Goal: Task Accomplishment & Management: Manage account settings

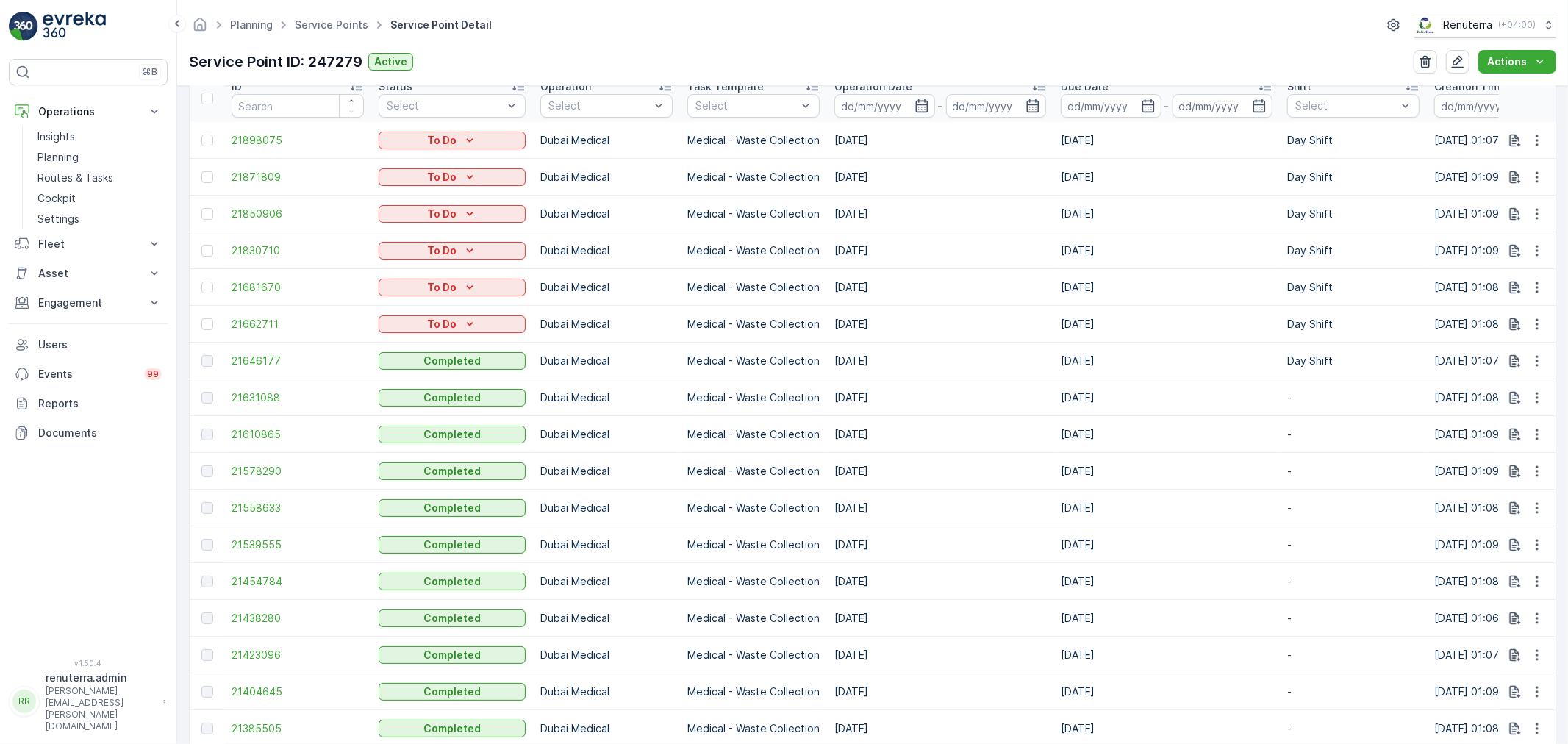
scroll to position [490, 0]
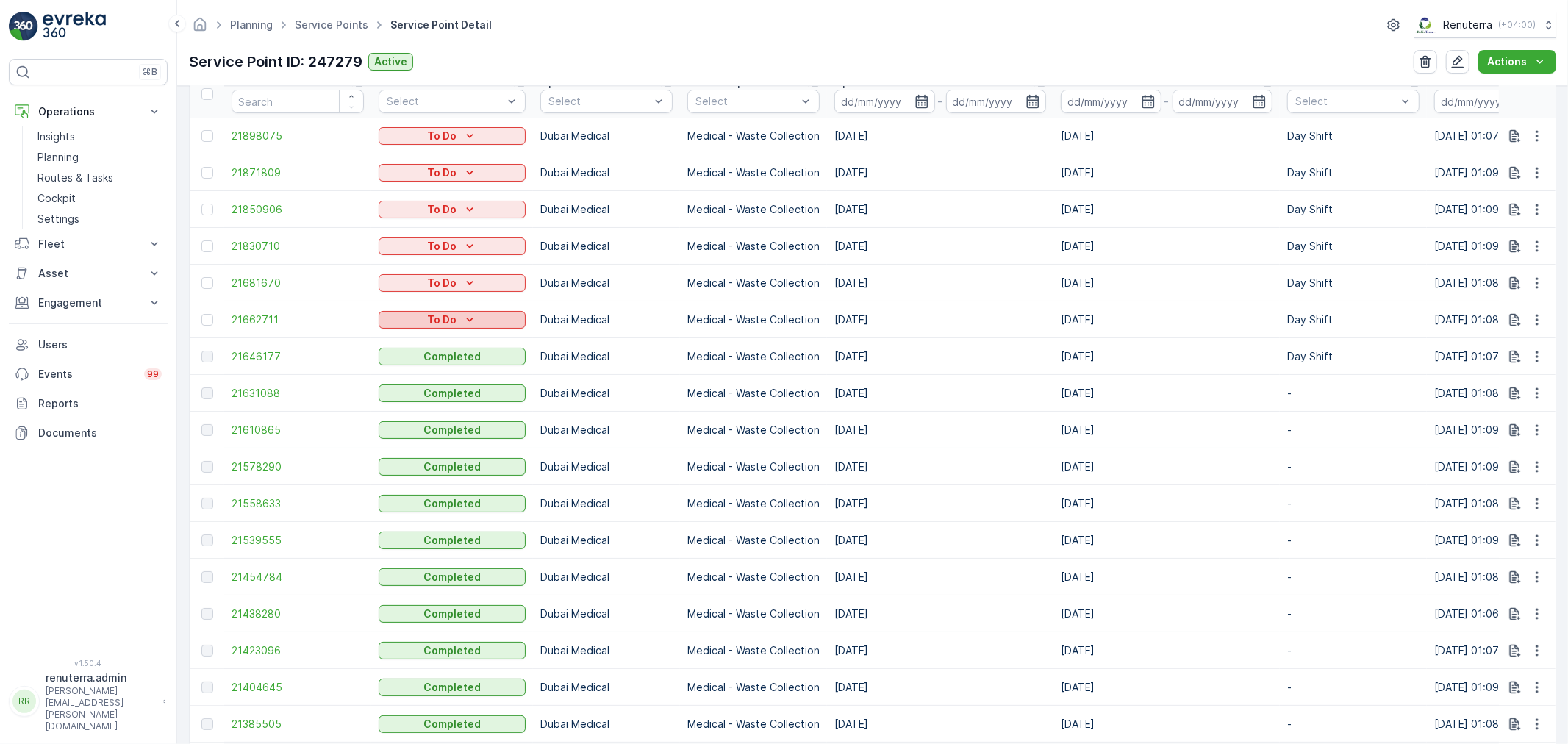
click at [458, 319] on div "To Do" at bounding box center [452, 320] width 136 height 15
click at [463, 341] on div "Completed" at bounding box center [458, 343] width 152 height 21
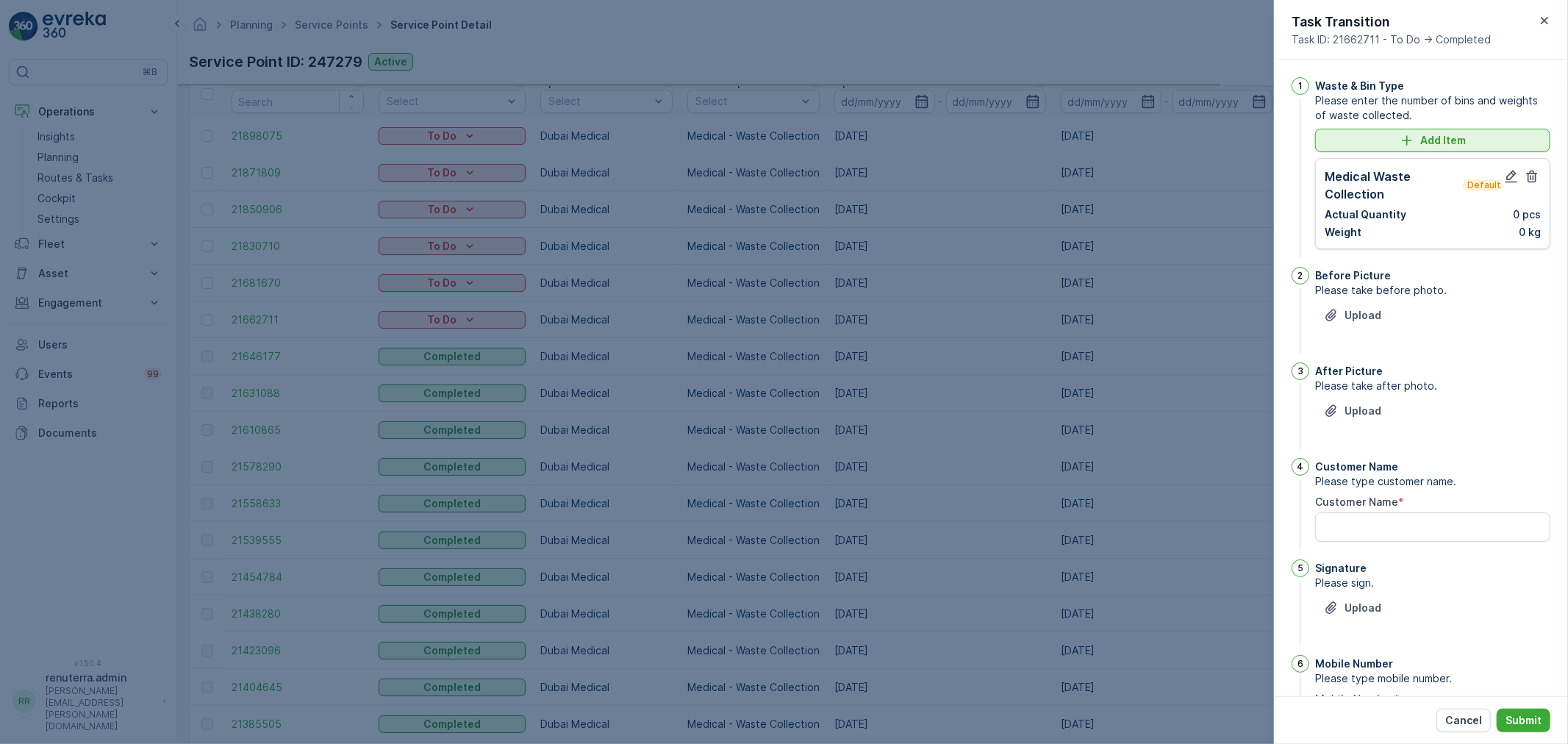
click at [1395, 138] on div "Add Item" at bounding box center [1432, 141] width 218 height 15
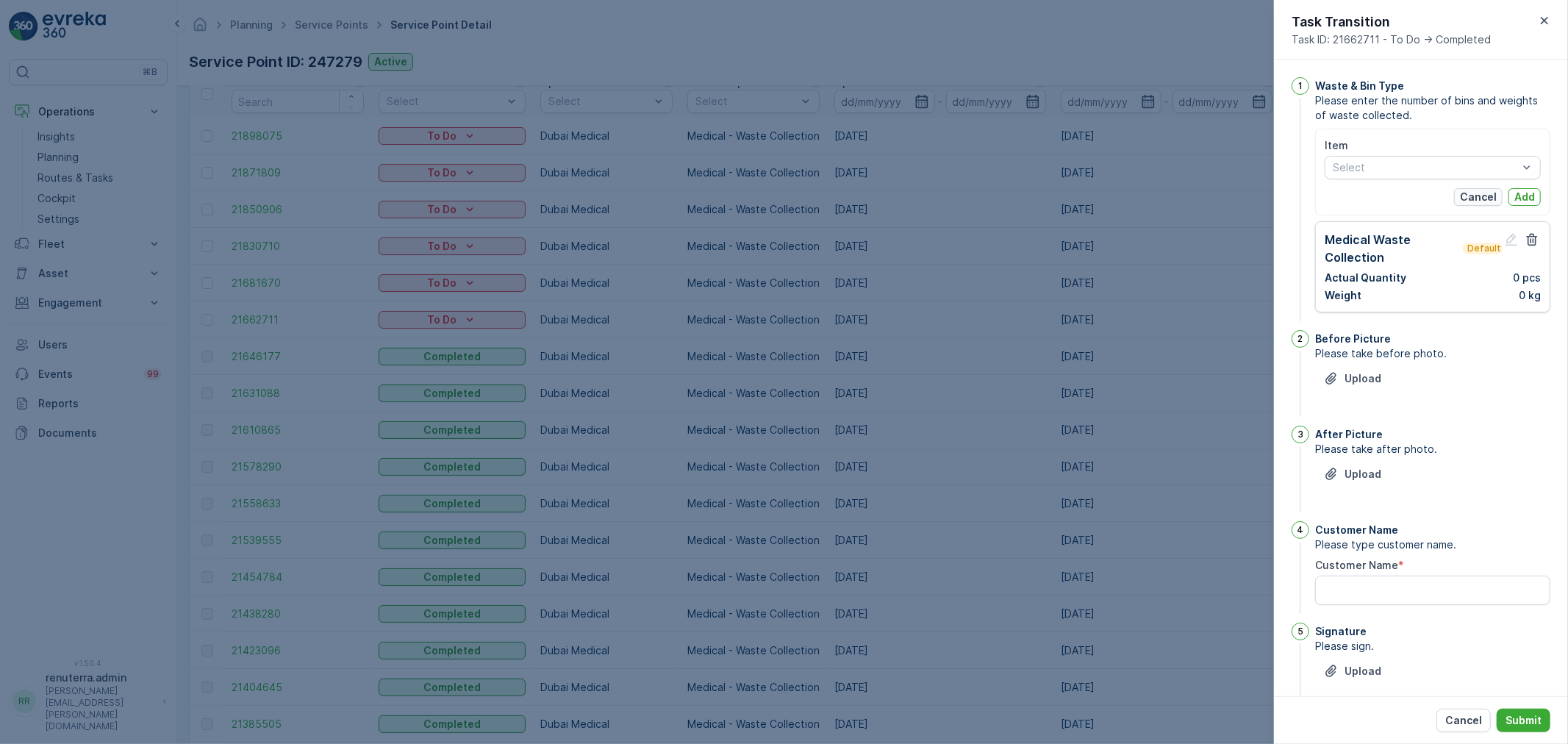
click at [1485, 199] on p "Cancel" at bounding box center [1478, 198] width 37 height 15
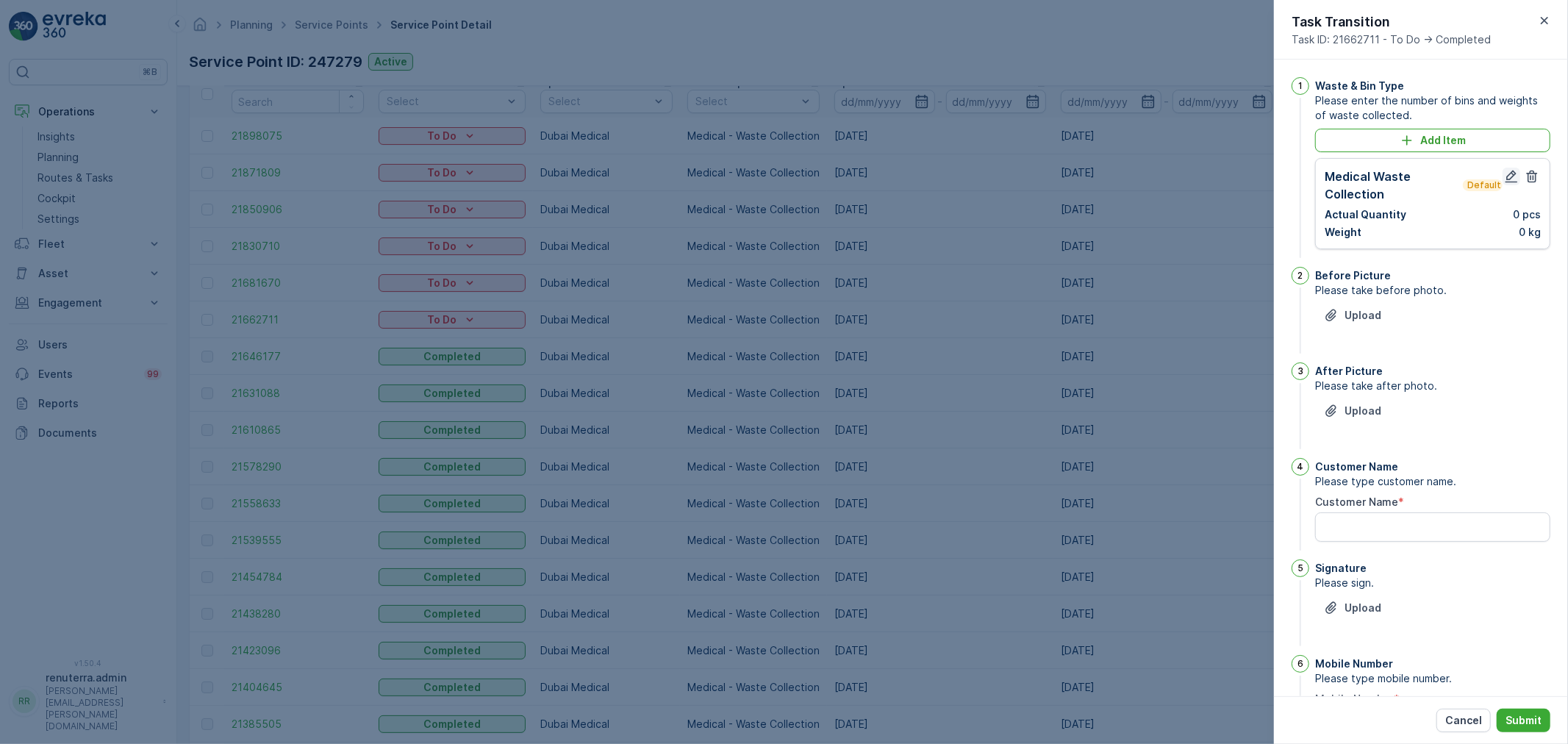
click at [1507, 173] on icon "button" at bounding box center [1511, 177] width 13 height 13
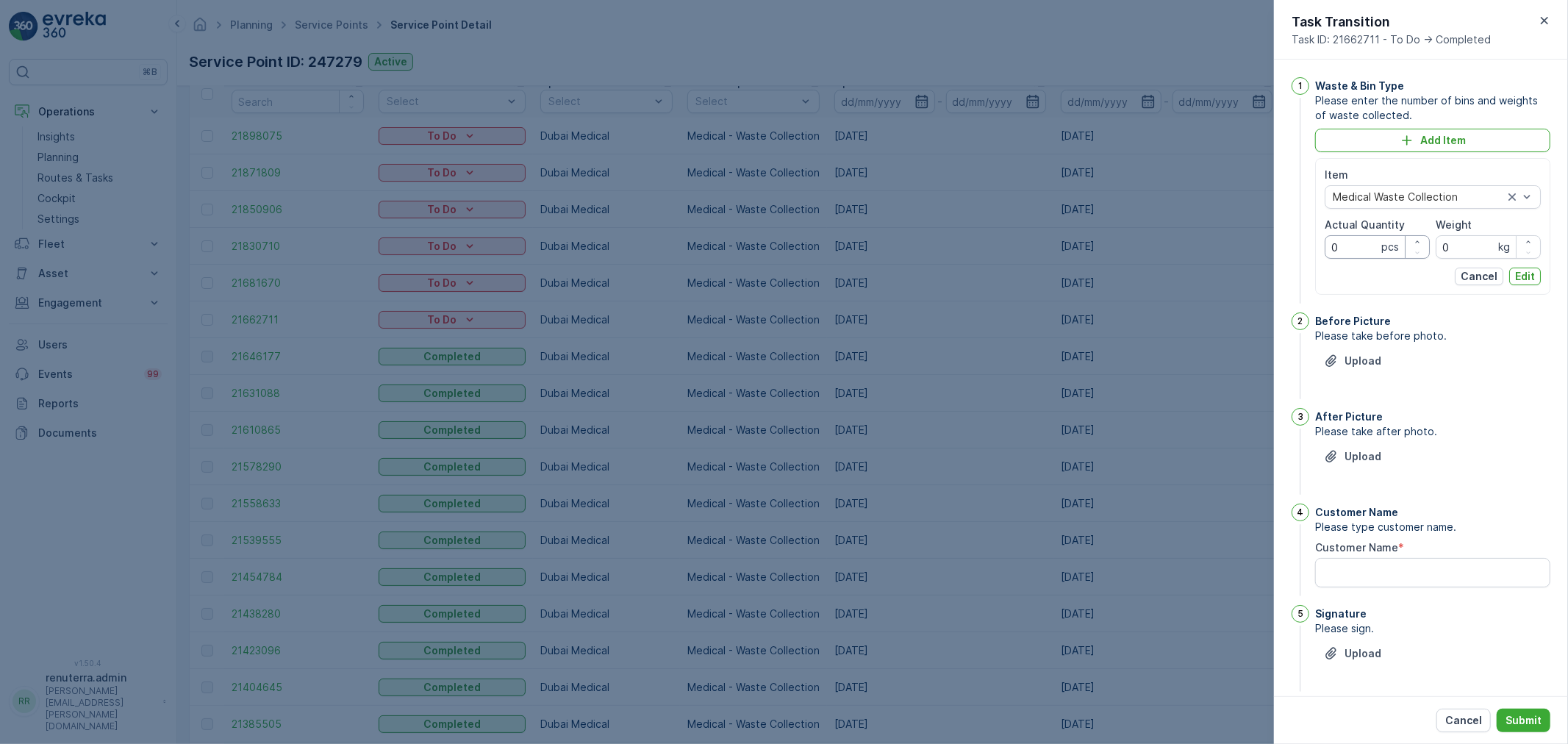
click at [1373, 252] on Quantity "0" at bounding box center [1377, 247] width 105 height 23
type Quantity "0"
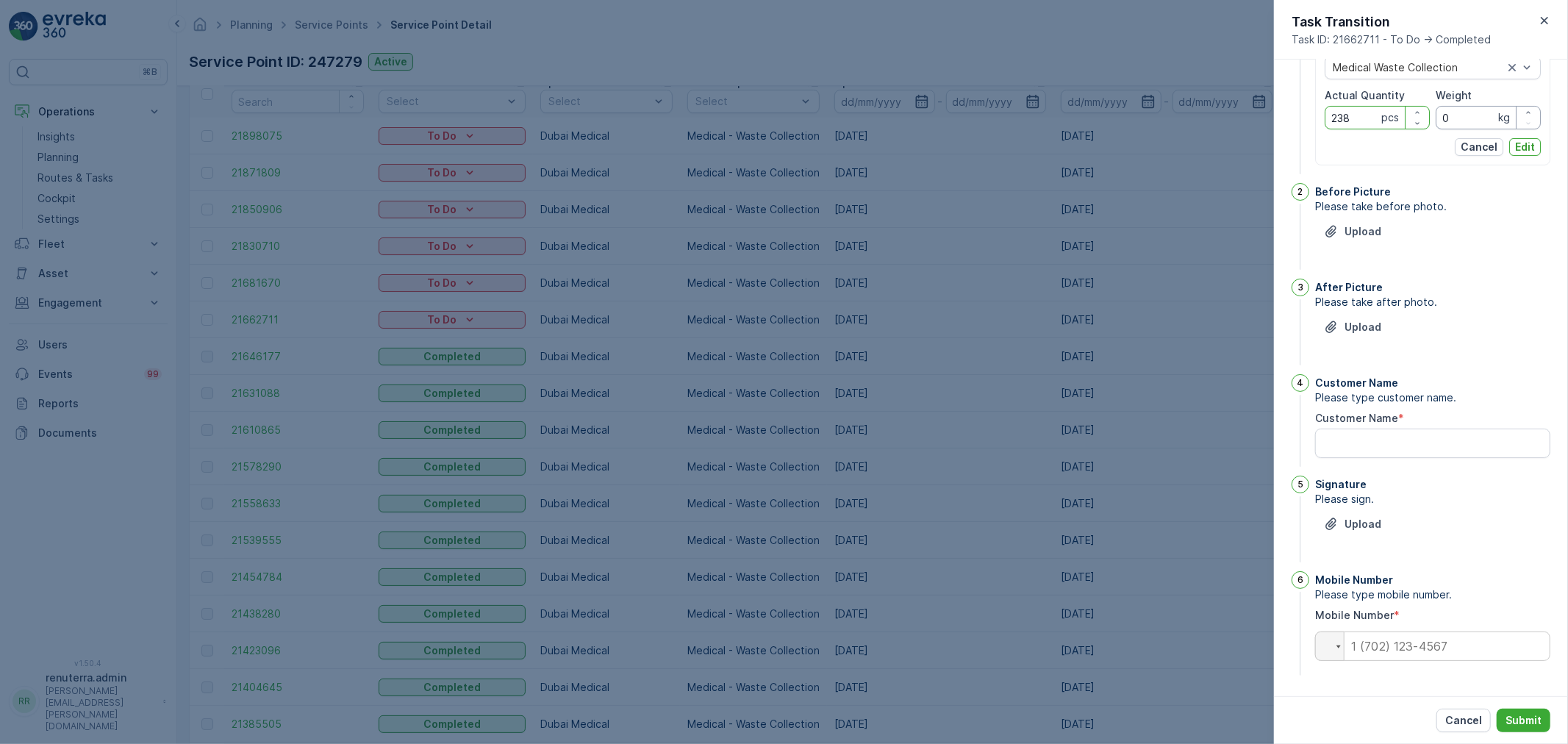
type Quantity "238"
click at [1471, 123] on input "0" at bounding box center [1488, 117] width 105 height 23
type input "1527"
click at [1540, 149] on div "Item Medical Waste Collection Actual Quantity 238 pcs Weight 1527 kg Cancel Edit" at bounding box center [1432, 96] width 235 height 136
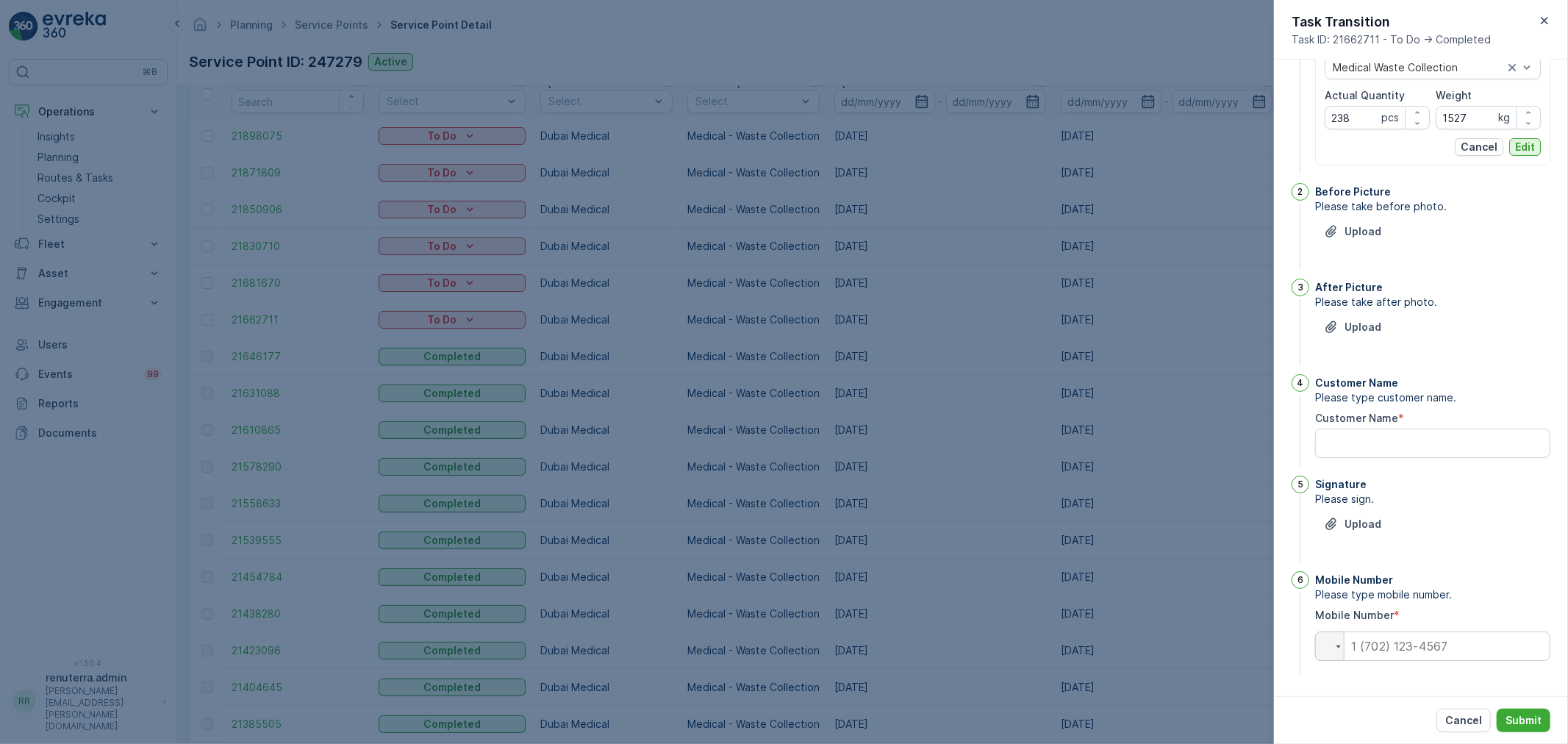
click at [1534, 148] on button "Edit" at bounding box center [1525, 146] width 32 height 18
click at [1370, 222] on button "Upload" at bounding box center [1353, 232] width 75 height 23
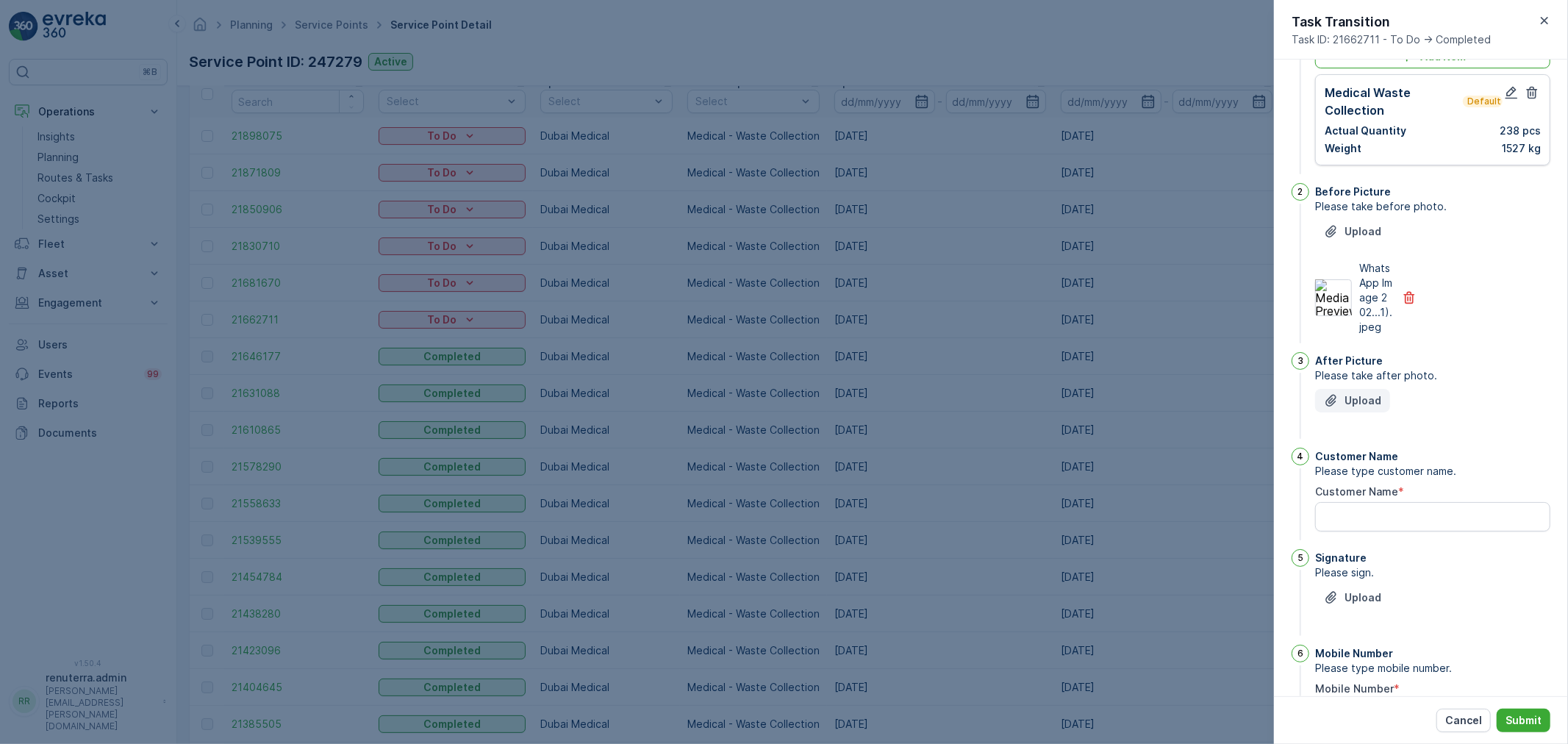
drag, startPoint x: 1341, startPoint y: 392, endPoint x: 1336, endPoint y: 413, distance: 21.6
click at [1340, 401] on div "After Picture Please take after photo. Upload" at bounding box center [1432, 397] width 235 height 90
click at [1336, 407] on icon "Upload File" at bounding box center [1330, 401] width 10 height 12
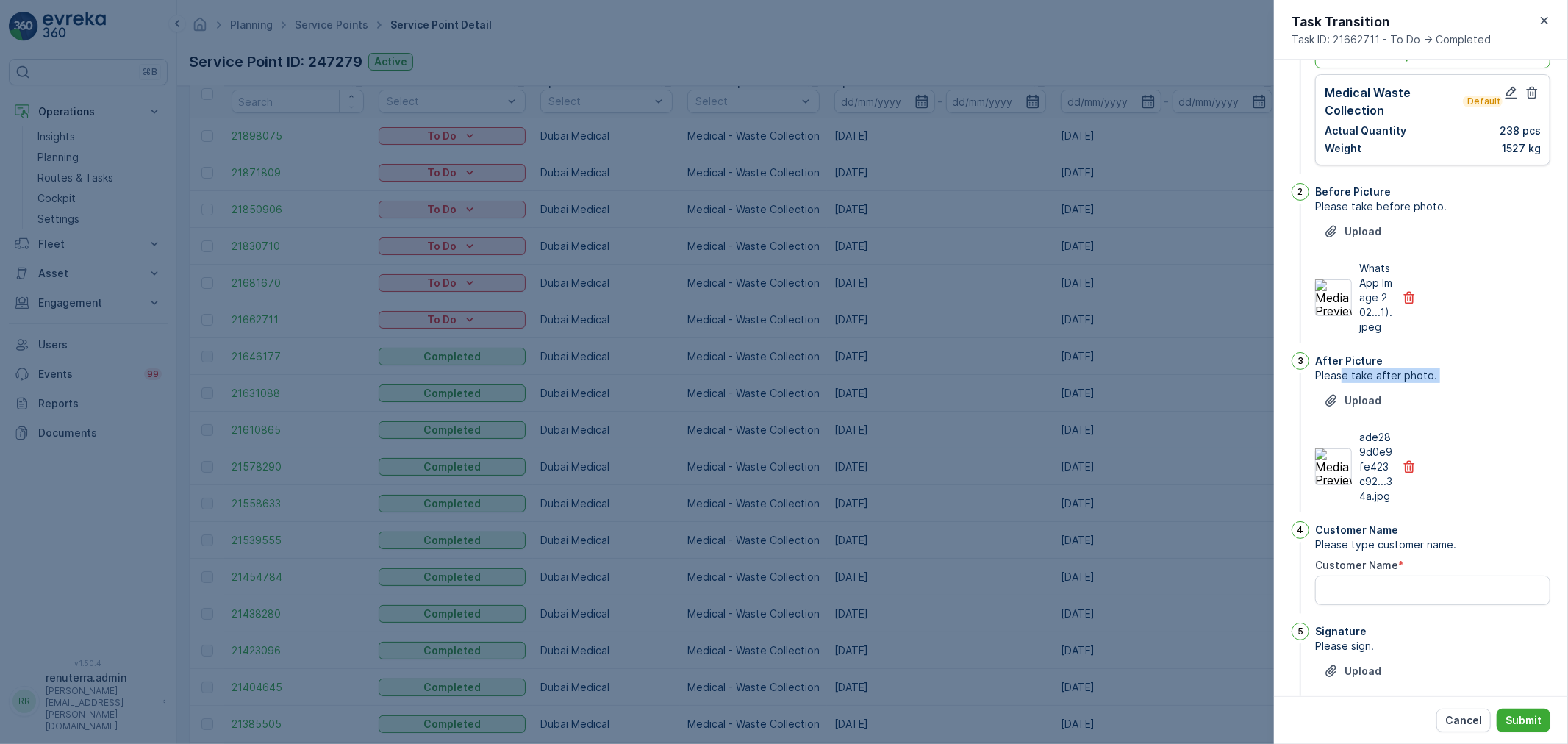
scroll to position [247, 0]
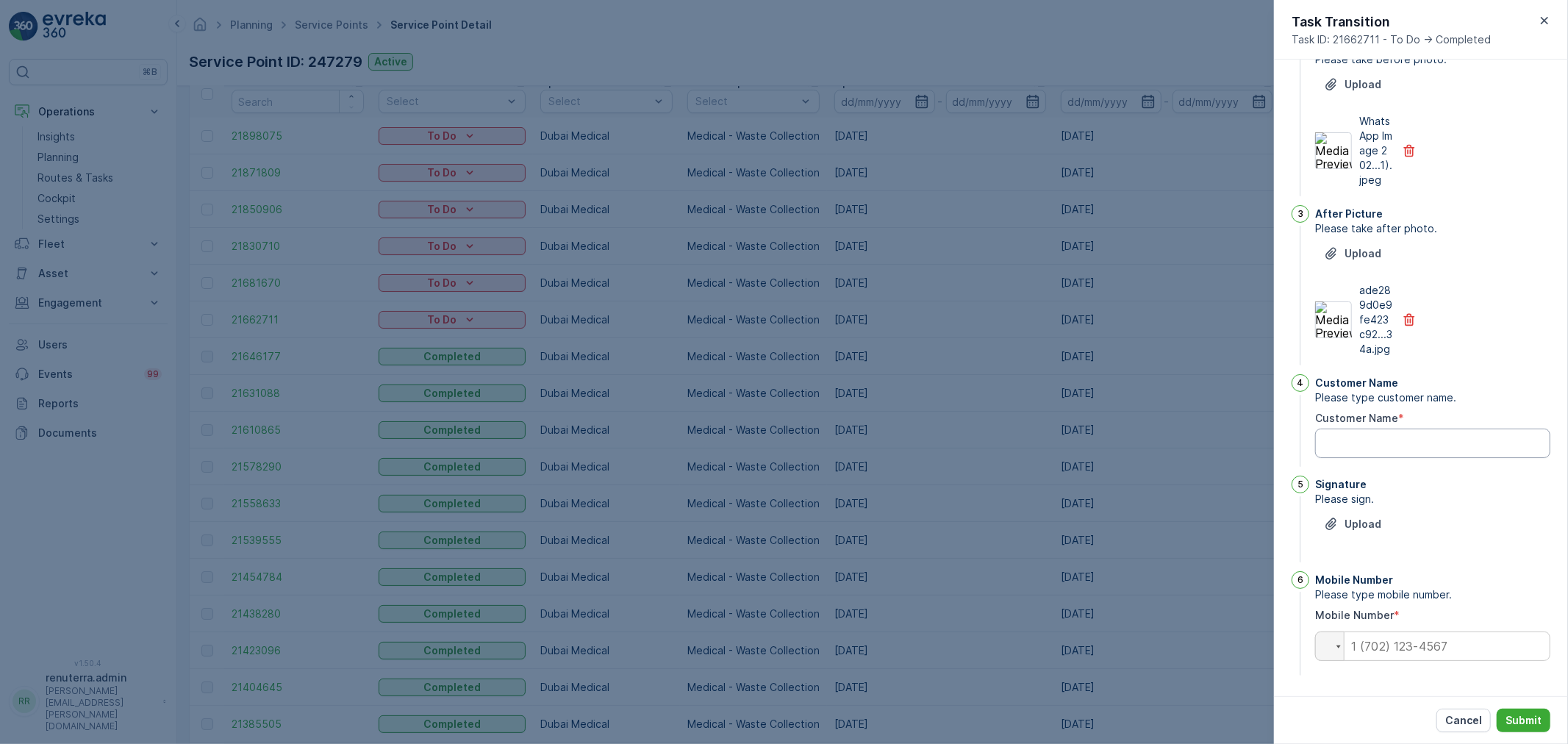
click at [1380, 449] on Name "Customer Name" at bounding box center [1432, 443] width 235 height 29
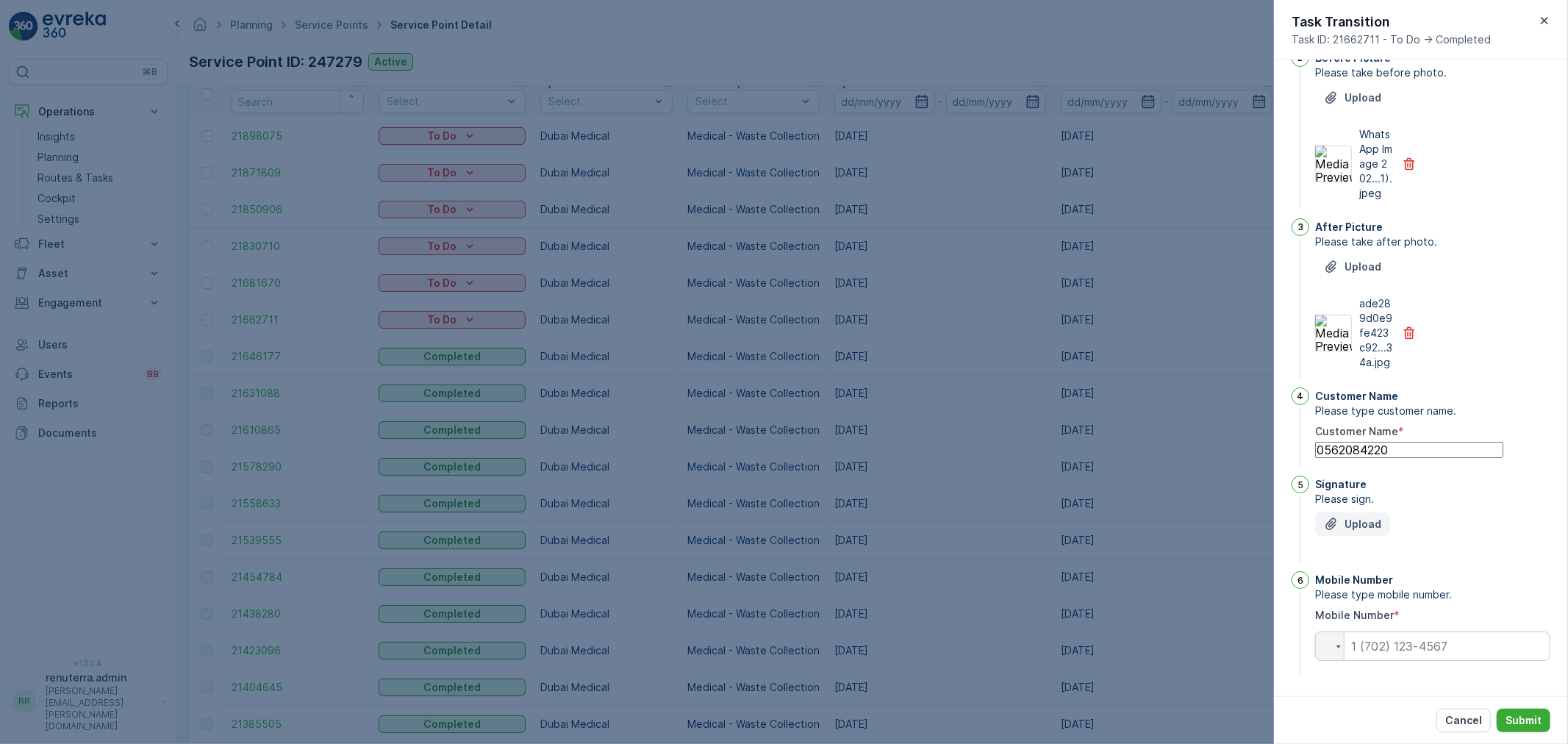
type Name "0562084220"
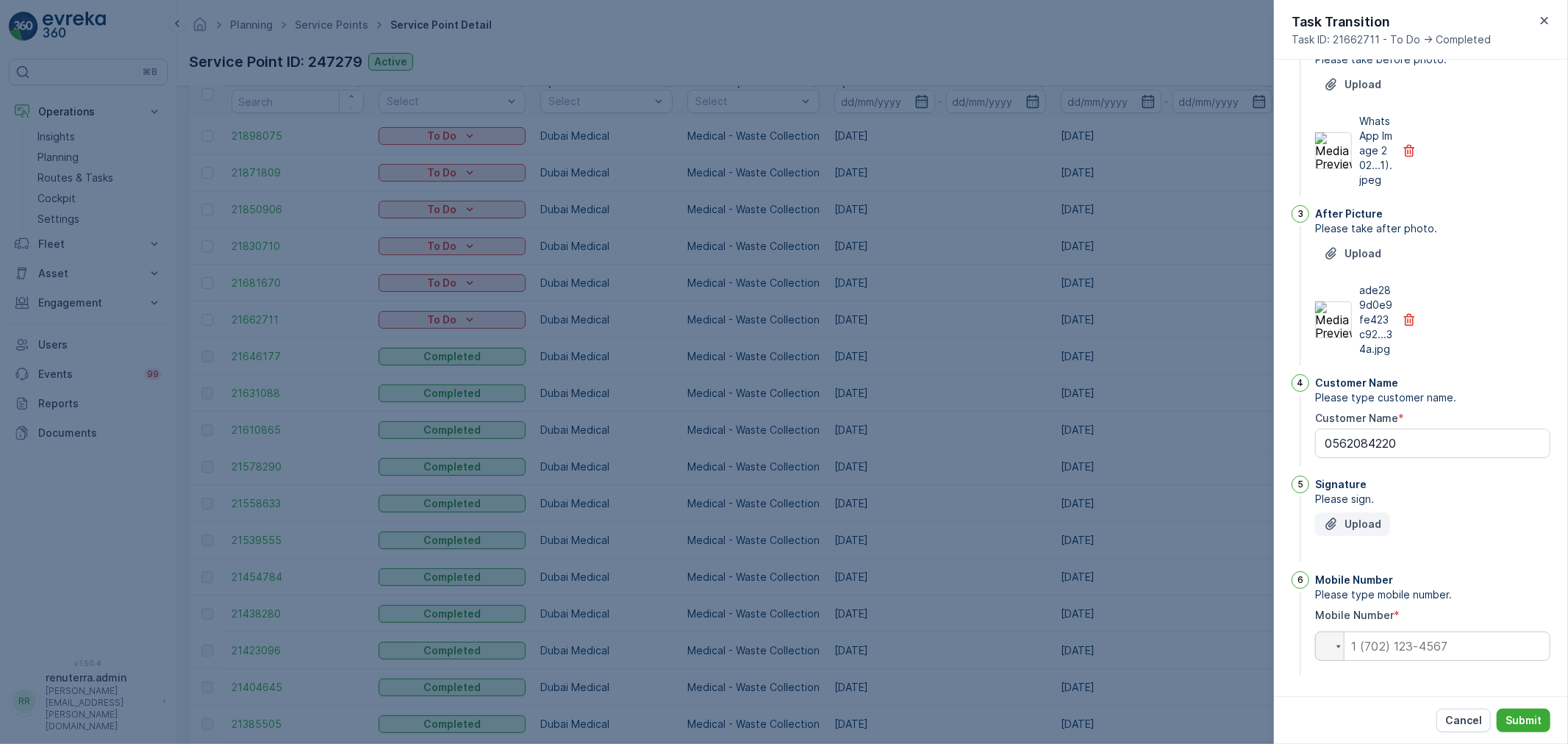
click at [1365, 529] on p "Upload" at bounding box center [1363, 524] width 37 height 15
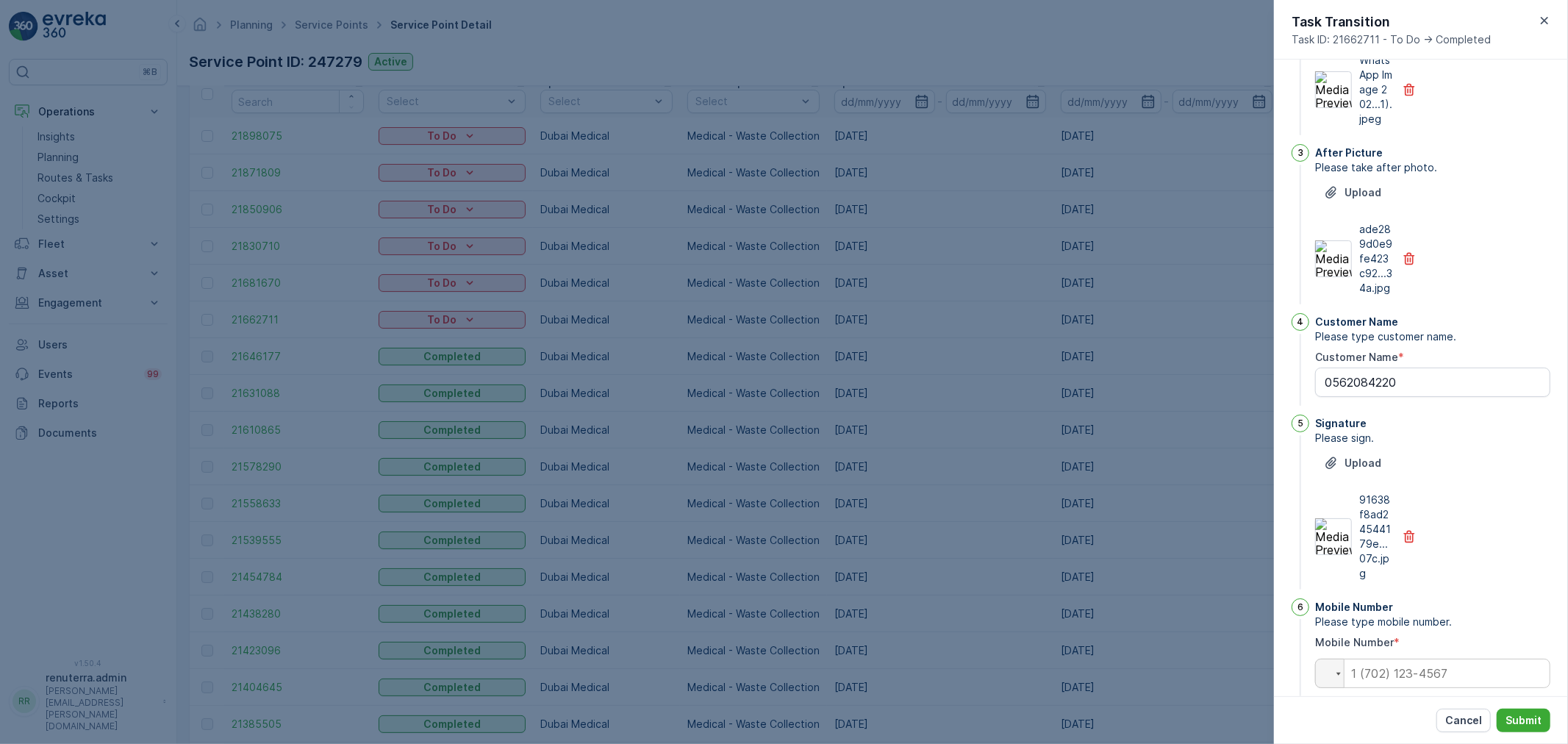
scroll to position [348, 0]
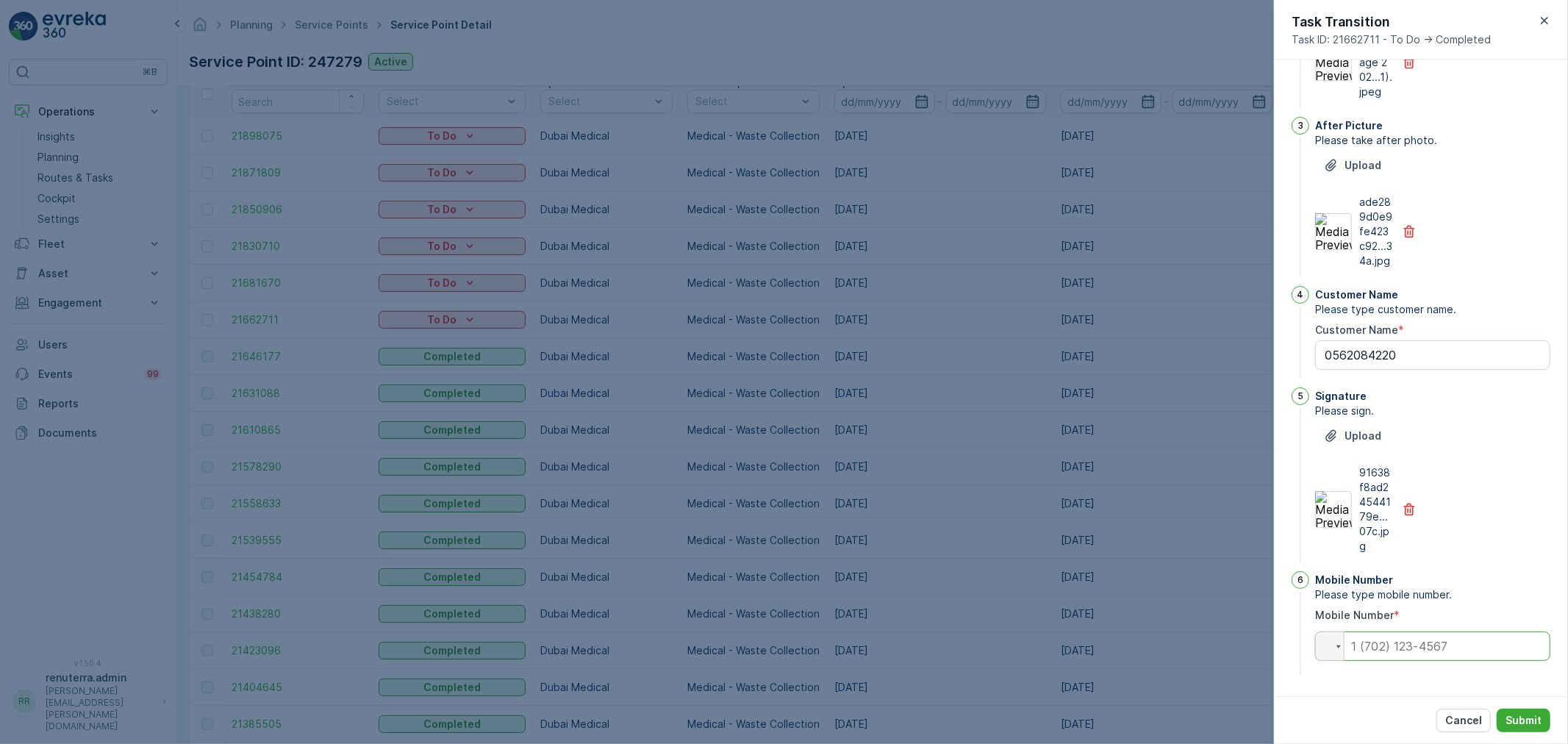
click at [1391, 637] on input "tel" at bounding box center [1432, 645] width 235 height 29
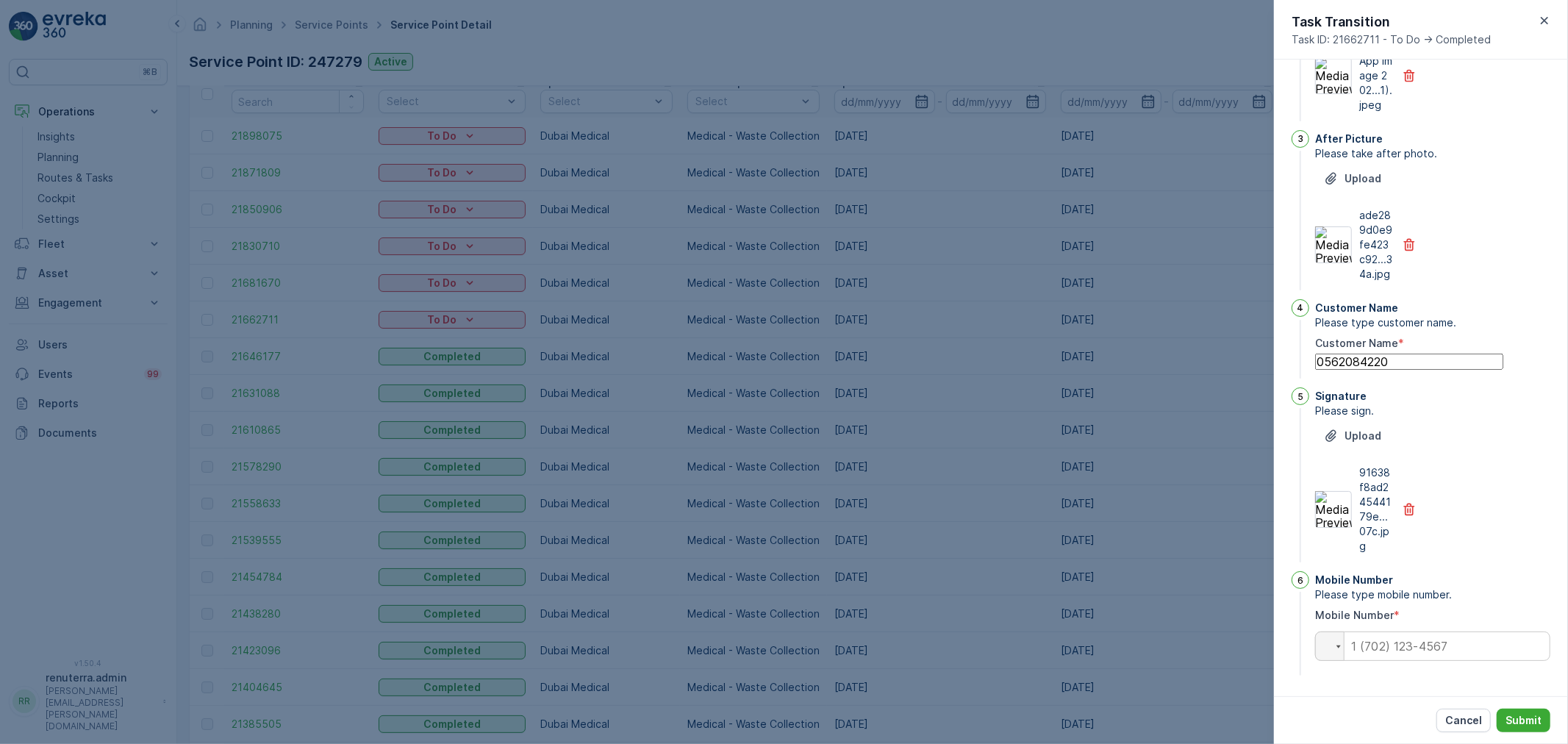
drag, startPoint x: 1319, startPoint y: 365, endPoint x: 1427, endPoint y: 363, distance: 108.0
click at [1429, 363] on Name "0562084220" at bounding box center [1409, 361] width 188 height 16
click at [1395, 643] on input "tel" at bounding box center [1432, 645] width 235 height 29
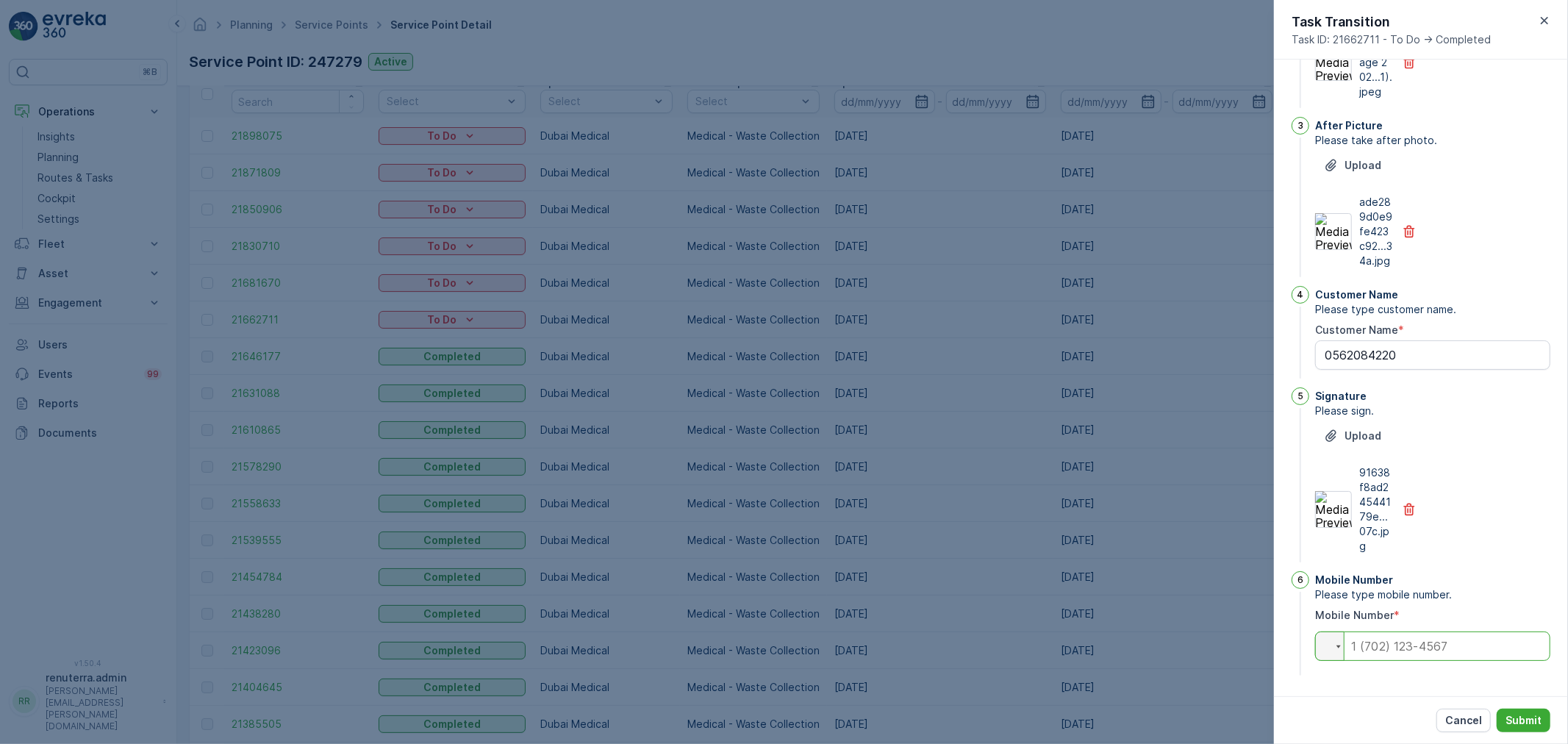
paste input "0562084220"
type input "0562084220"
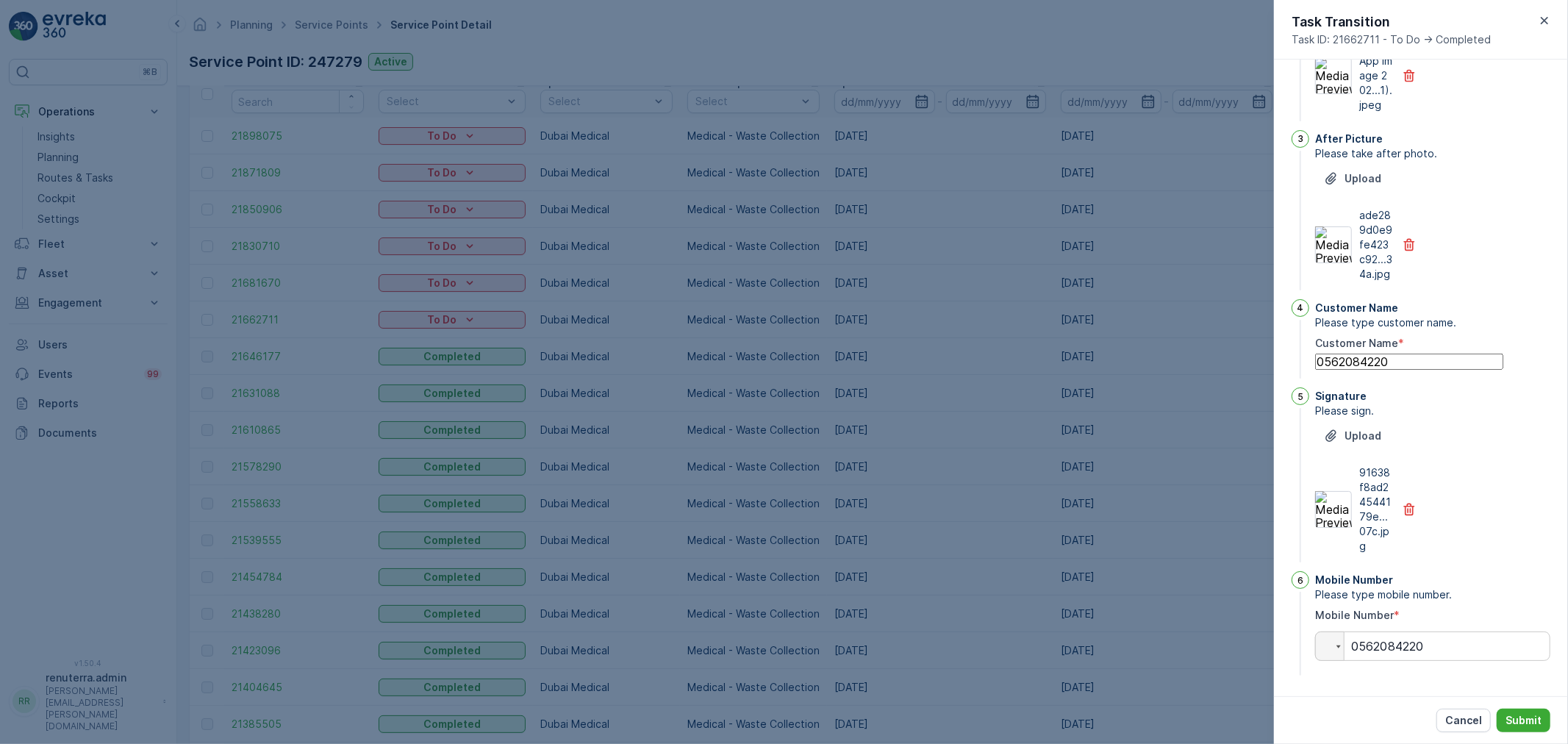
drag, startPoint x: 1419, startPoint y: 352, endPoint x: 1226, endPoint y: 377, distance: 194.6
type Name "ghayas"
click at [1519, 710] on button "Submit" at bounding box center [1524, 721] width 54 height 23
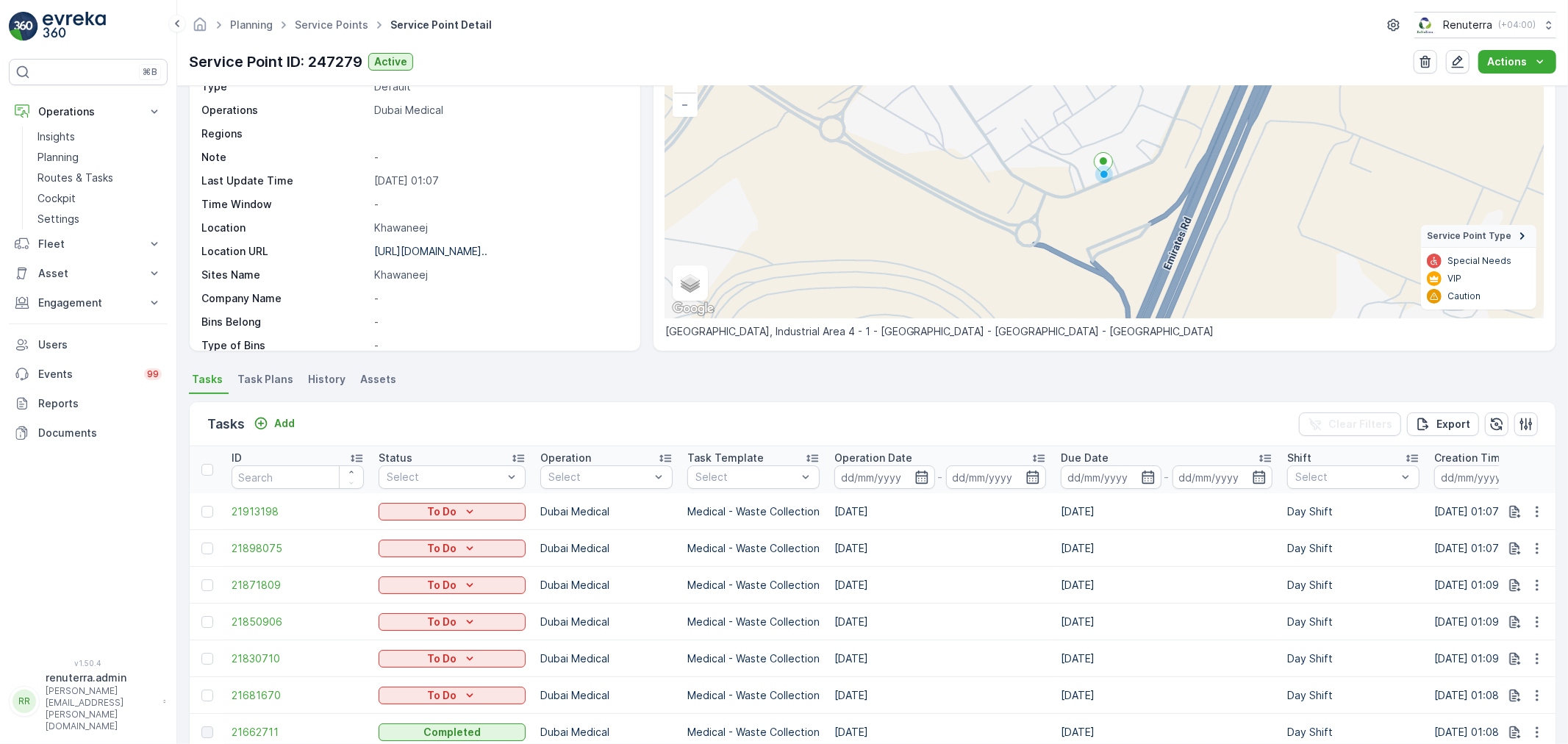
scroll to position [0, 0]
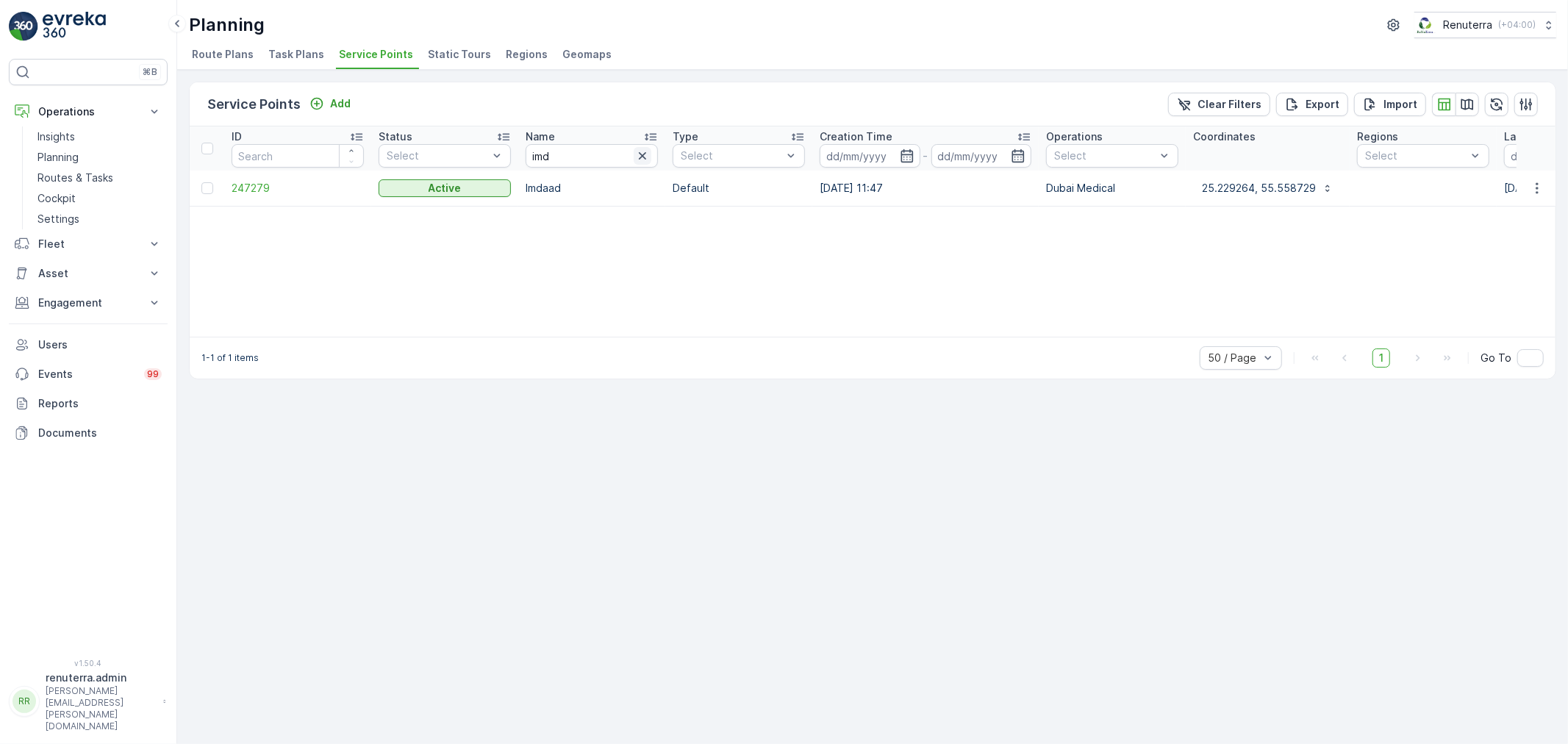
click at [635, 157] on icon "button" at bounding box center [643, 156] width 15 height 15
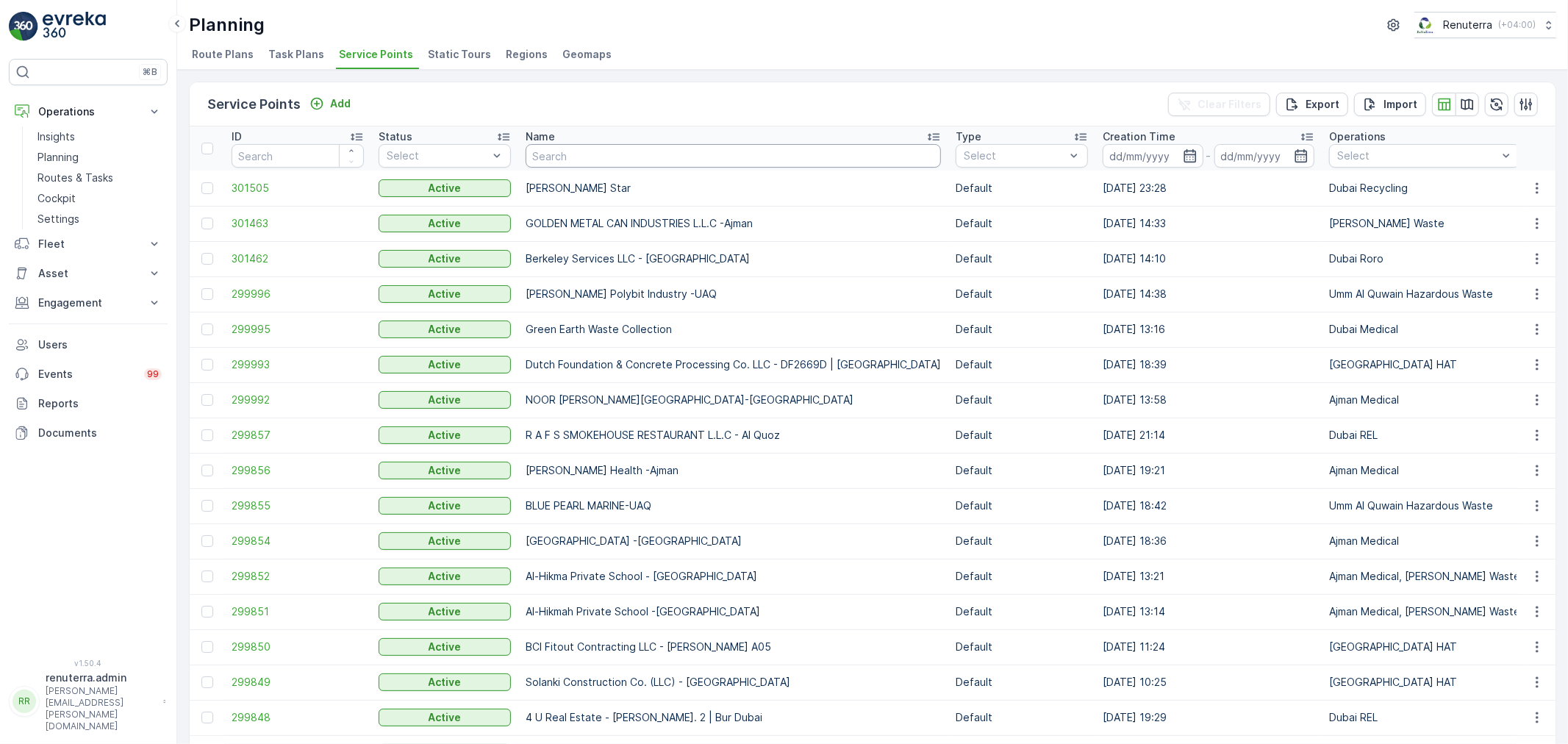
click at [582, 160] on input "text" at bounding box center [733, 156] width 415 height 23
type input "d"
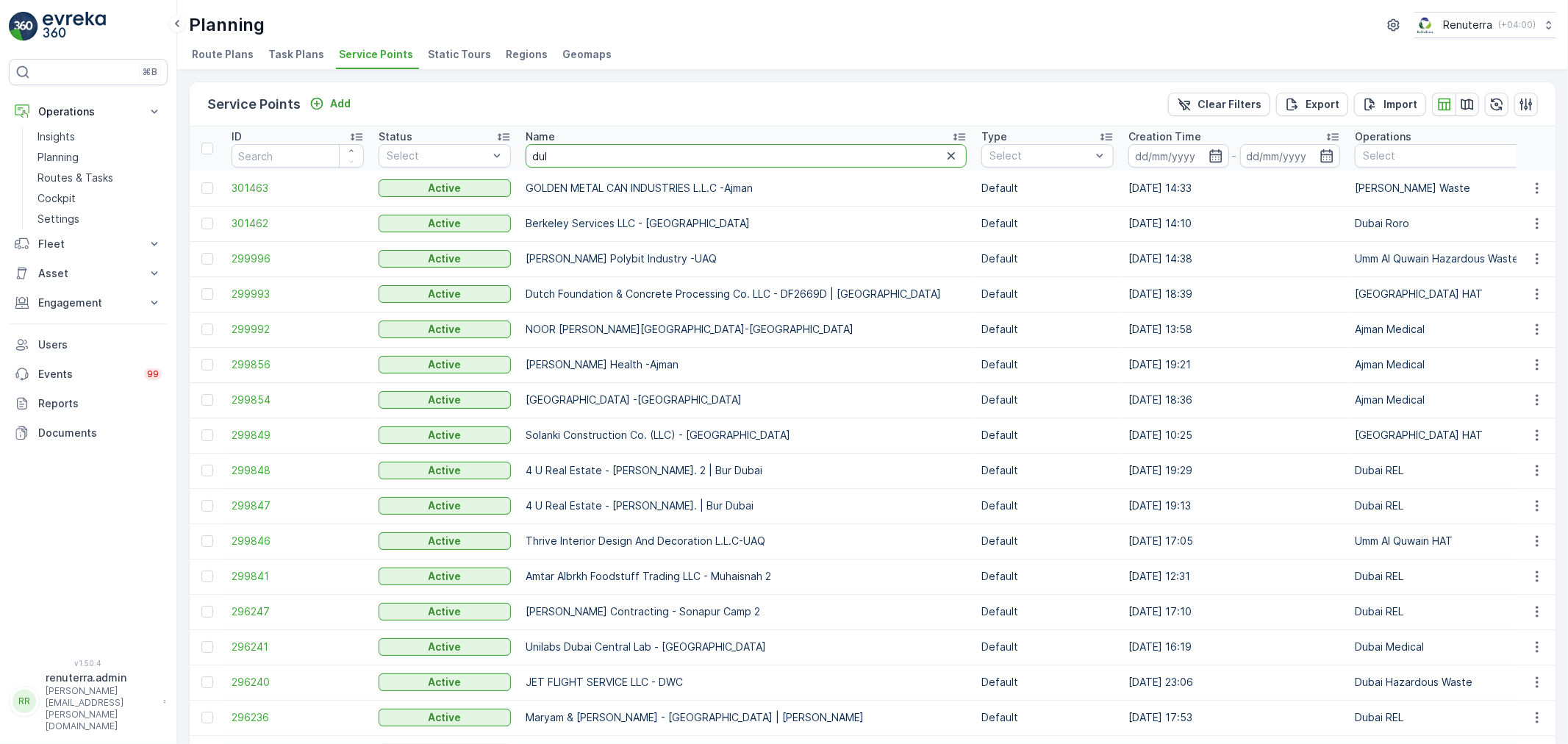
type input "duls"
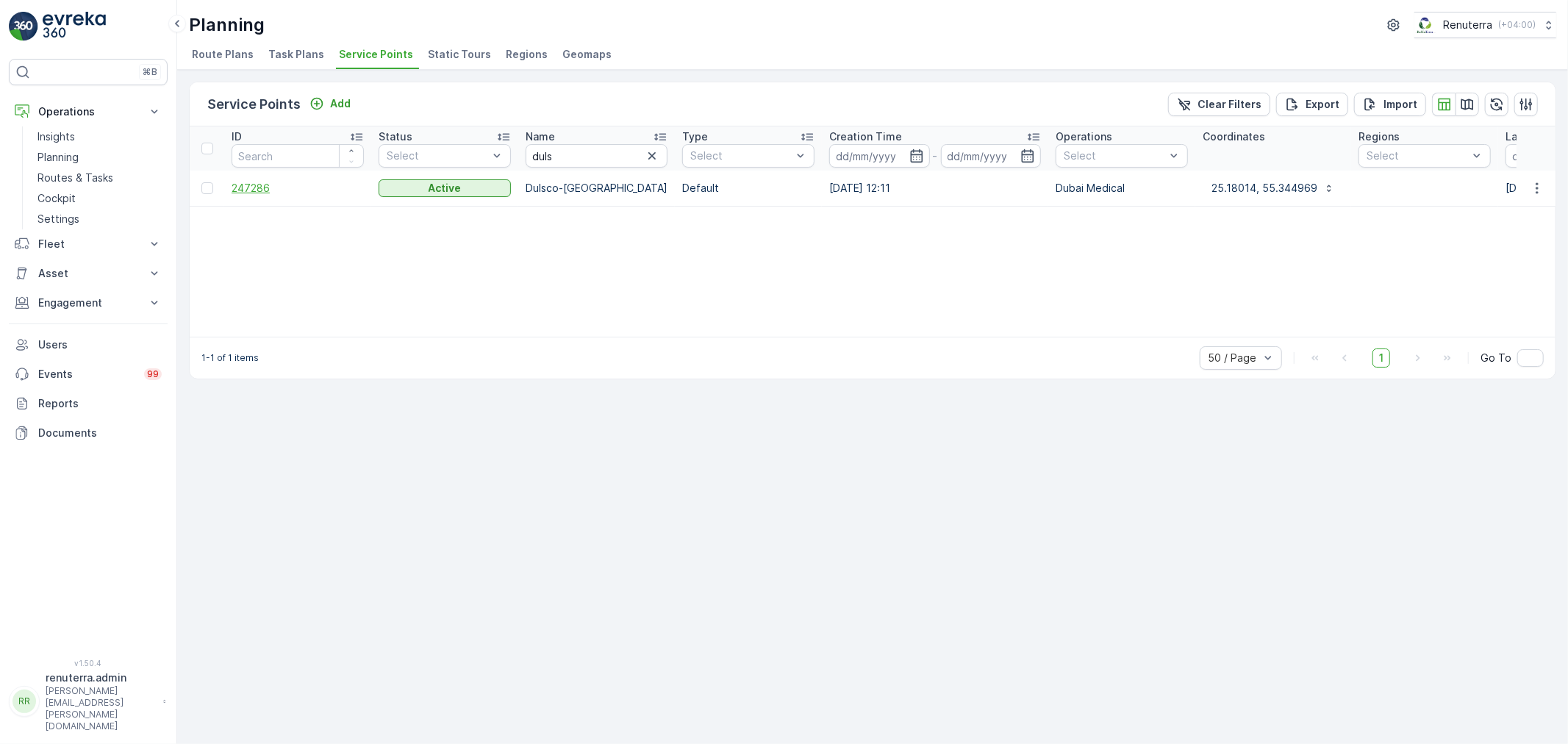
click at [269, 193] on span "247286" at bounding box center [298, 188] width 132 height 15
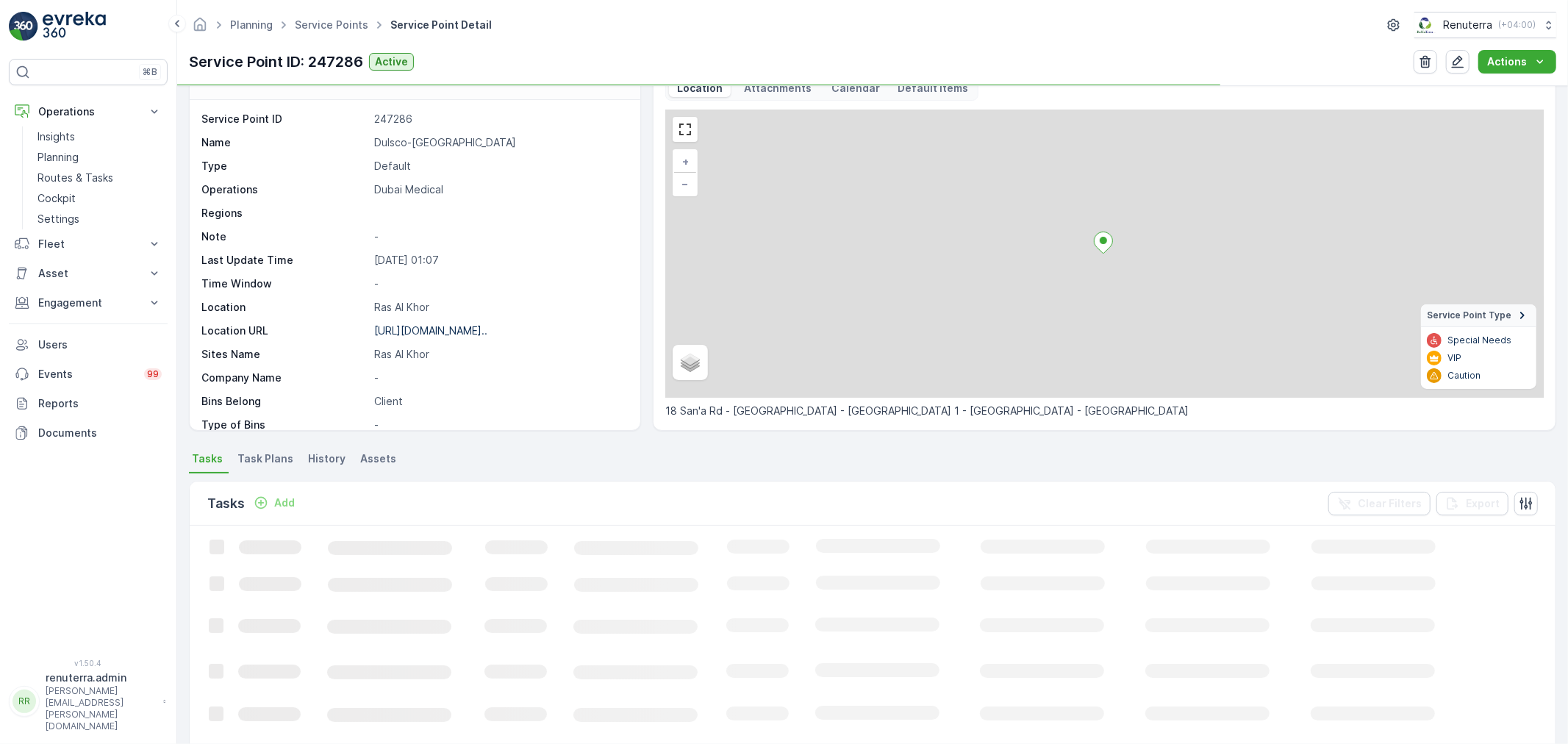
scroll to position [81, 0]
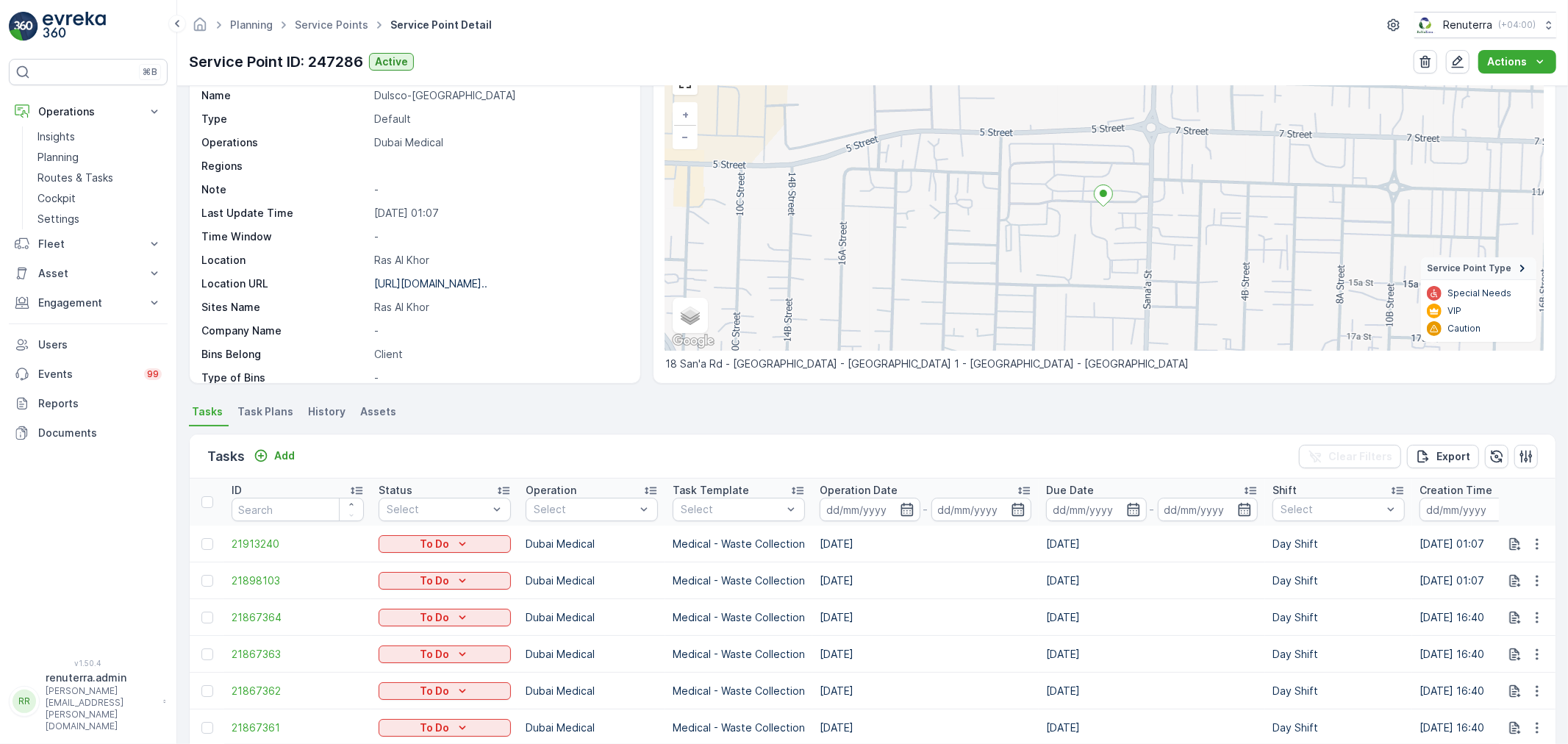
drag, startPoint x: 510, startPoint y: 459, endPoint x: 465, endPoint y: 377, distance: 93.5
click at [465, 377] on p "-" at bounding box center [499, 378] width 250 height 15
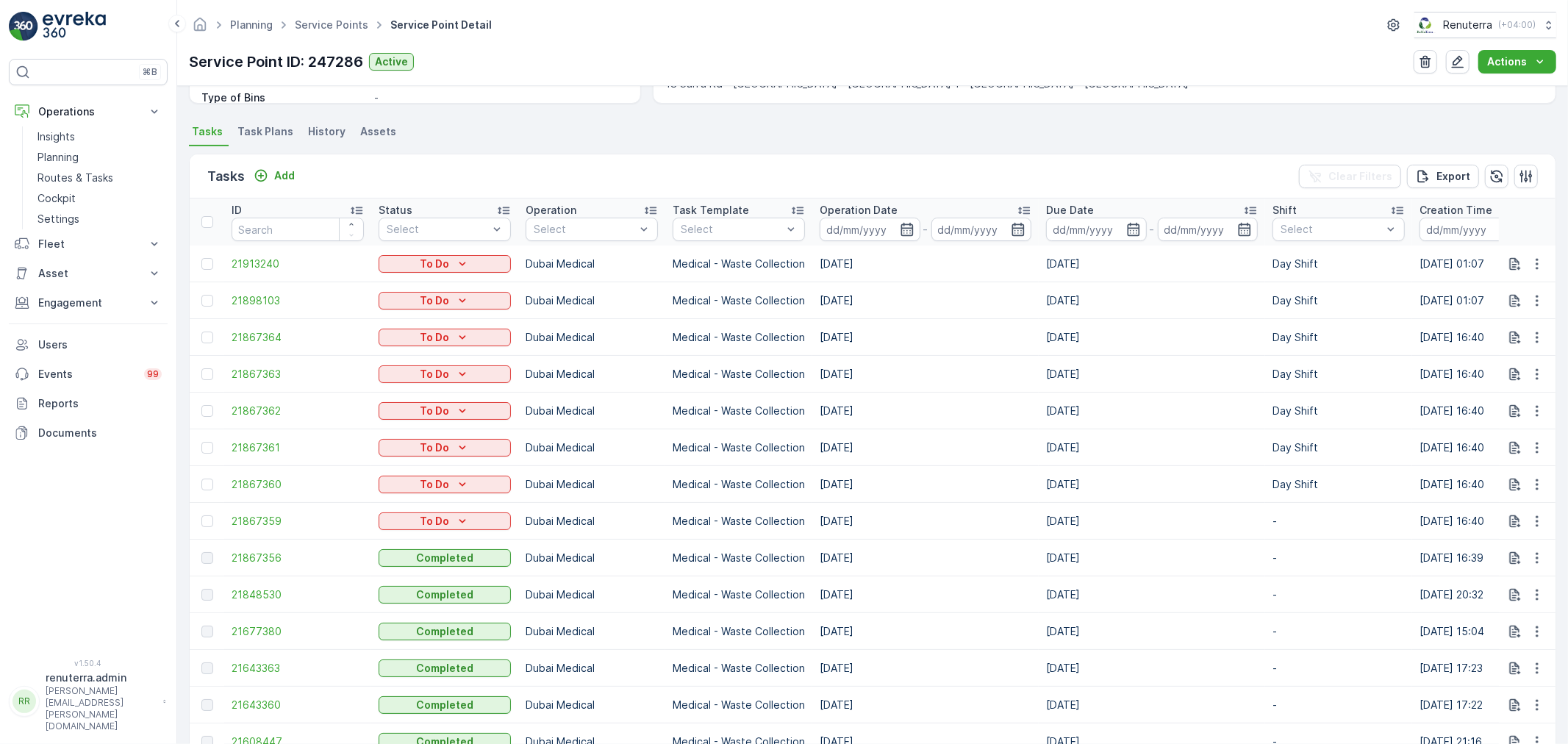
scroll to position [408, 0]
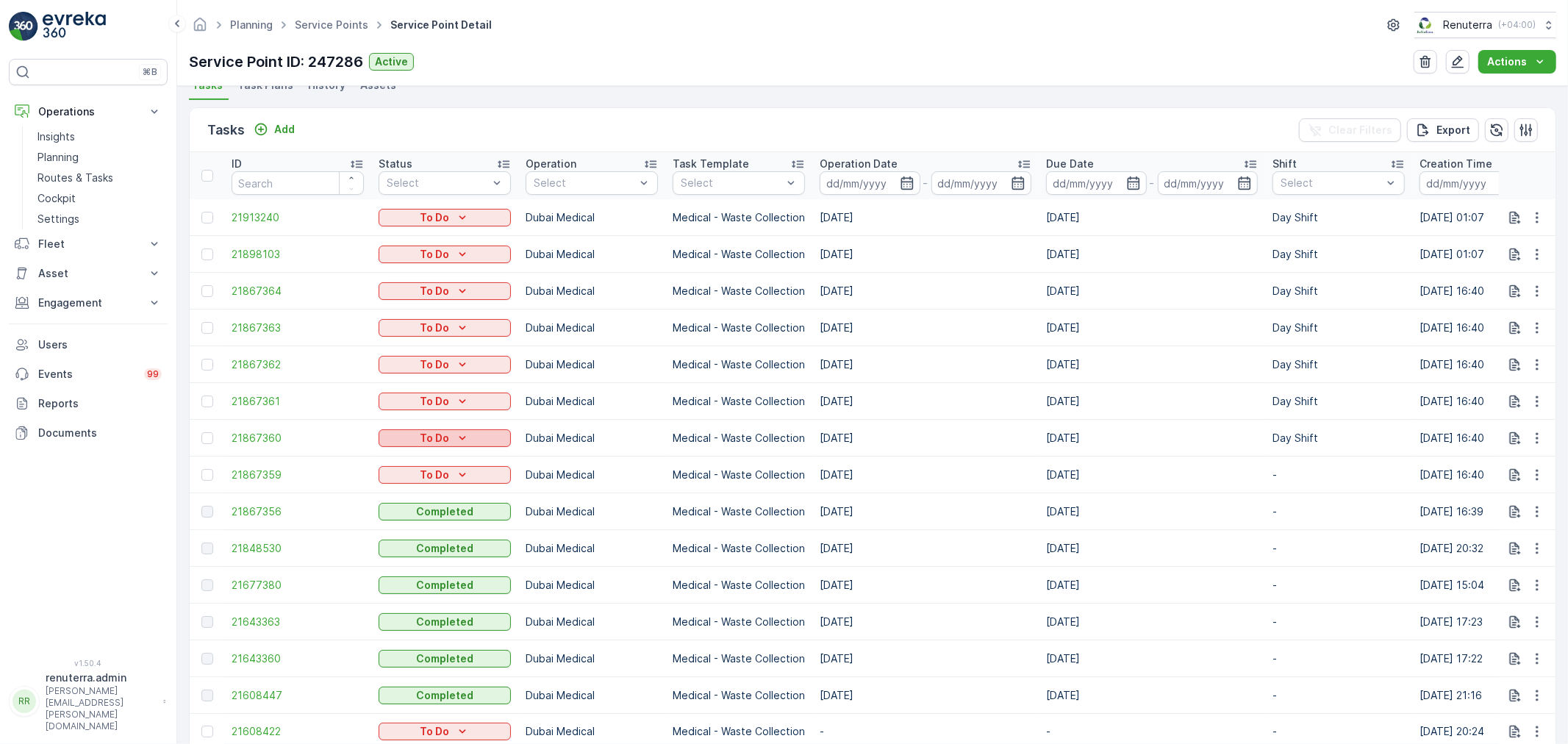
click at [464, 444] on icon "To Do" at bounding box center [463, 439] width 15 height 15
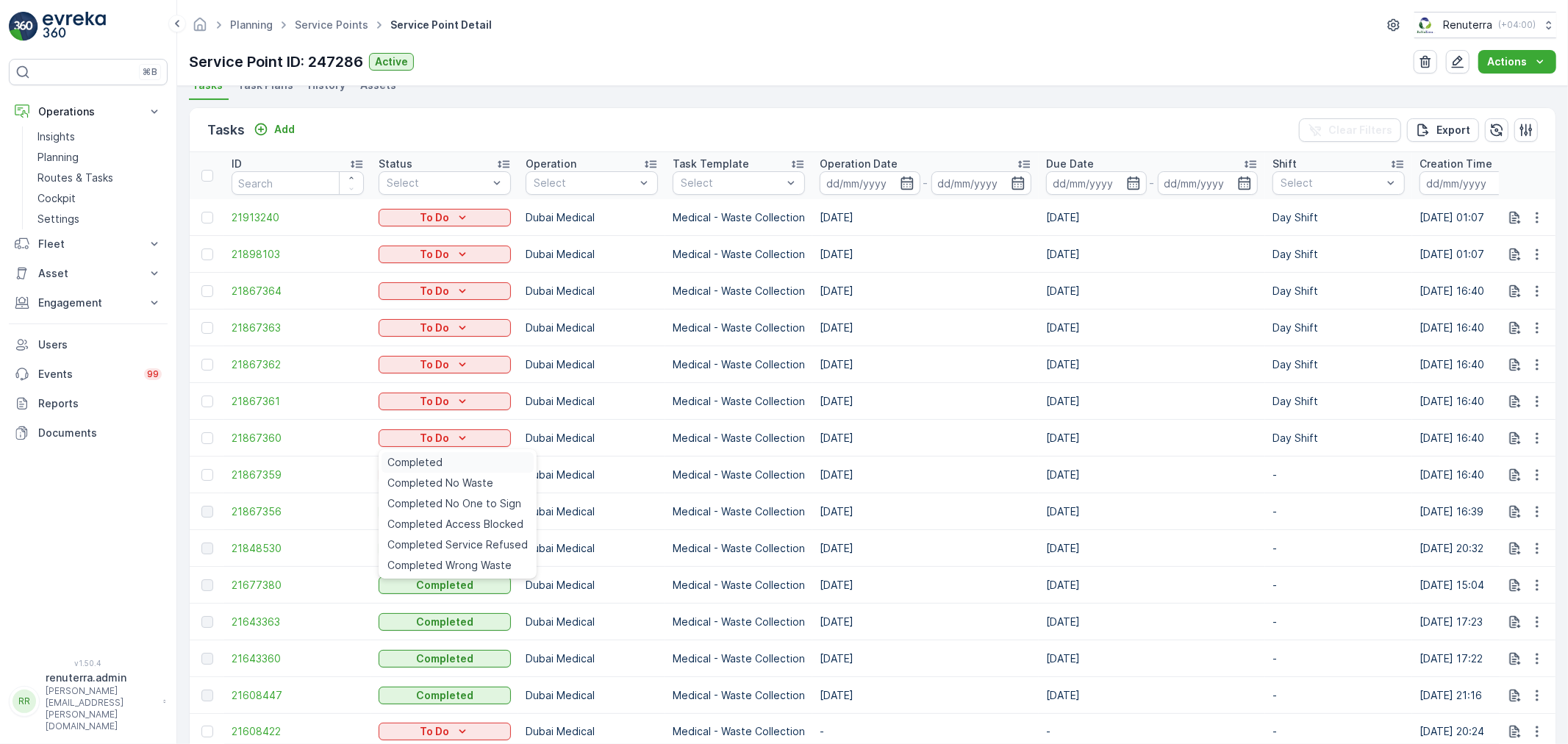
click at [466, 460] on div "Completed" at bounding box center [458, 462] width 152 height 21
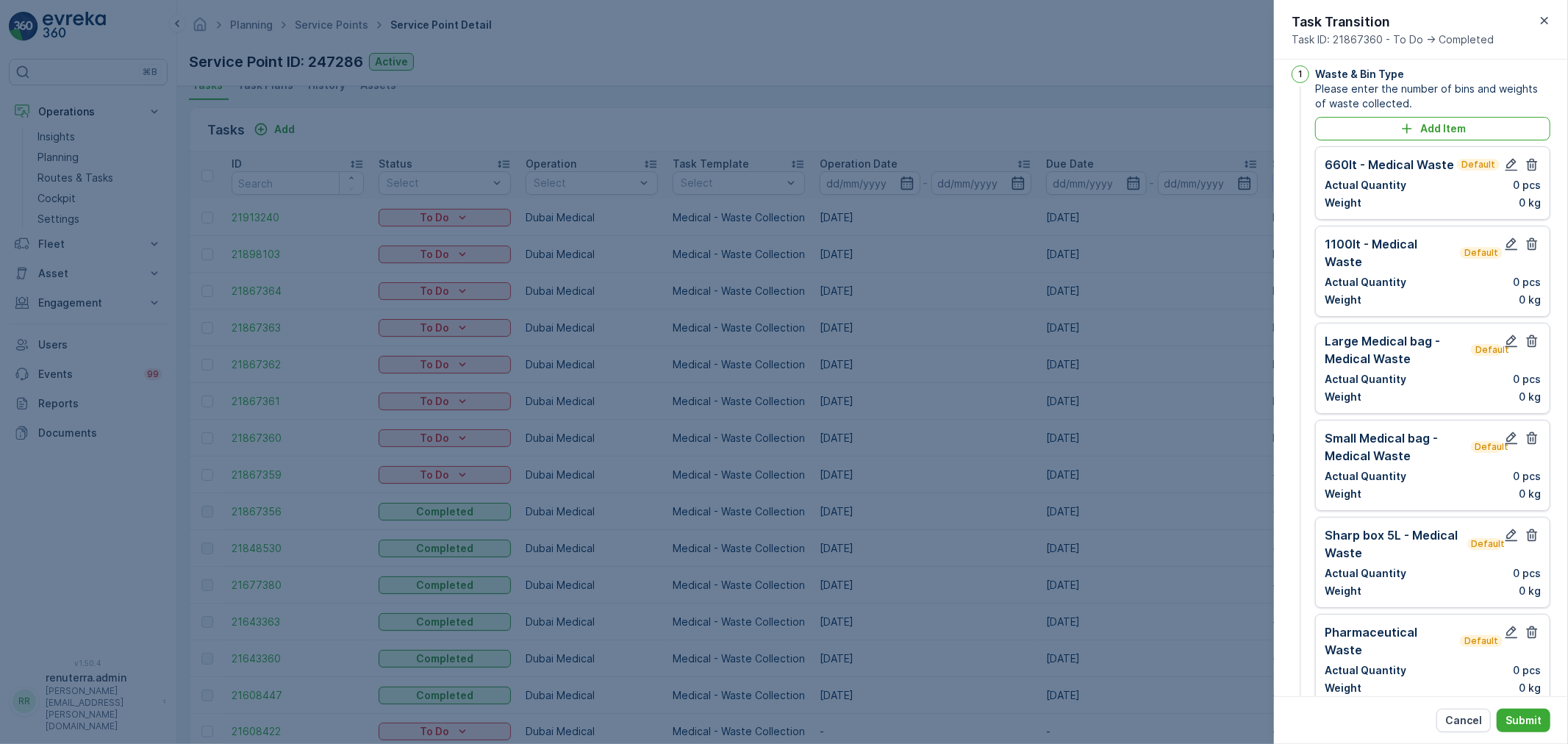
scroll to position [0, 0]
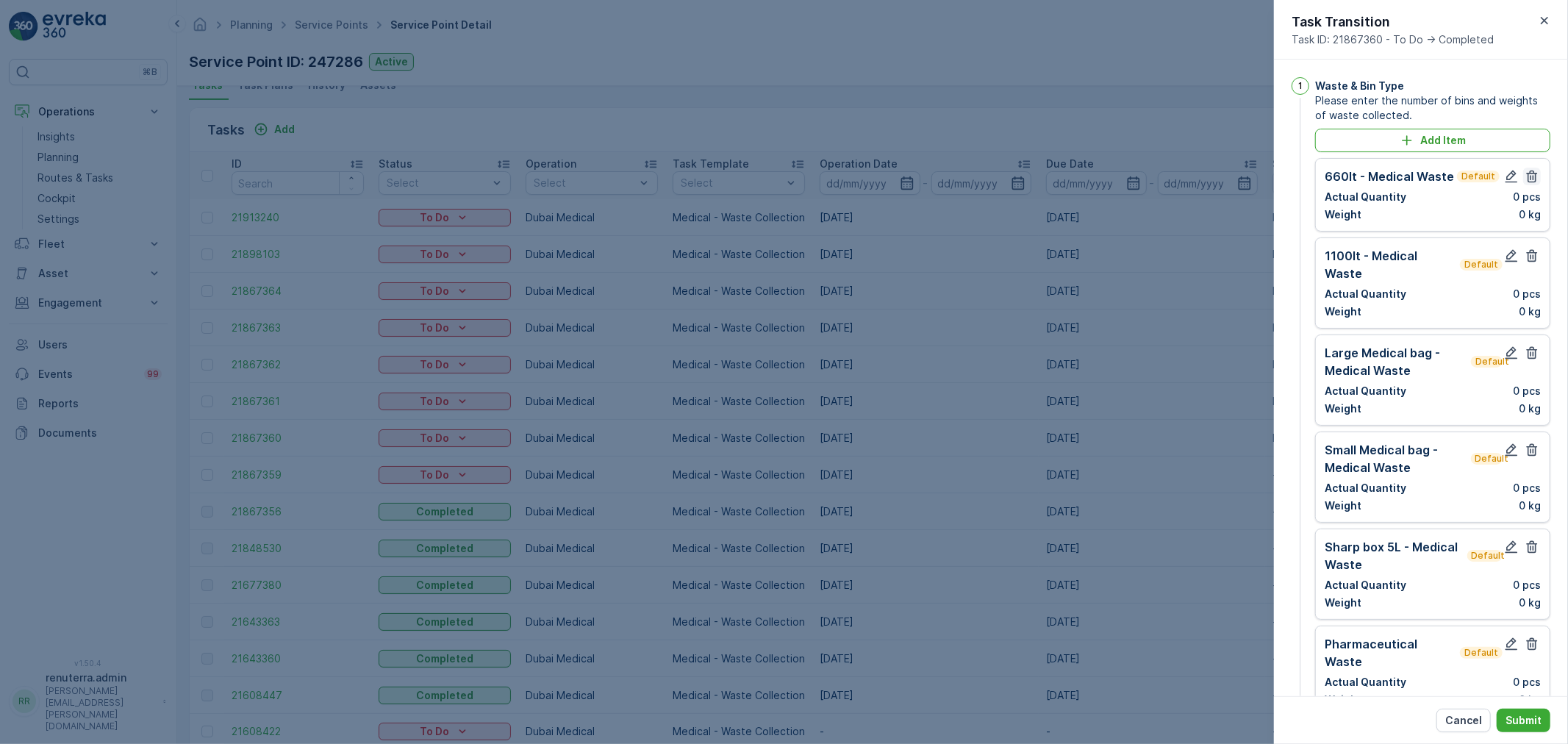
click at [1524, 177] on icon "button" at bounding box center [1532, 177] width 15 height 15
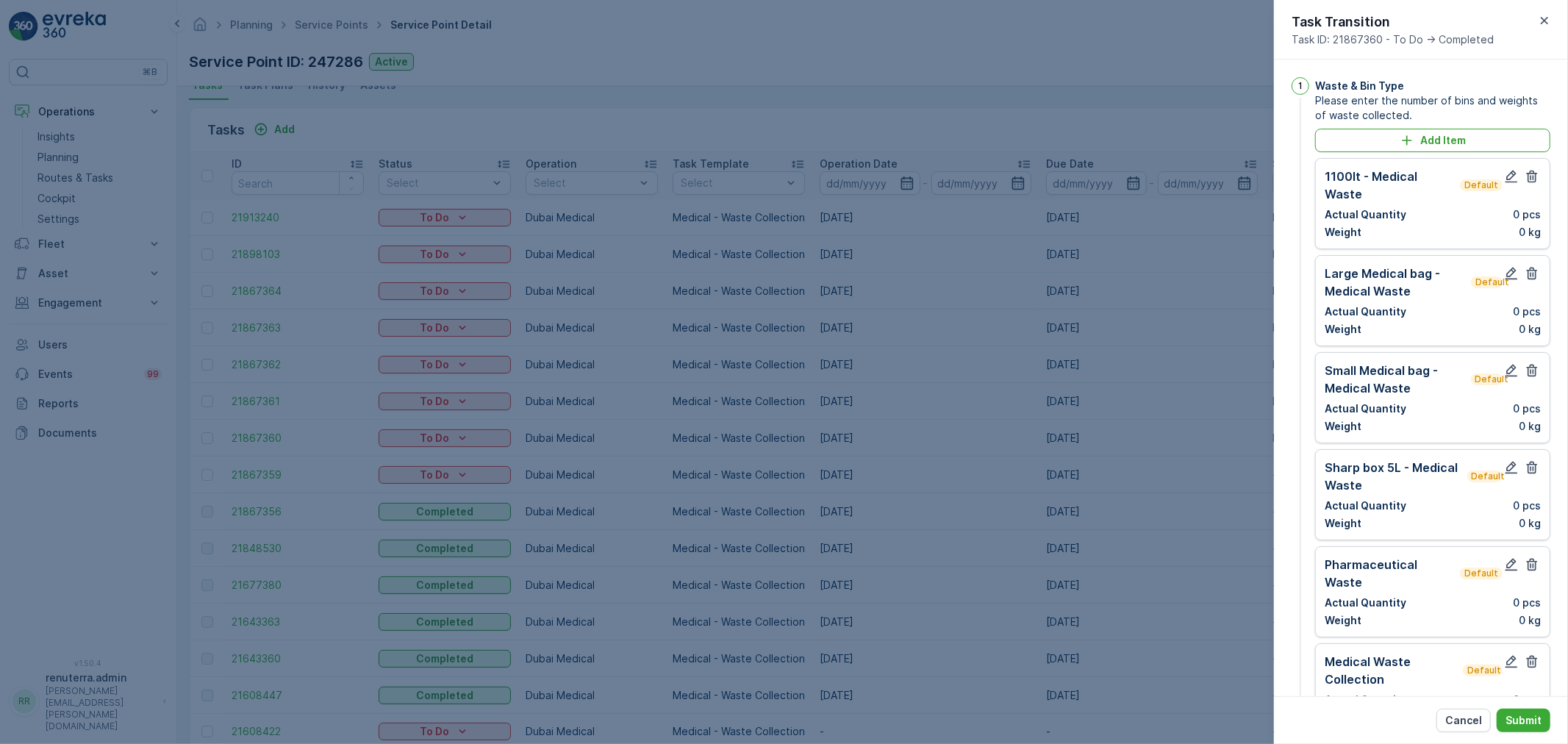
click at [1524, 177] on icon "button" at bounding box center [1532, 177] width 15 height 15
click at [1524, 266] on icon "button" at bounding box center [1532, 274] width 15 height 15
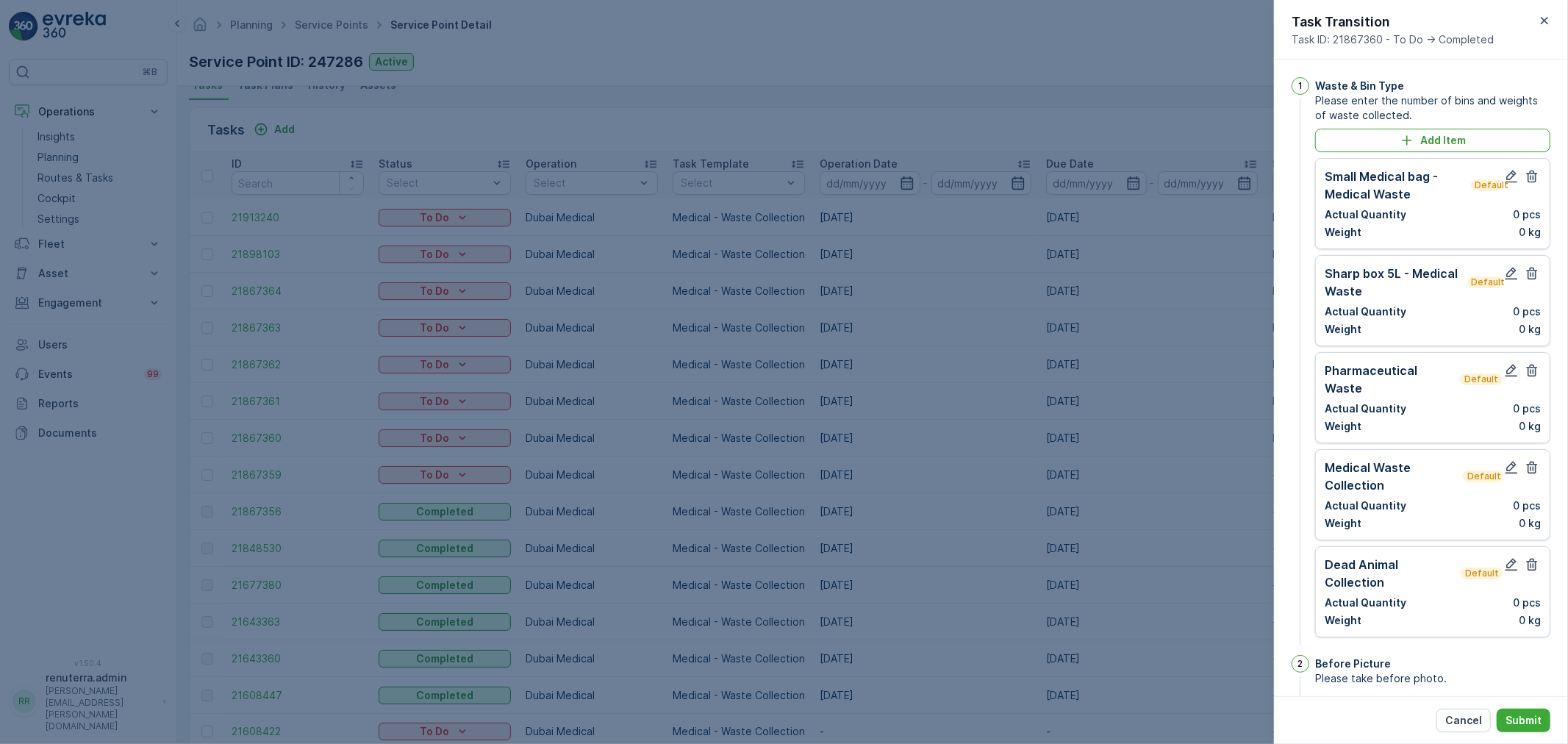
click at [1524, 177] on icon "button" at bounding box center [1532, 177] width 15 height 15
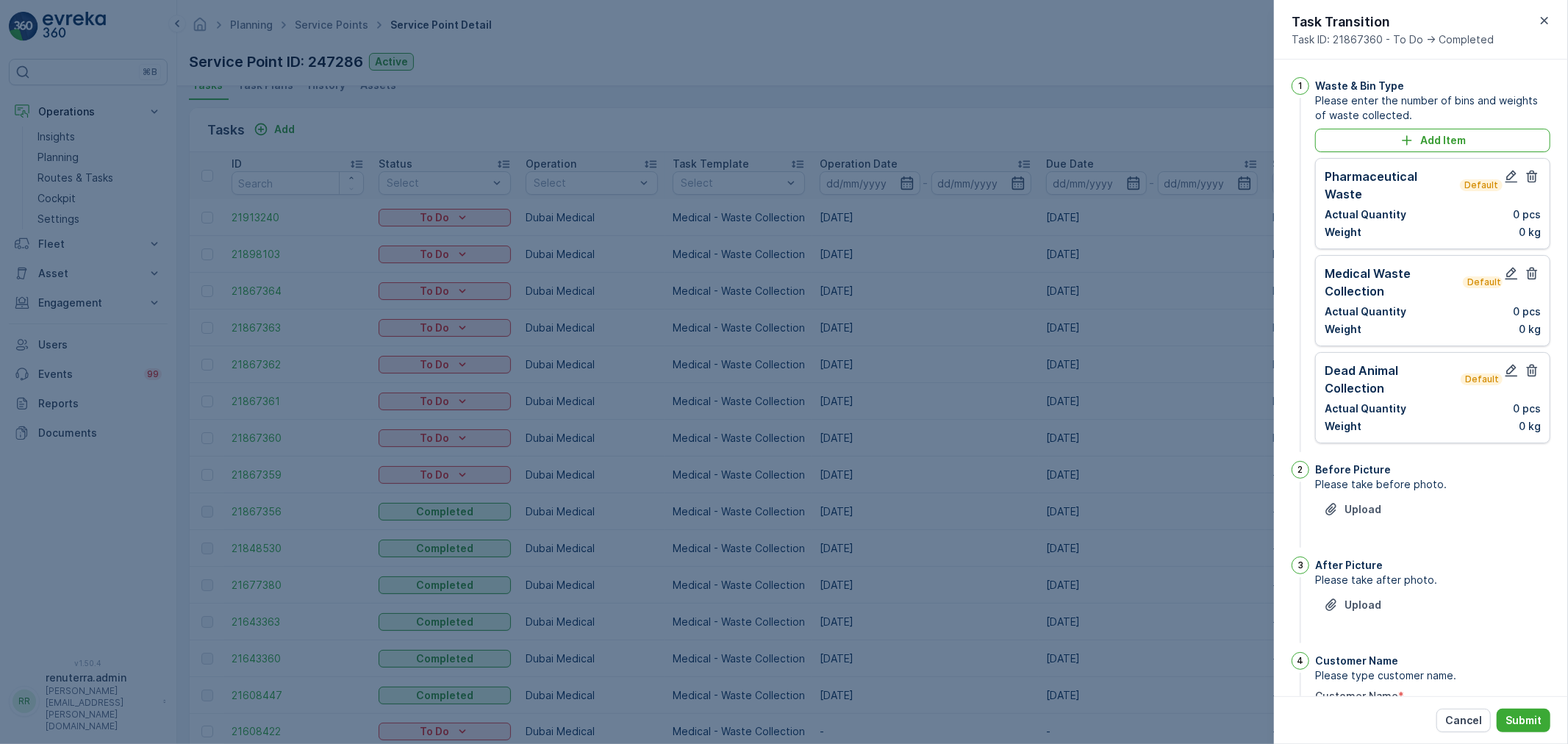
click at [1524, 177] on icon "button" at bounding box center [1532, 177] width 15 height 15
click at [1524, 267] on icon "button" at bounding box center [1532, 274] width 15 height 15
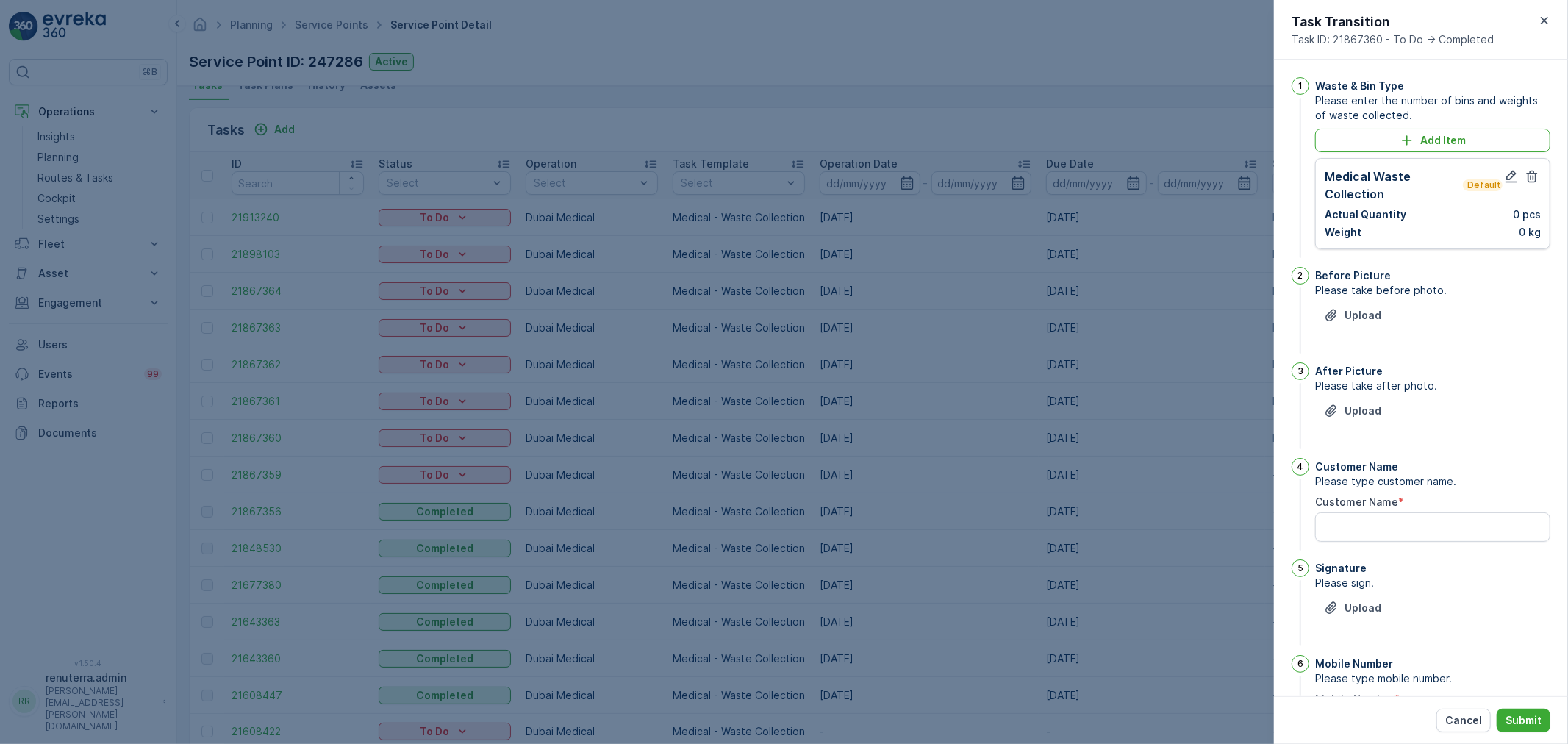
click at [1508, 186] on div at bounding box center [1522, 185] width 39 height 35
click at [1509, 185] on div at bounding box center [1522, 185] width 39 height 35
click at [1511, 177] on icon "button" at bounding box center [1512, 177] width 15 height 15
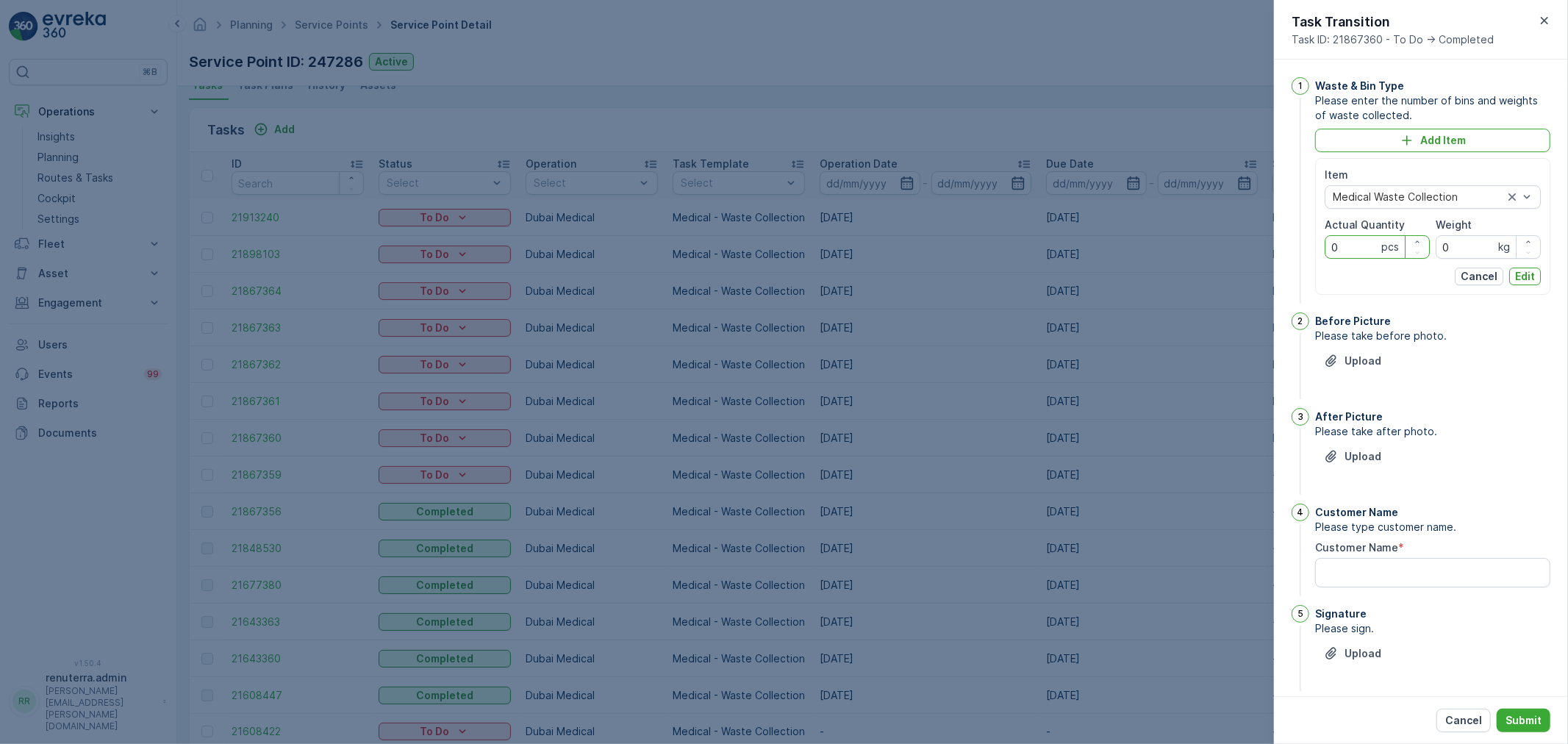
click at [1348, 250] on Quantity "0" at bounding box center [1377, 247] width 105 height 23
type Quantity "17"
click at [1457, 250] on input "0" at bounding box center [1488, 247] width 105 height 23
type input "80"
click at [1514, 285] on div "Item Medical Waste Collection Actual Quantity 17 pcs Weight 80 kg Cancel Edit" at bounding box center [1432, 226] width 235 height 136
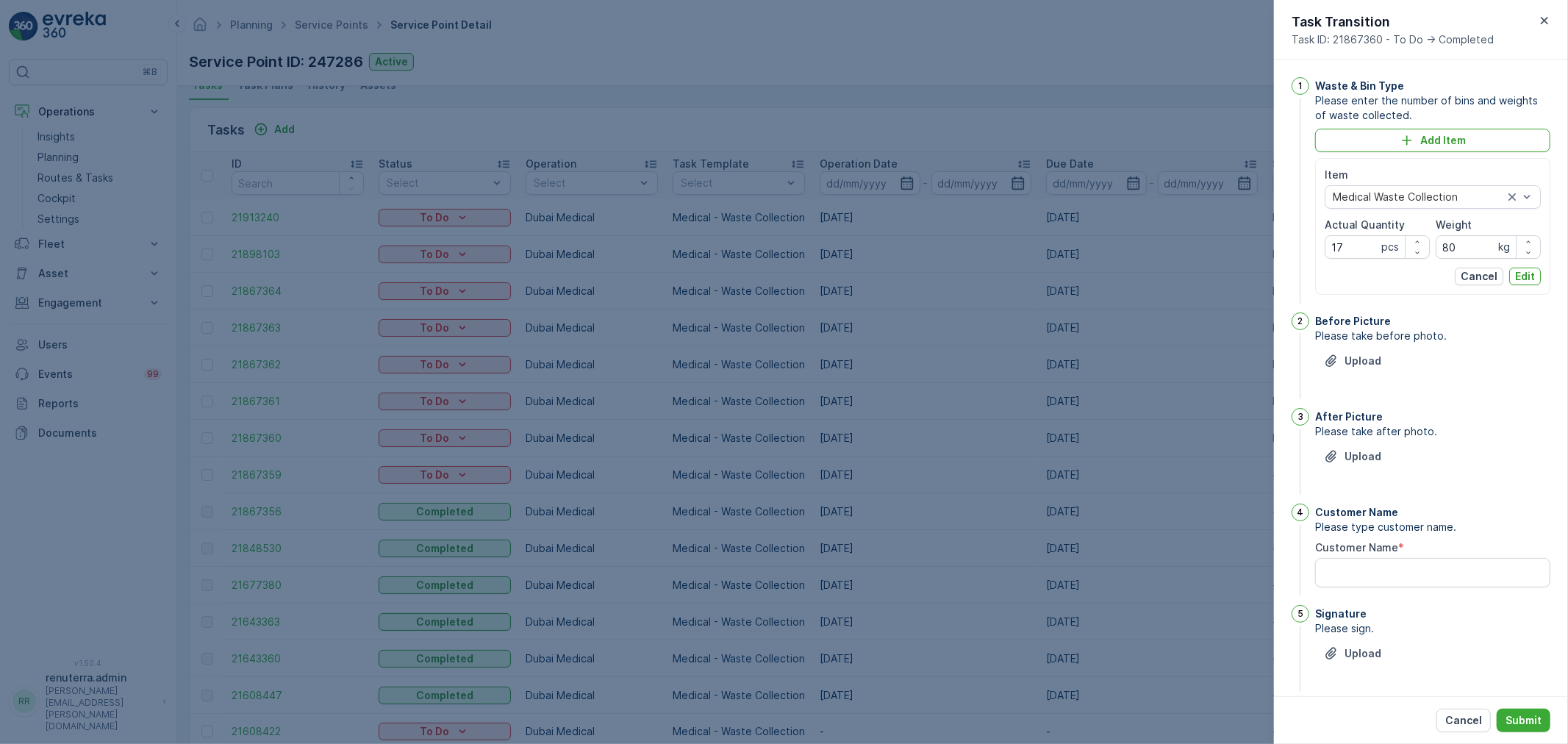
drag, startPoint x: 1525, startPoint y: 275, endPoint x: 1519, endPoint y: 280, distance: 7.8
click at [1524, 276] on p "Edit" at bounding box center [1525, 276] width 20 height 15
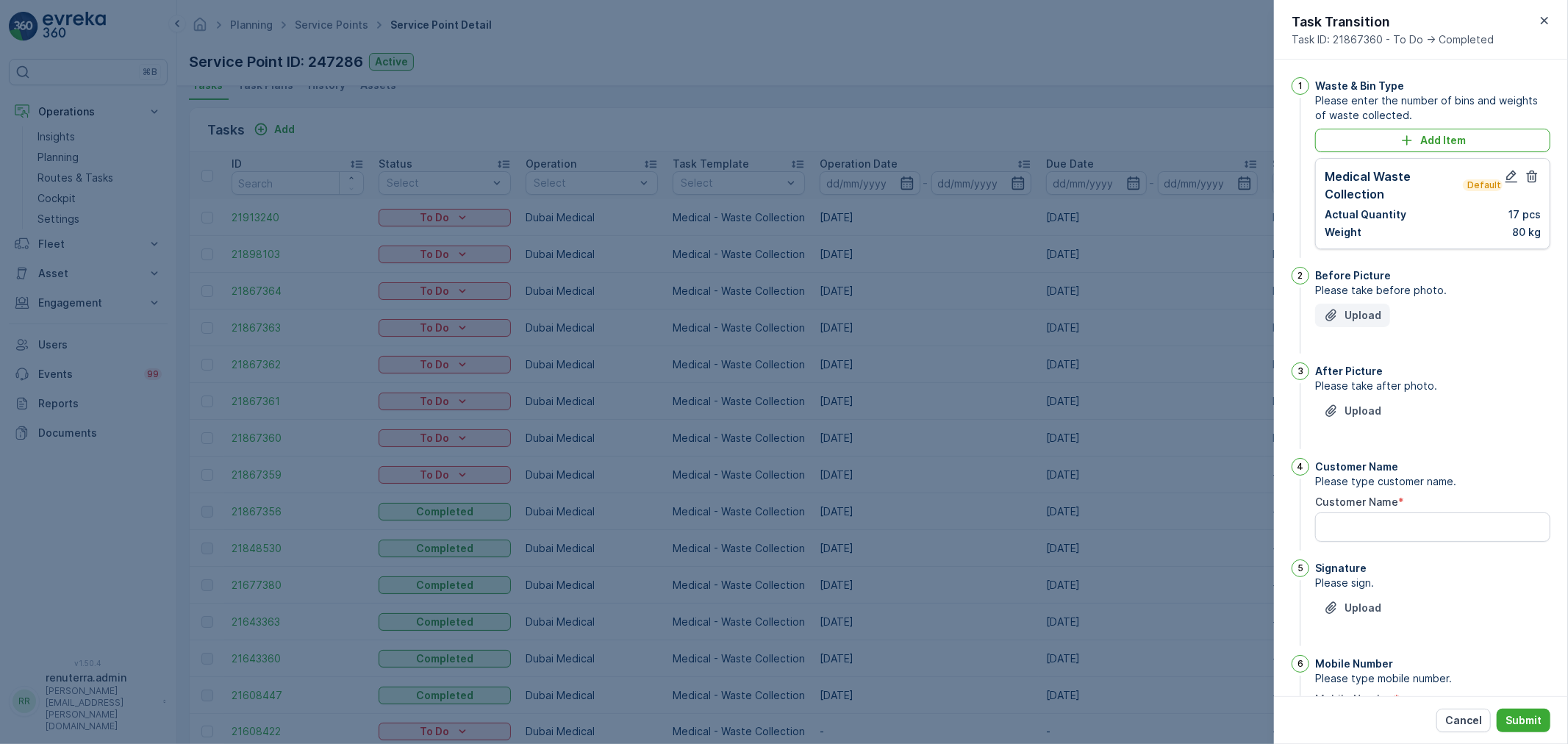
click at [1370, 318] on p "Upload" at bounding box center [1363, 316] width 37 height 15
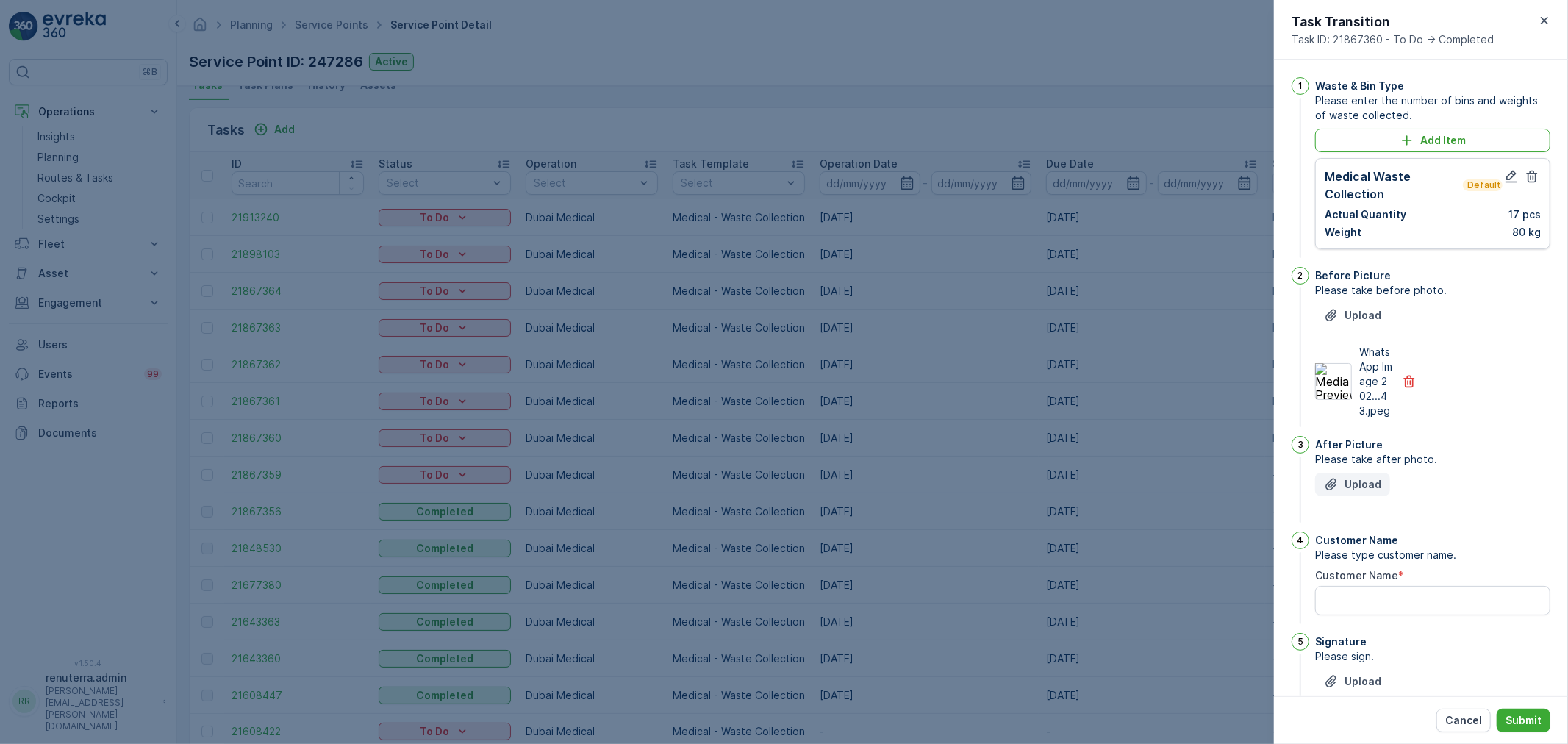
click at [1348, 491] on p "Upload" at bounding box center [1363, 485] width 37 height 15
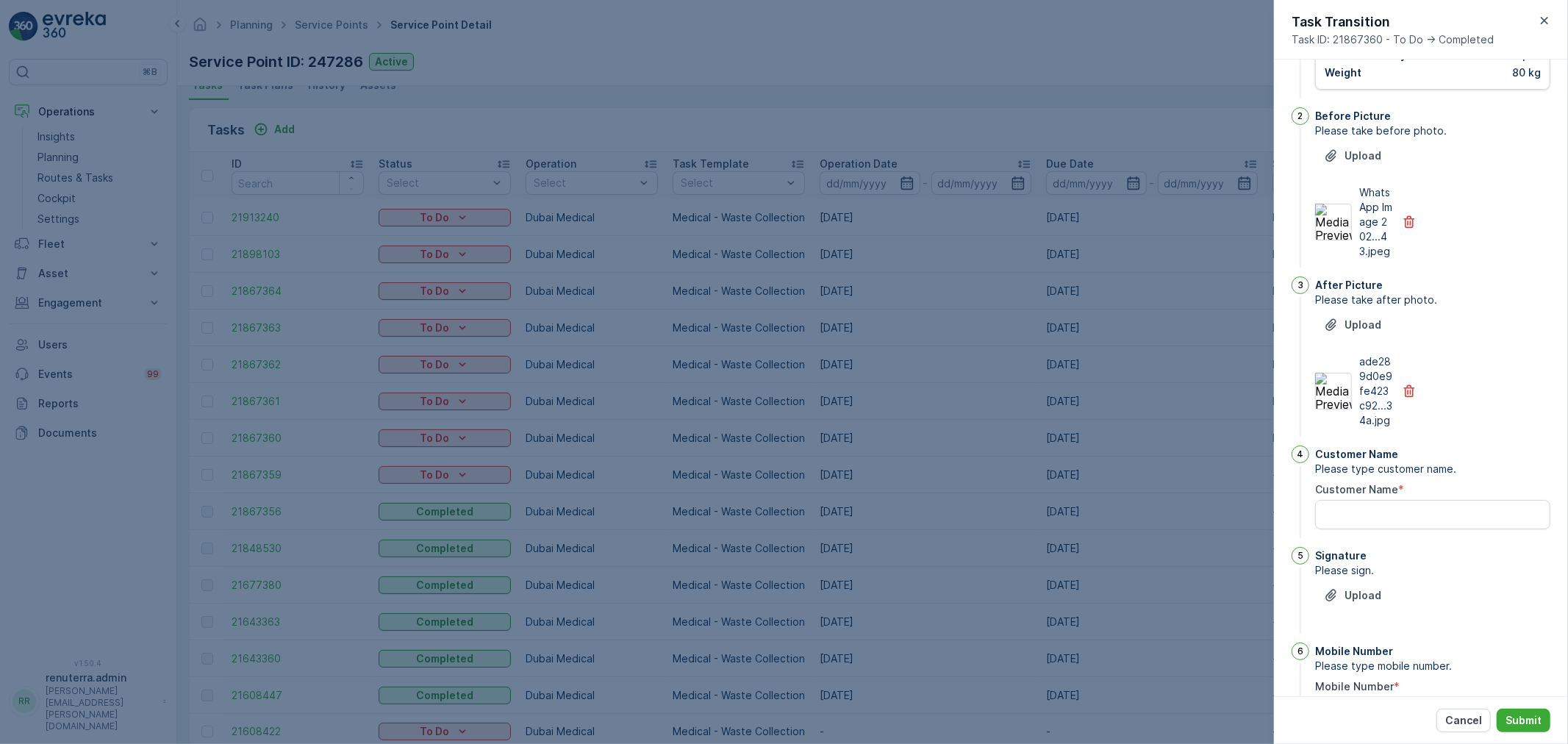
scroll to position [163, 0]
click at [1387, 512] on Name "Customer Name" at bounding box center [1409, 504] width 188 height 16
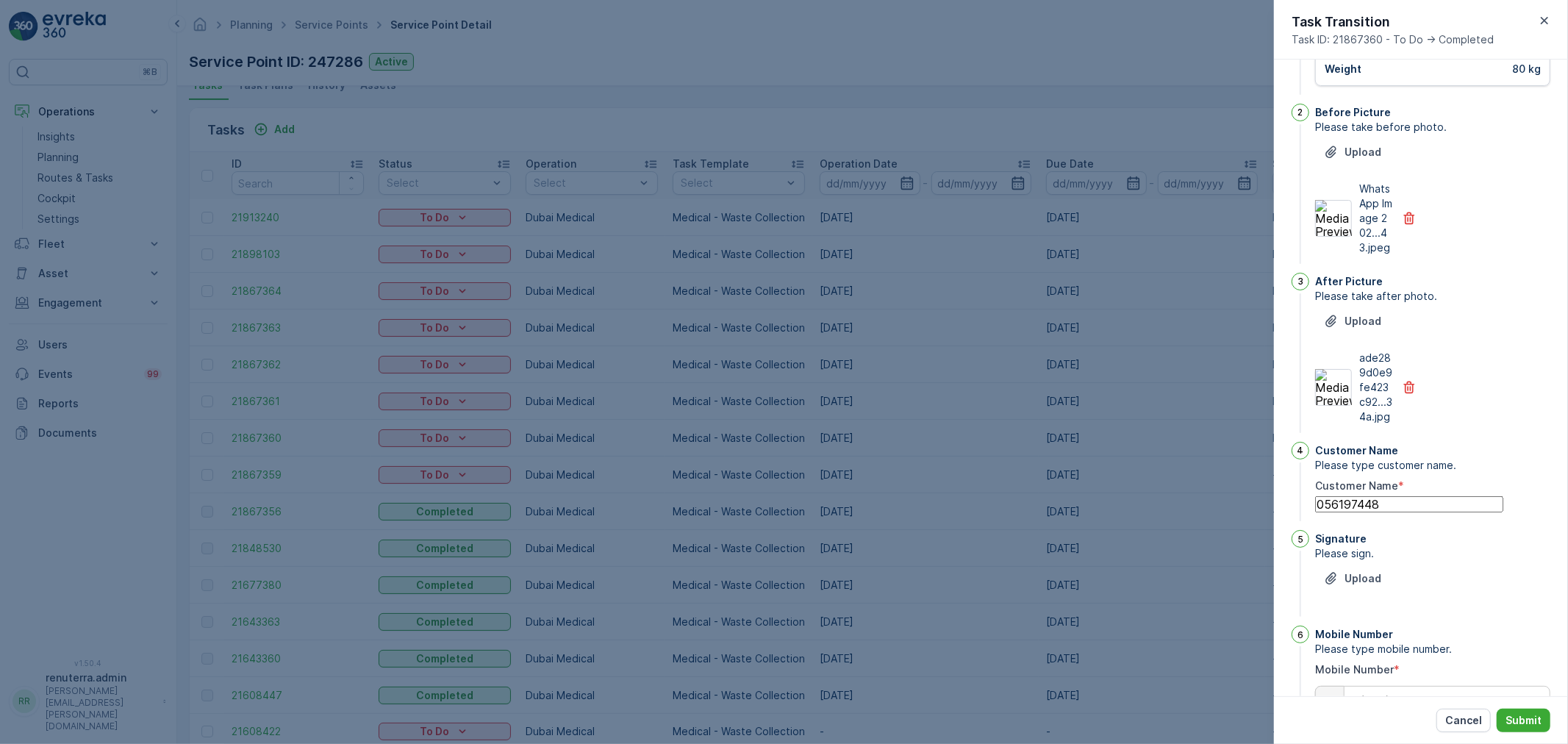
type Name "0561974483"
drag, startPoint x: 1324, startPoint y: 546, endPoint x: 1408, endPoint y: 545, distance: 84.0
click at [1452, 512] on Name "0561974483" at bounding box center [1409, 504] width 188 height 16
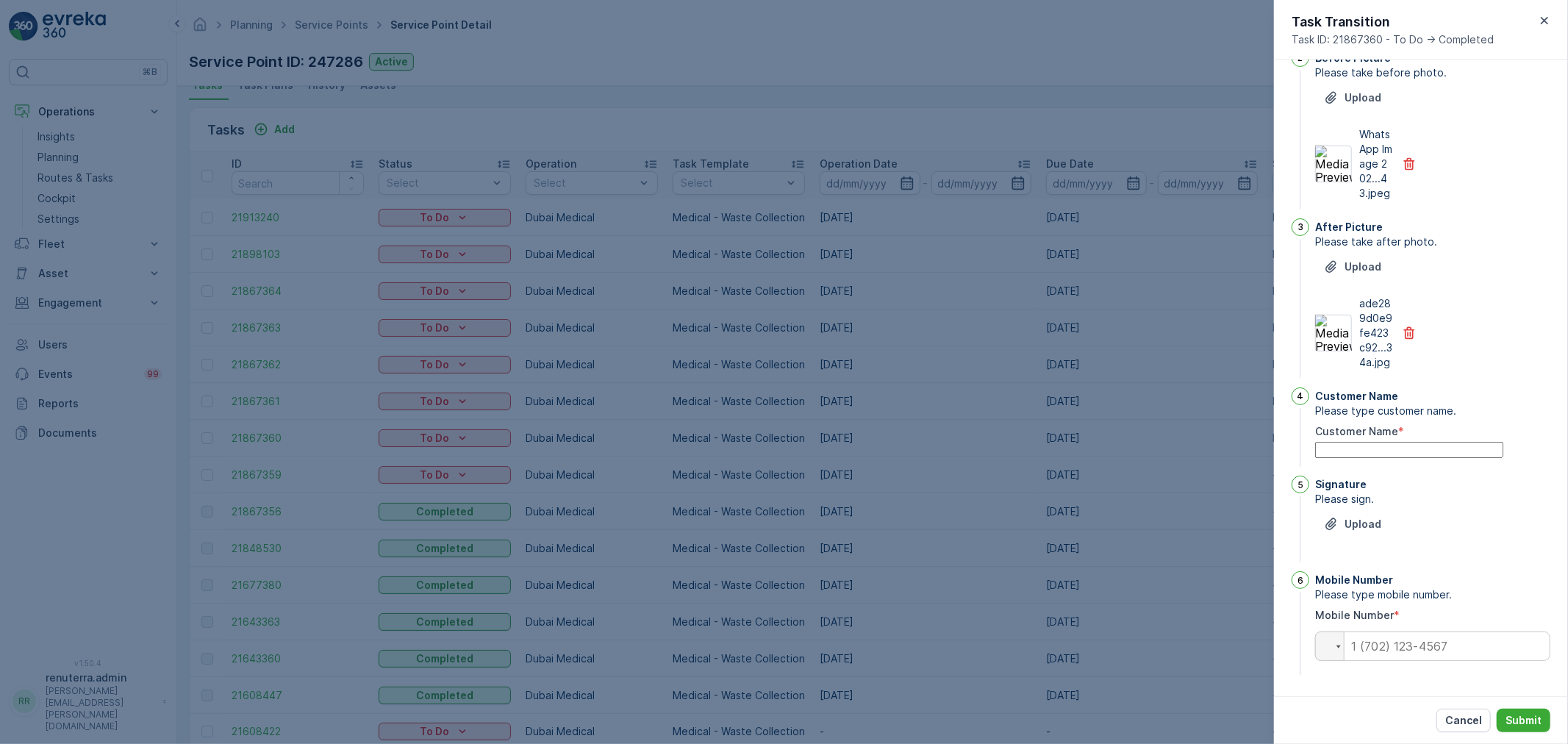
scroll to position [260, 0]
click at [1385, 652] on input "tel" at bounding box center [1432, 645] width 235 height 29
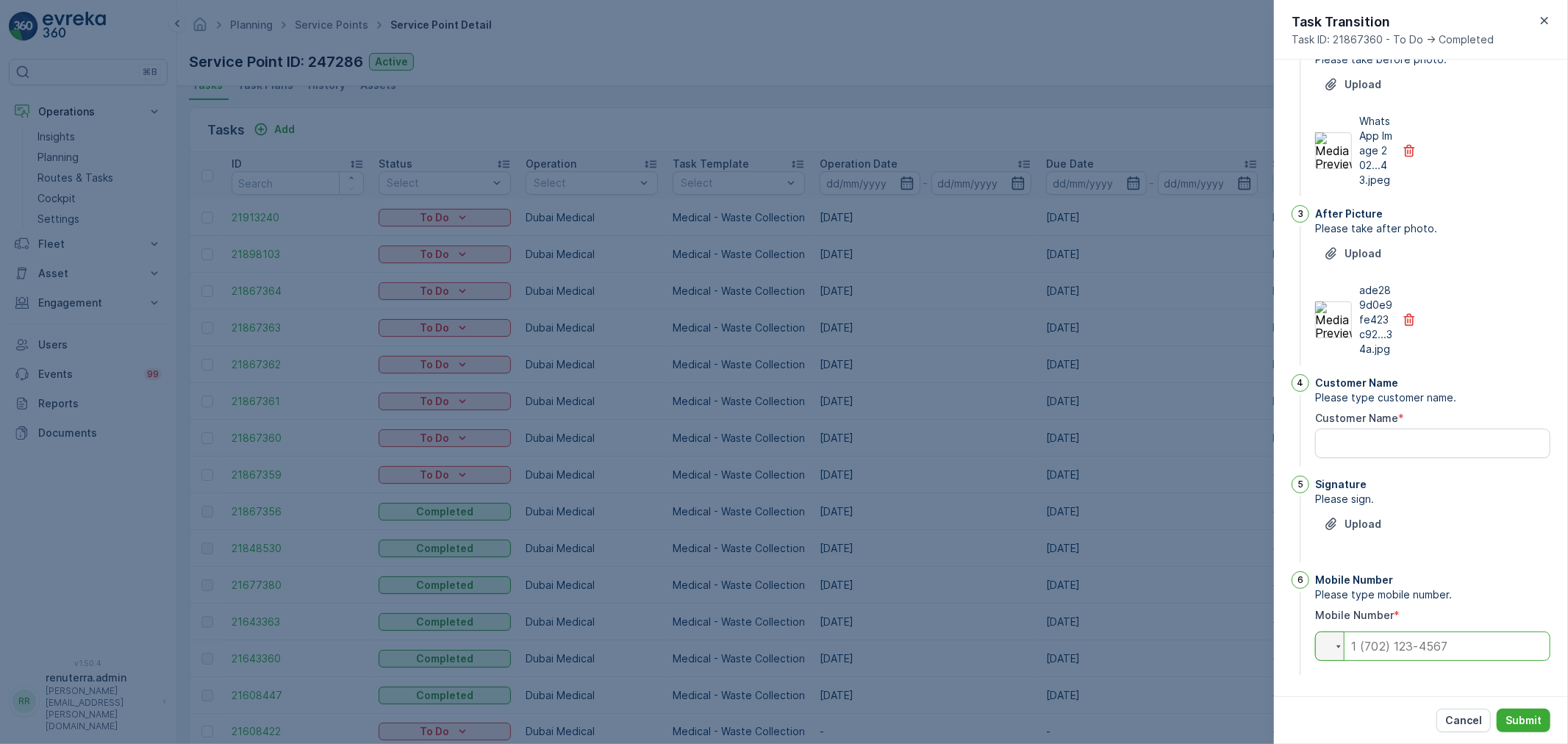
paste input "0561974483"
type input "0561974483"
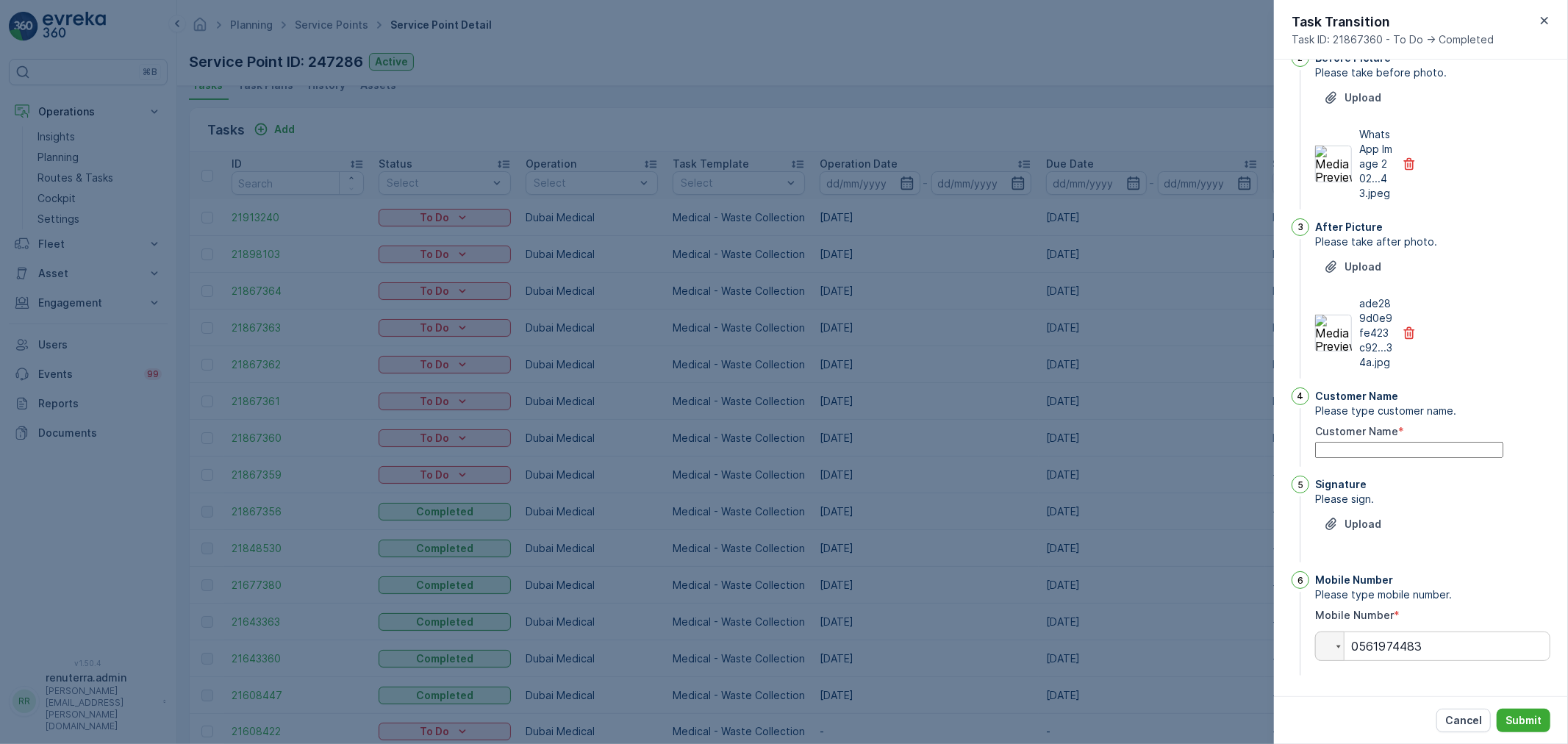
click at [1392, 442] on Name "Customer Name" at bounding box center [1409, 449] width 188 height 16
type Name "narash"
click at [1365, 518] on p "Upload" at bounding box center [1363, 524] width 37 height 15
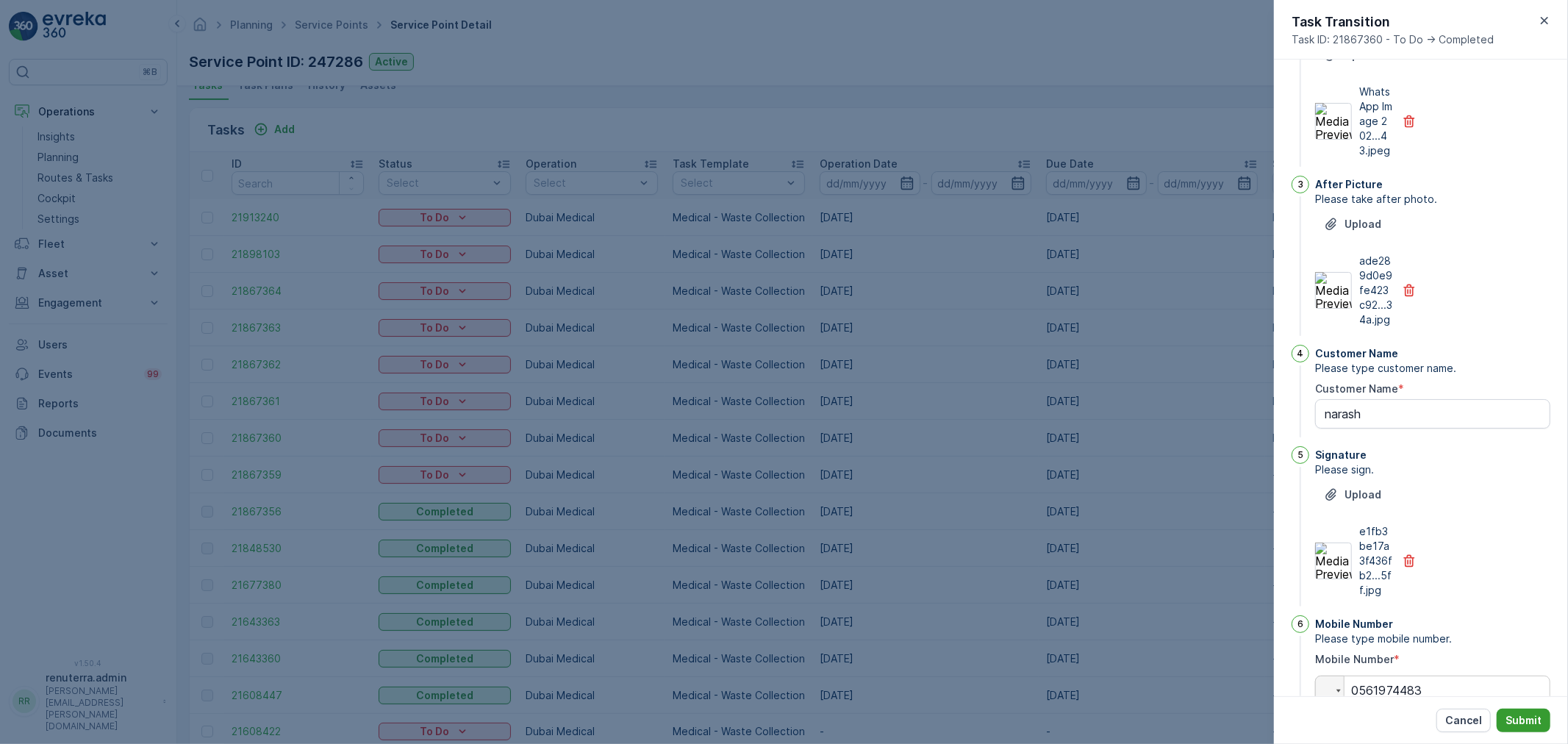
click at [1522, 711] on button "Submit" at bounding box center [1524, 721] width 54 height 23
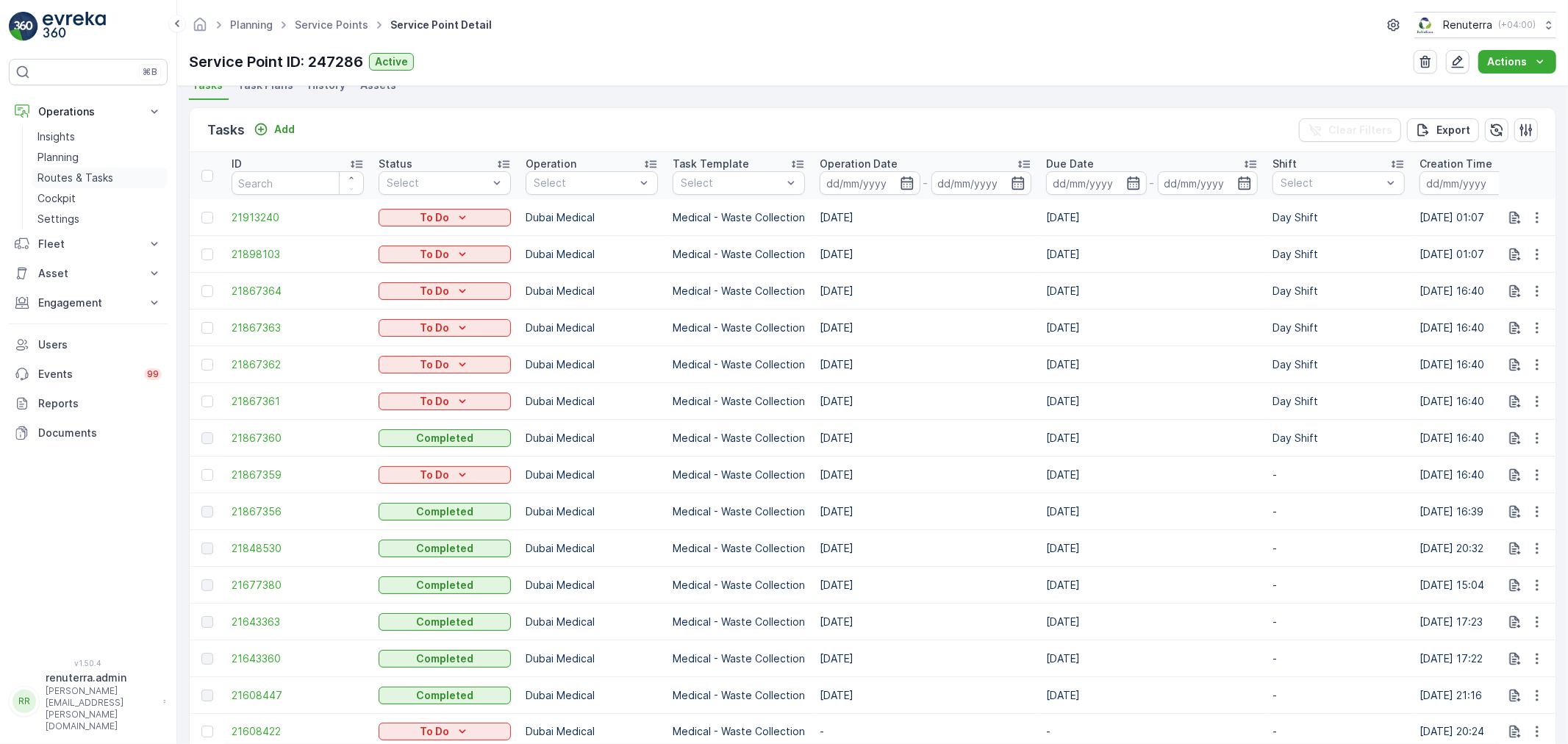
click at [63, 177] on p "Routes & Tasks" at bounding box center [75, 178] width 75 height 15
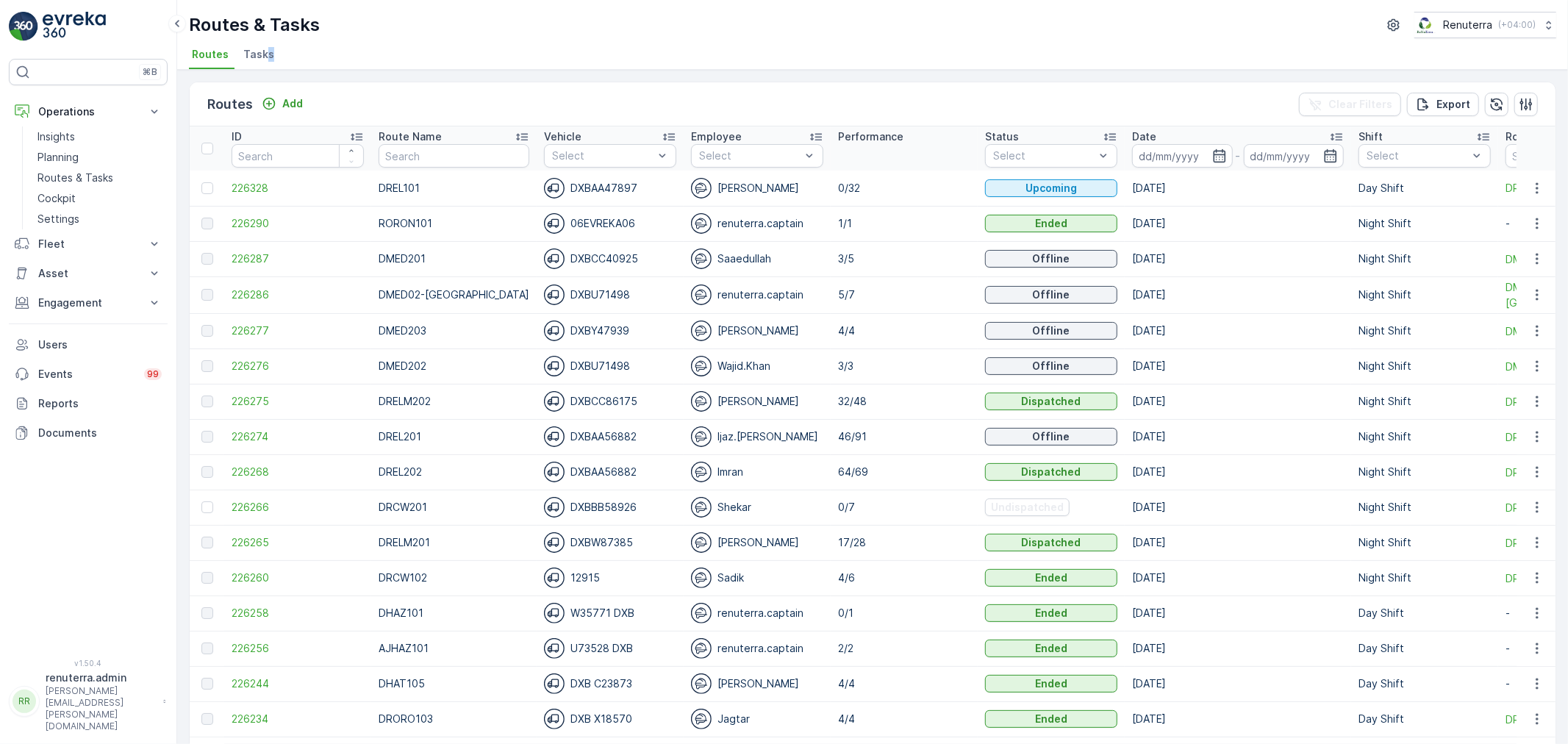
click at [269, 56] on span "Tasks" at bounding box center [259, 54] width 31 height 15
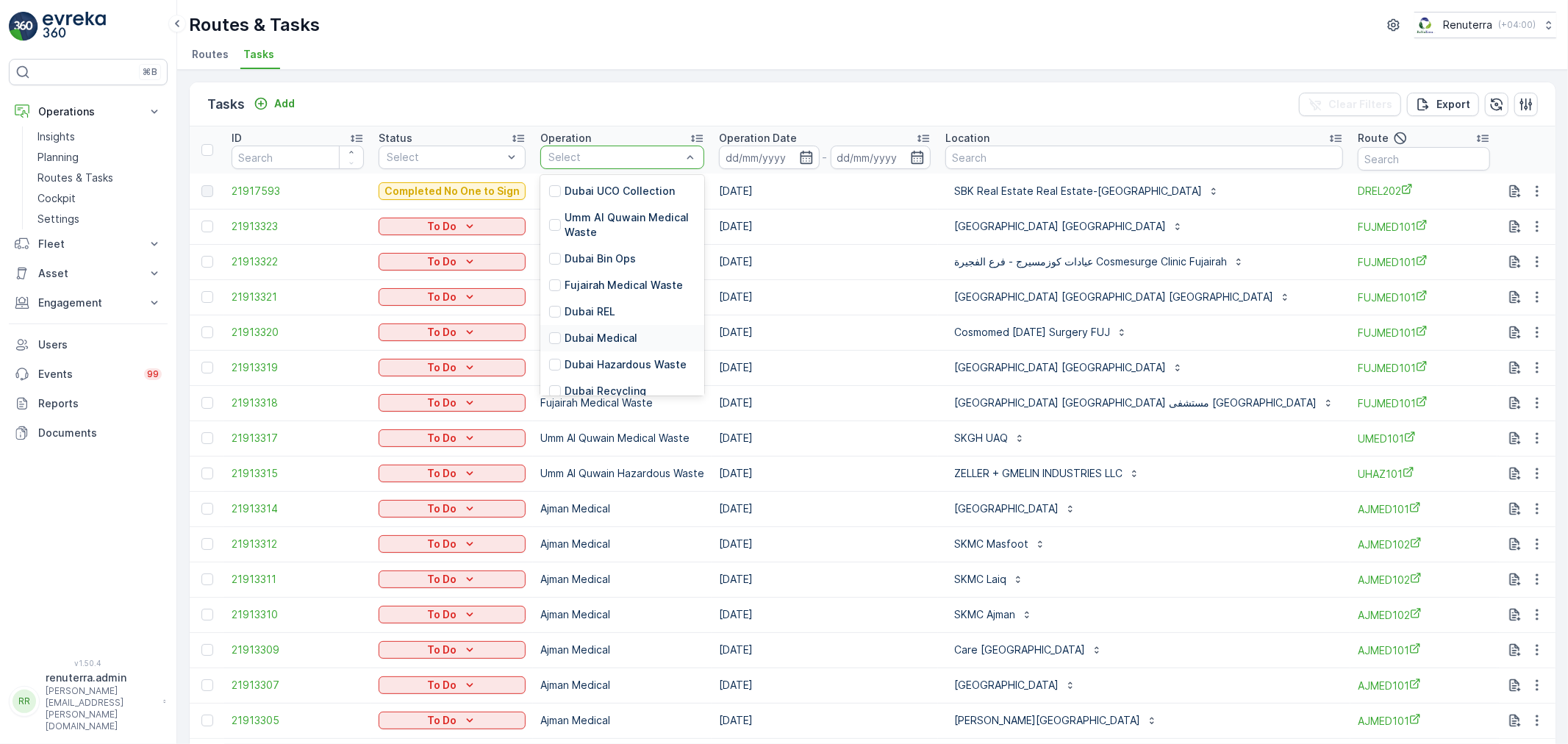
click at [593, 331] on p "Dubai Medical" at bounding box center [600, 338] width 73 height 15
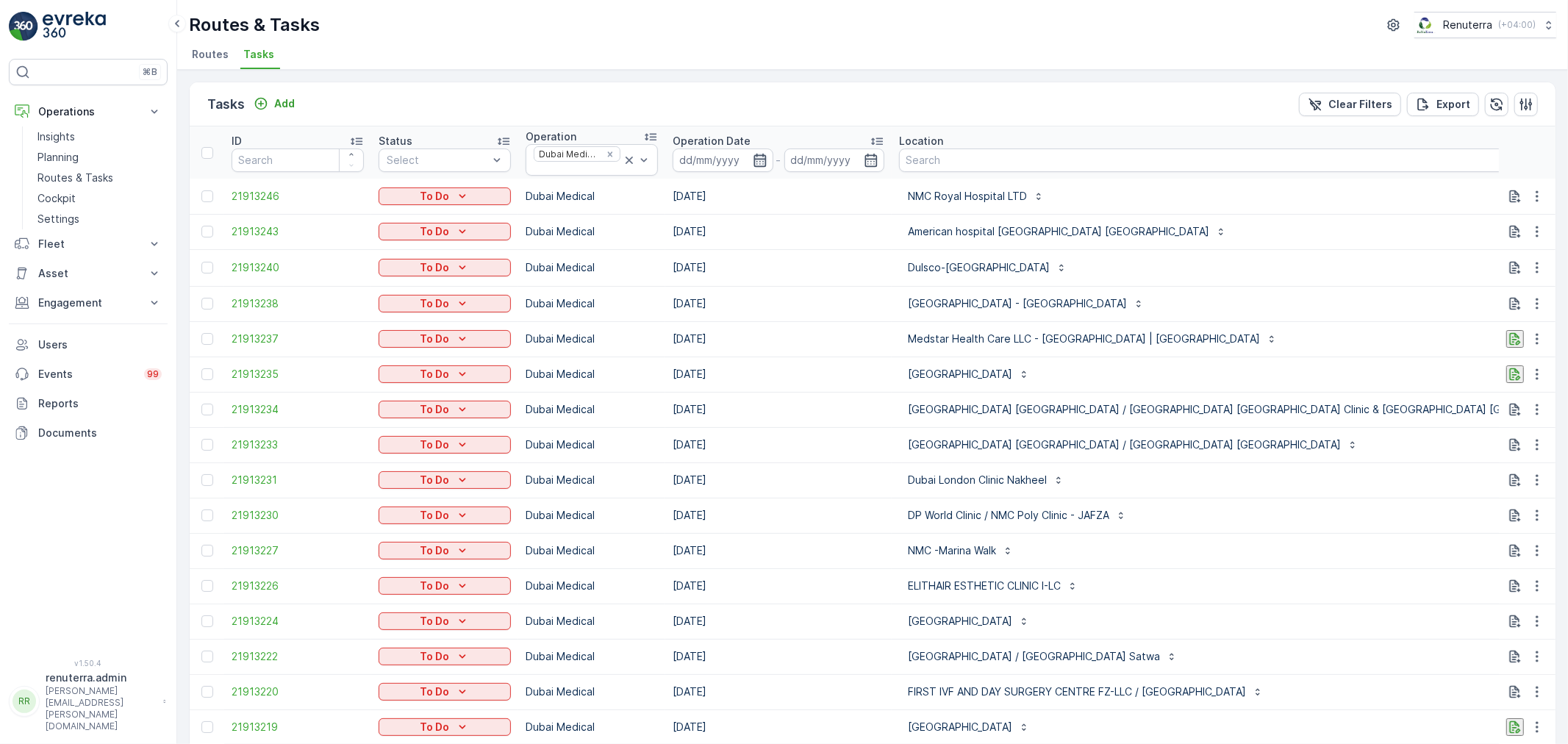
click at [756, 164] on icon "button" at bounding box center [760, 161] width 15 height 15
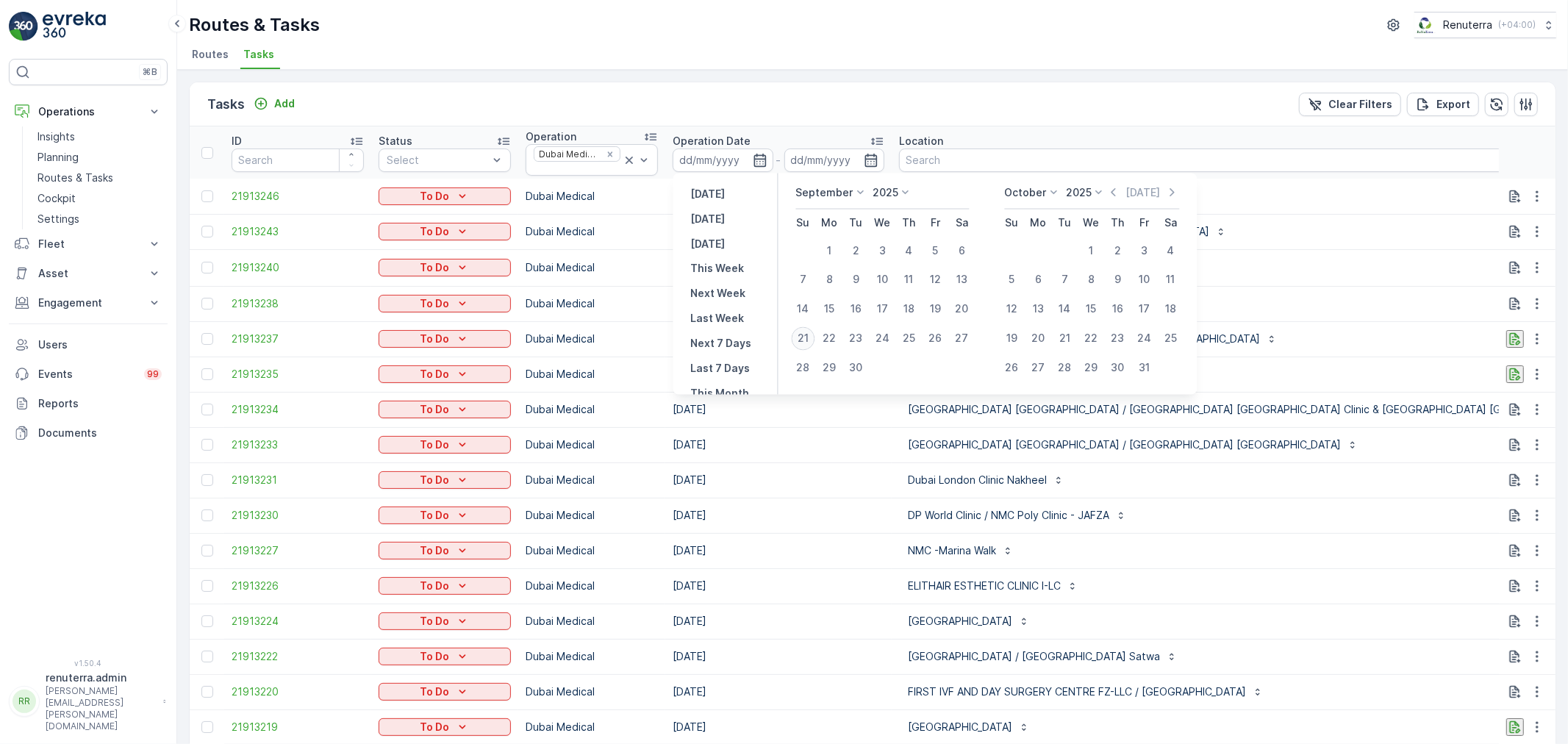
click at [799, 333] on div "21" at bounding box center [804, 339] width 23 height 23
type input "[DATE]"
click at [799, 332] on div "21" at bounding box center [804, 339] width 23 height 23
type input "[DATE]"
click at [799, 329] on div "21" at bounding box center [804, 339] width 23 height 23
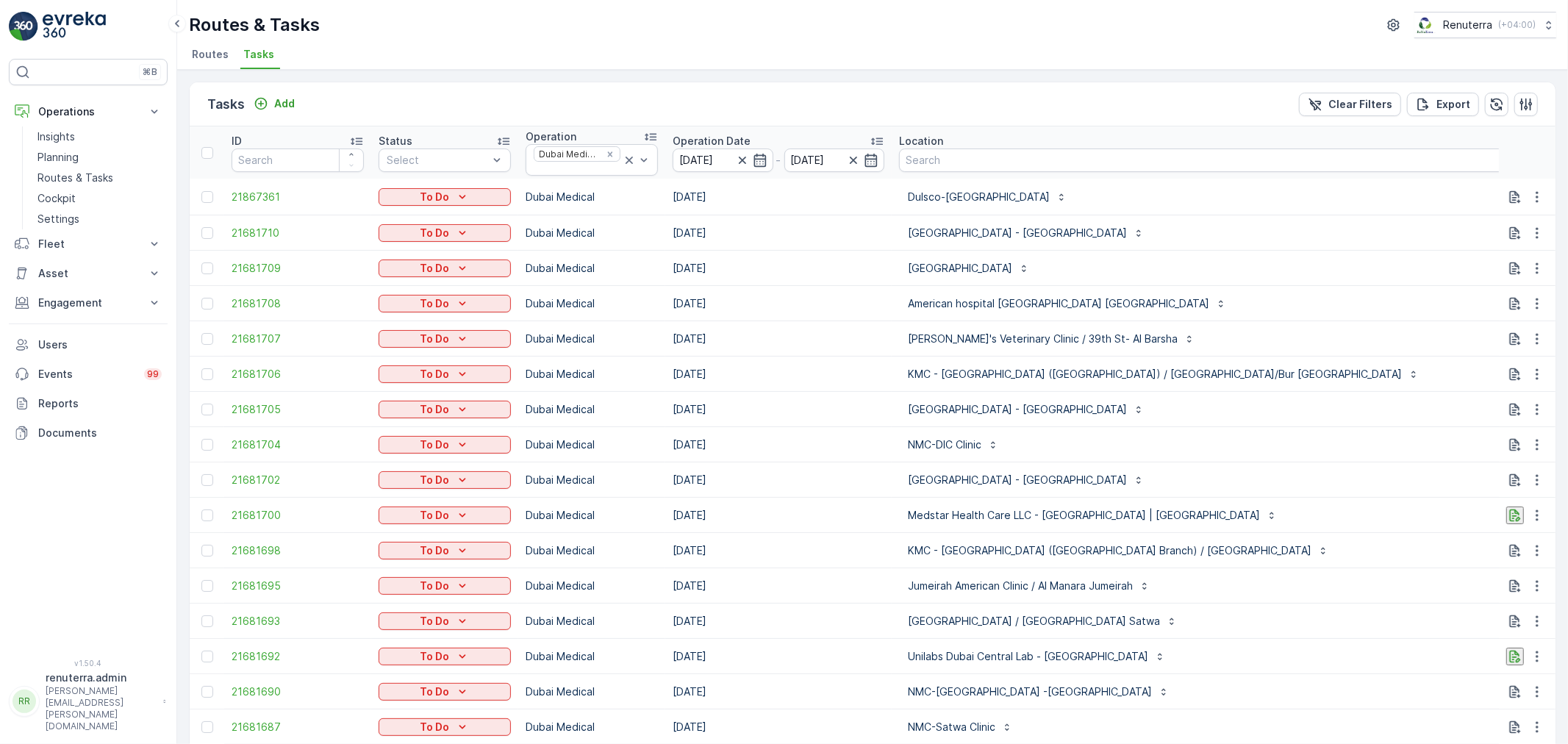
click at [1252, 243] on div "Saudi German Hospital - Barsha" at bounding box center [1259, 233] width 721 height 23
type input "11"
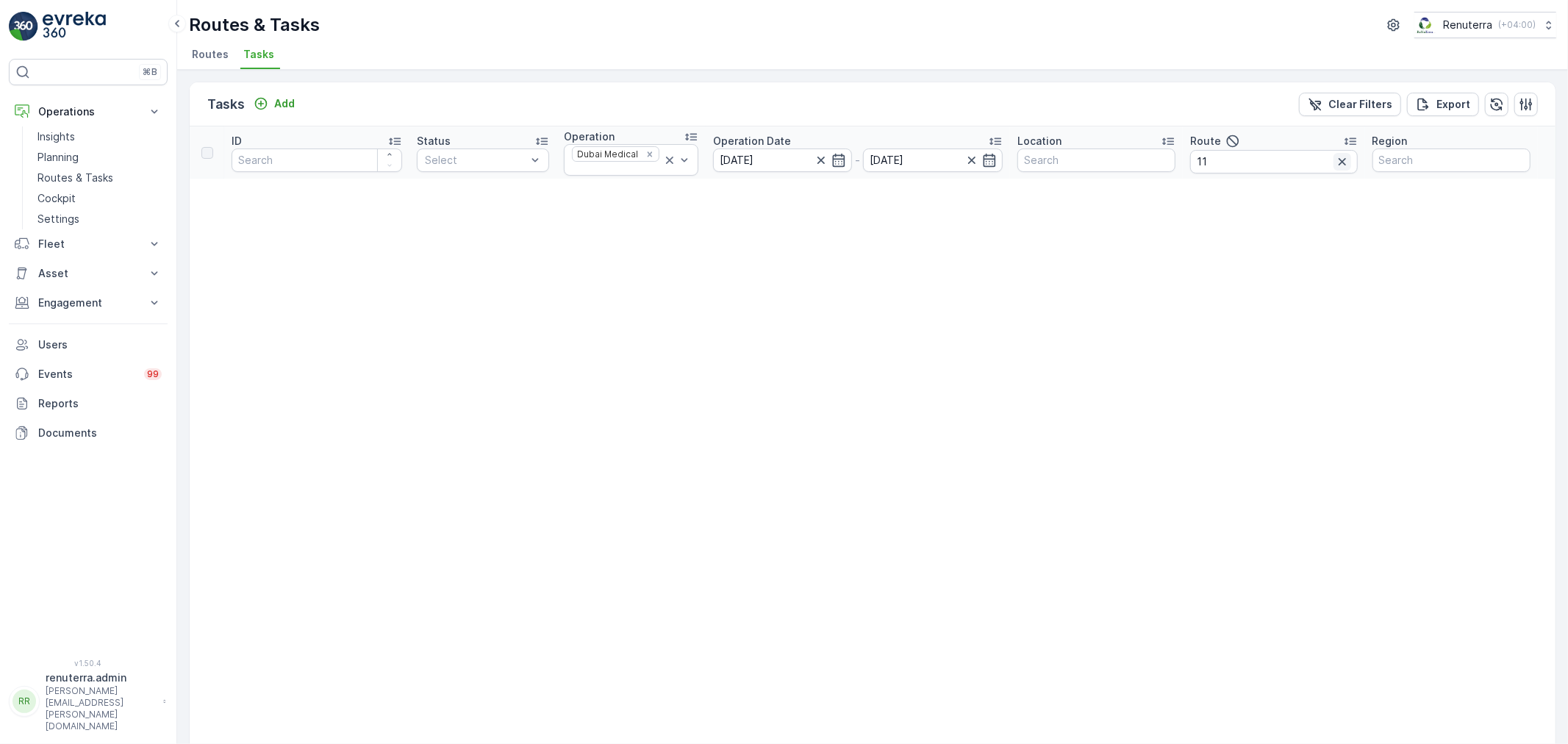
click at [1342, 166] on icon "button" at bounding box center [1343, 162] width 15 height 15
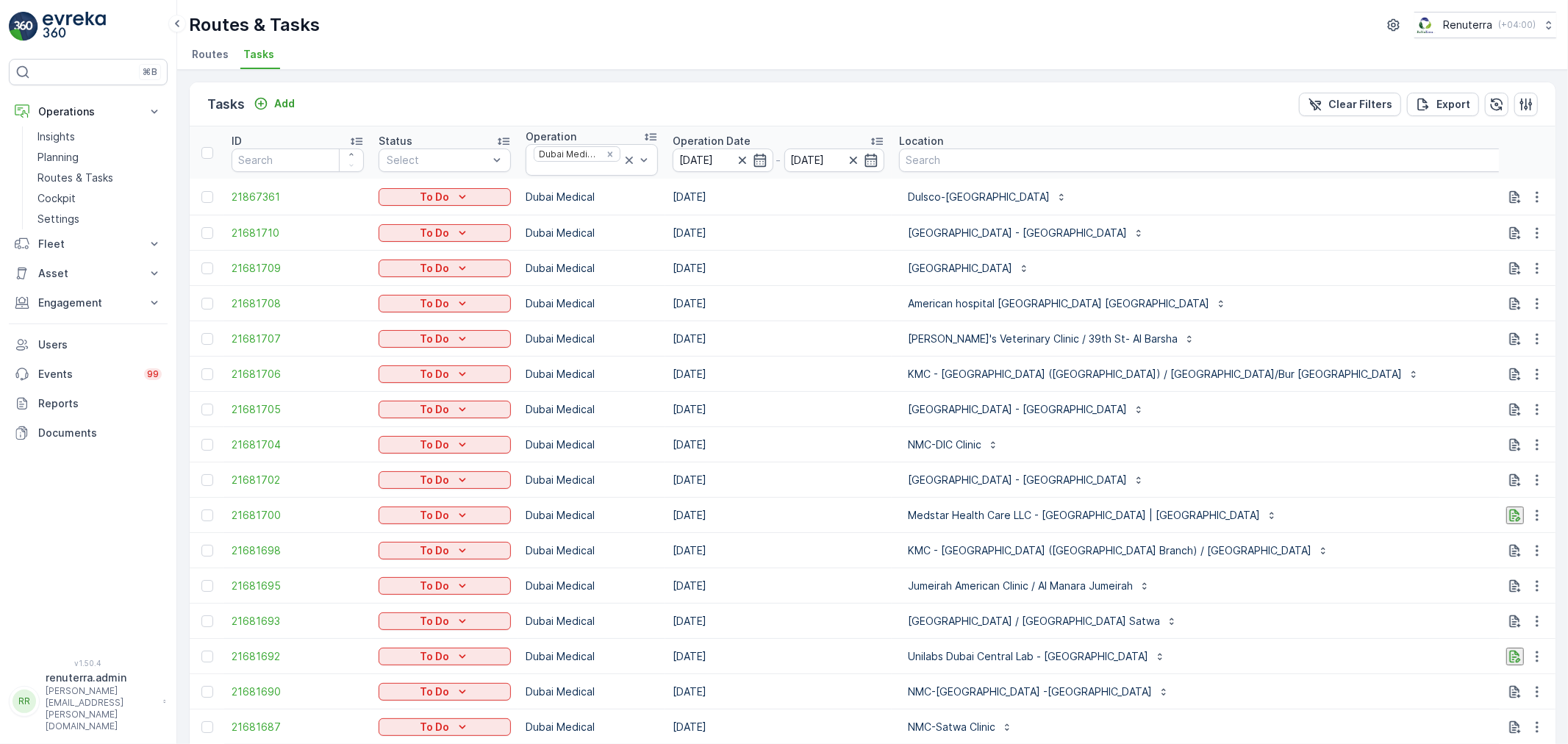
type input "101"
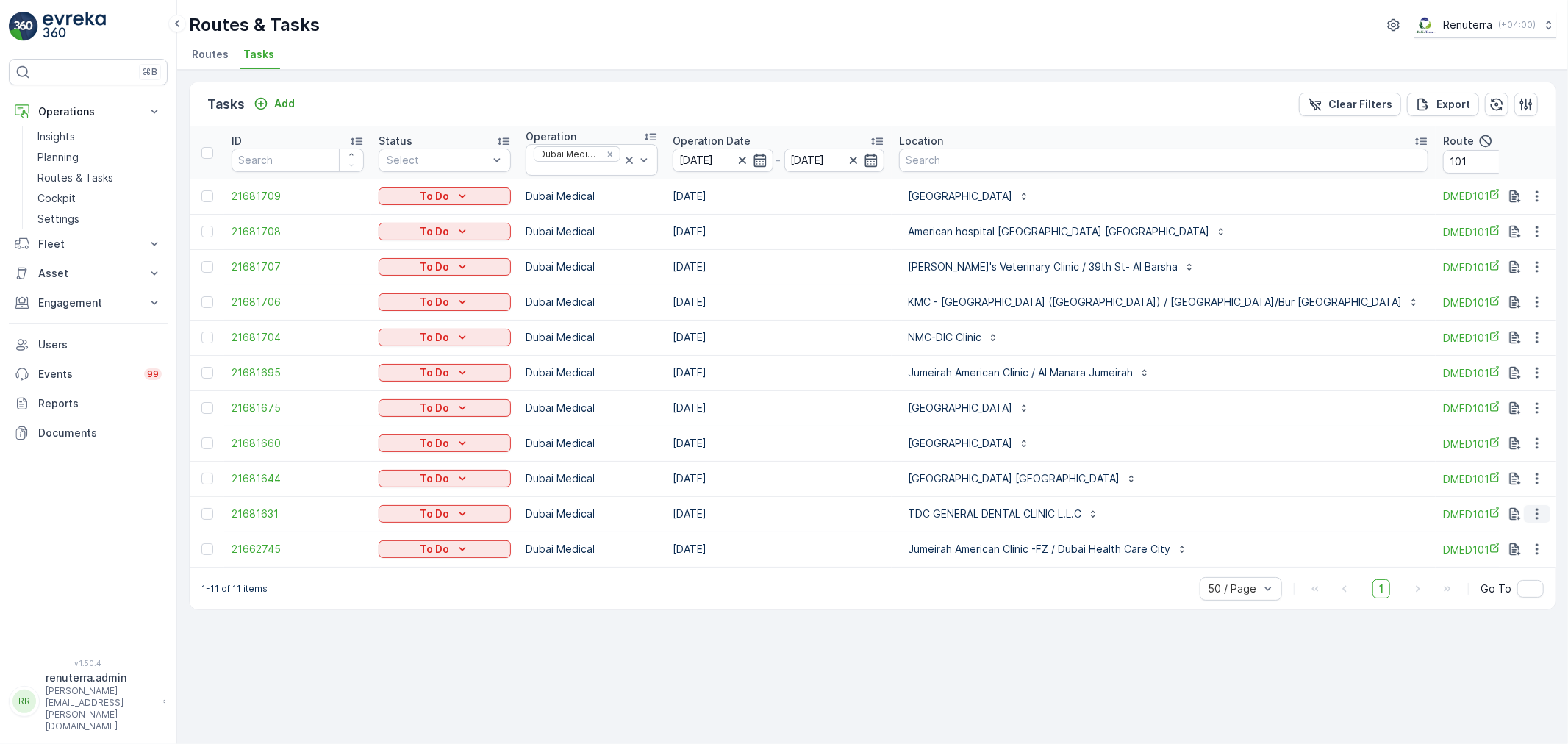
drag, startPoint x: 1545, startPoint y: 515, endPoint x: 1535, endPoint y: 521, distance: 11.7
click at [1542, 516] on button "button" at bounding box center [1537, 513] width 27 height 18
click at [1489, 598] on span "Remove from Route" at bounding box center [1513, 598] width 100 height 15
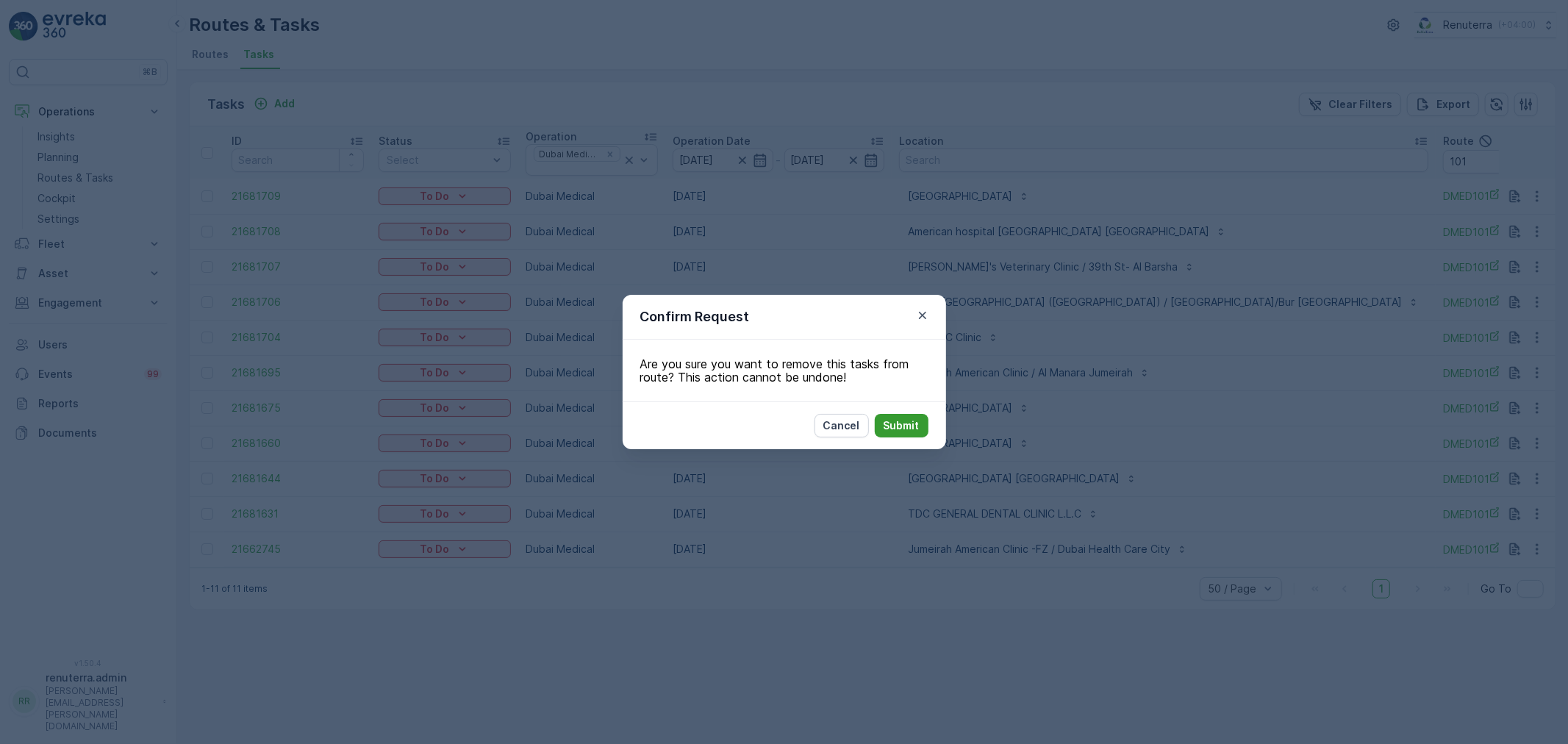
click at [917, 426] on p "Submit" at bounding box center [901, 426] width 36 height 15
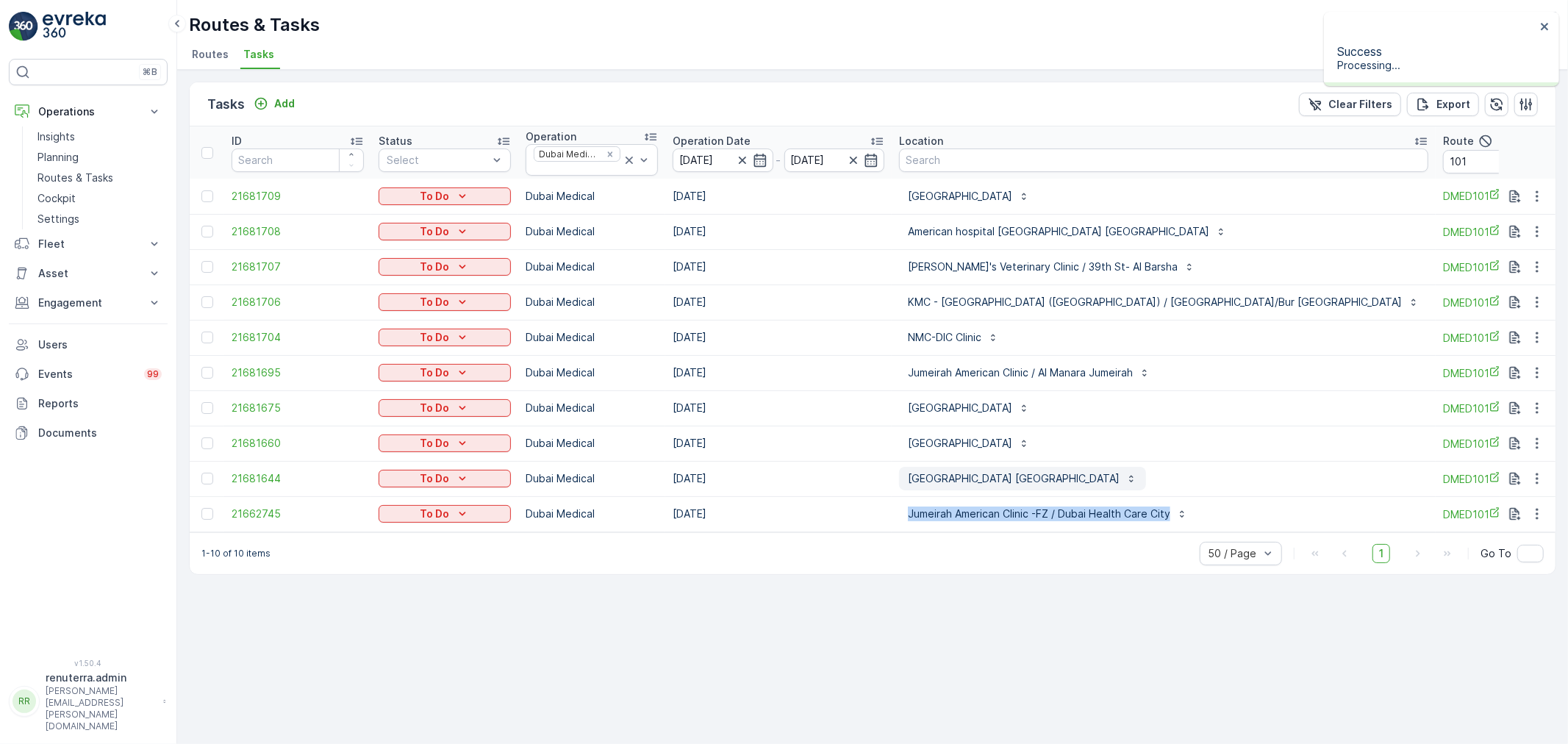
drag, startPoint x: 953, startPoint y: 527, endPoint x: 975, endPoint y: 475, distance: 56.5
click at [979, 490] on tbody "21681709 To Do Dubai Medical 21.09.2025 Al Zahra Hospital DMED101 RELM102 21681…" at bounding box center [989, 354] width 1597 height 352
click at [1076, 340] on div "NMC-DIC Clinic" at bounding box center [1164, 337] width 529 height 23
click at [1136, 618] on div "Tasks Add Clear Filters Export ID Status Select Operation Dubai Medical Operati…" at bounding box center [872, 406] width 1391 height 674
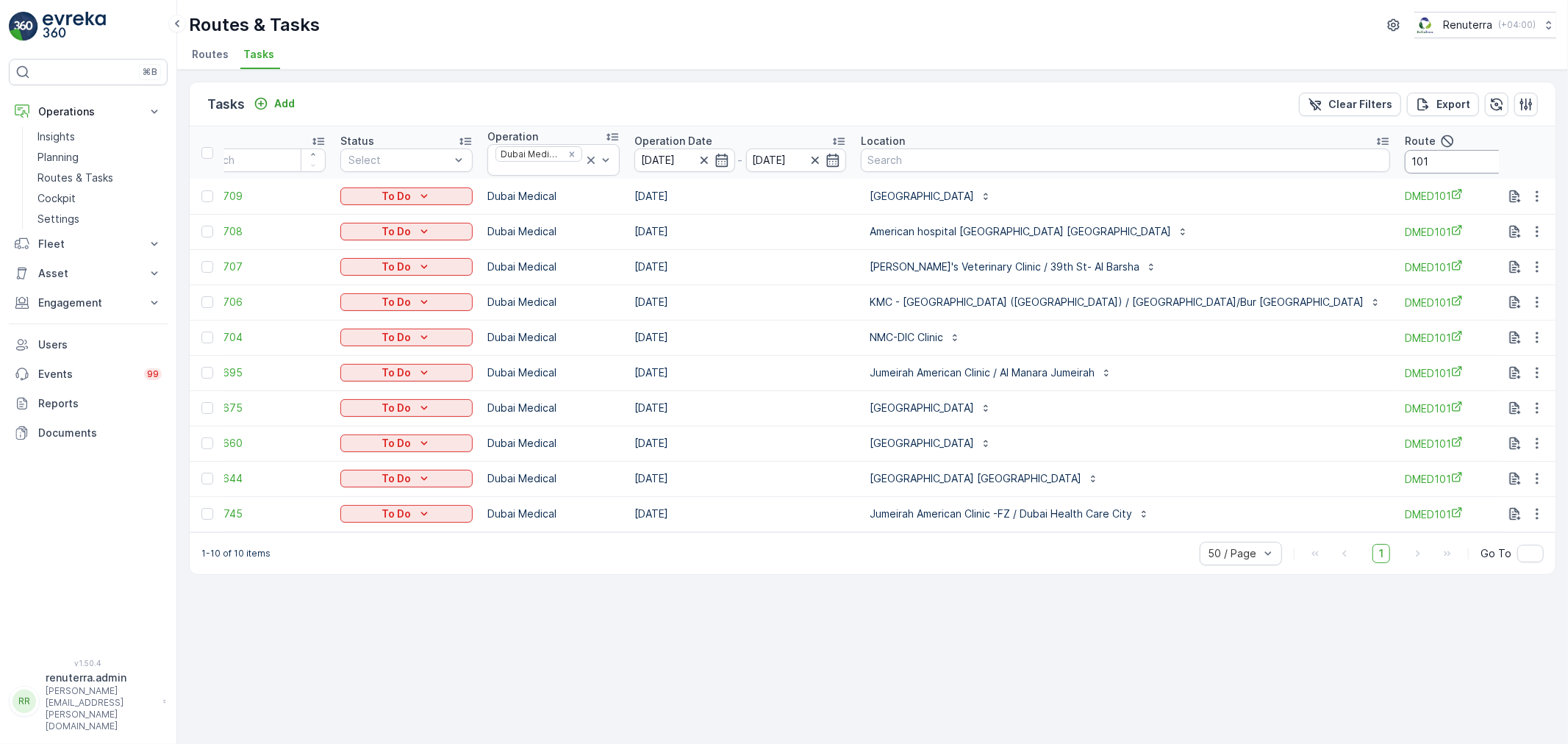
click at [1405, 166] on input "101" at bounding box center [1471, 162] width 132 height 23
type input "10"
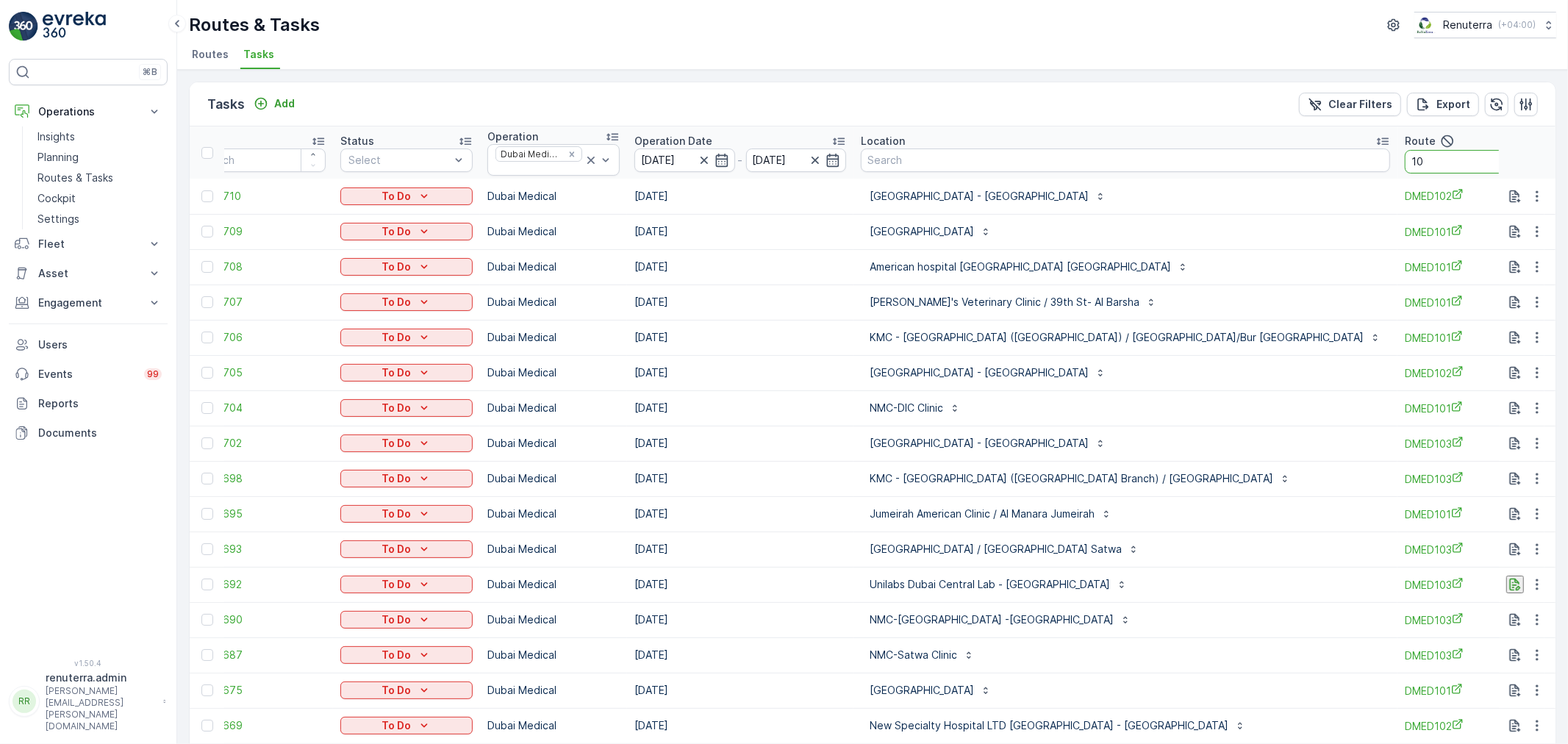
drag, startPoint x: 1290, startPoint y: 158, endPoint x: 1287, endPoint y: 172, distance: 14.3
click at [1405, 159] on input "10" at bounding box center [1471, 162] width 132 height 23
type input "103"
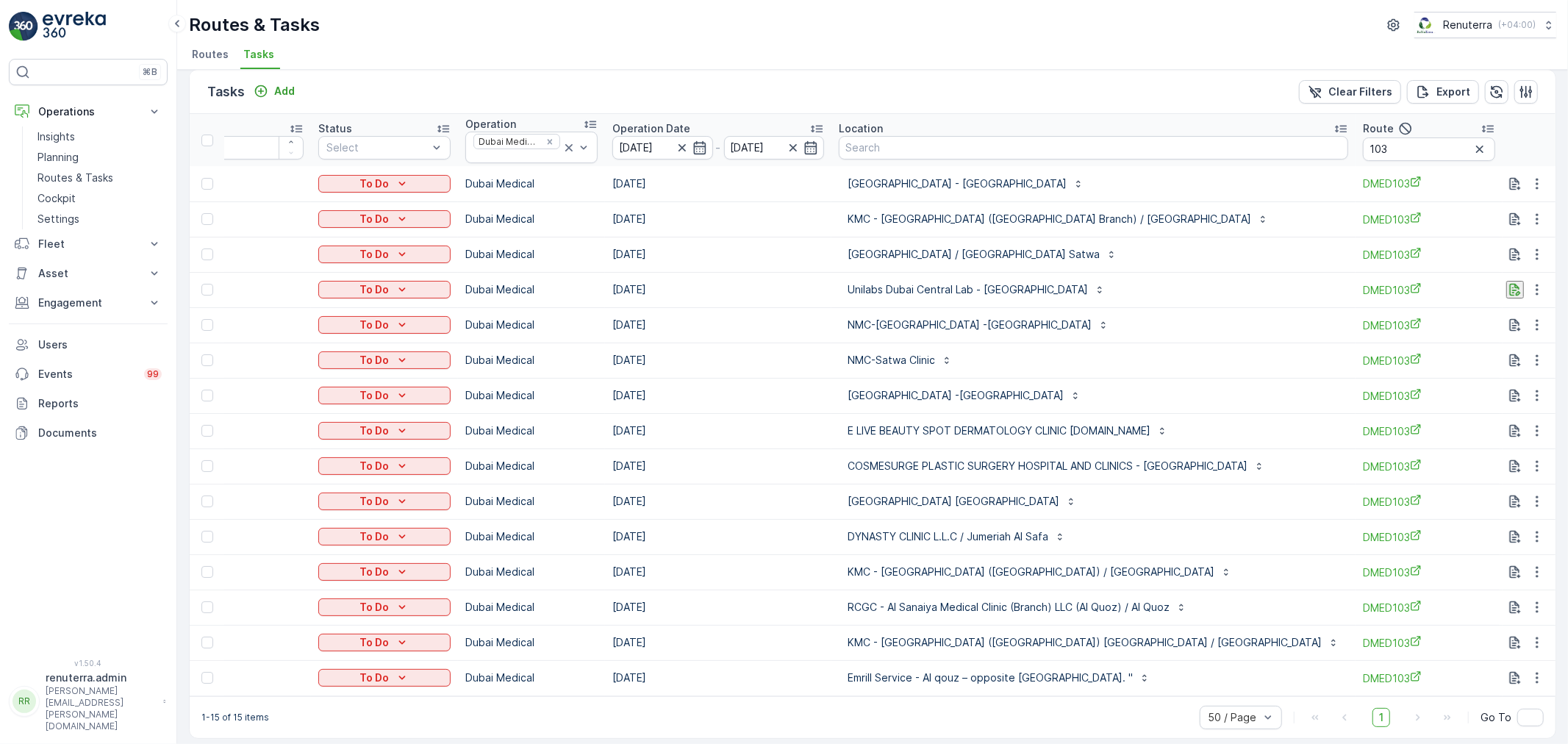
scroll to position [26, 0]
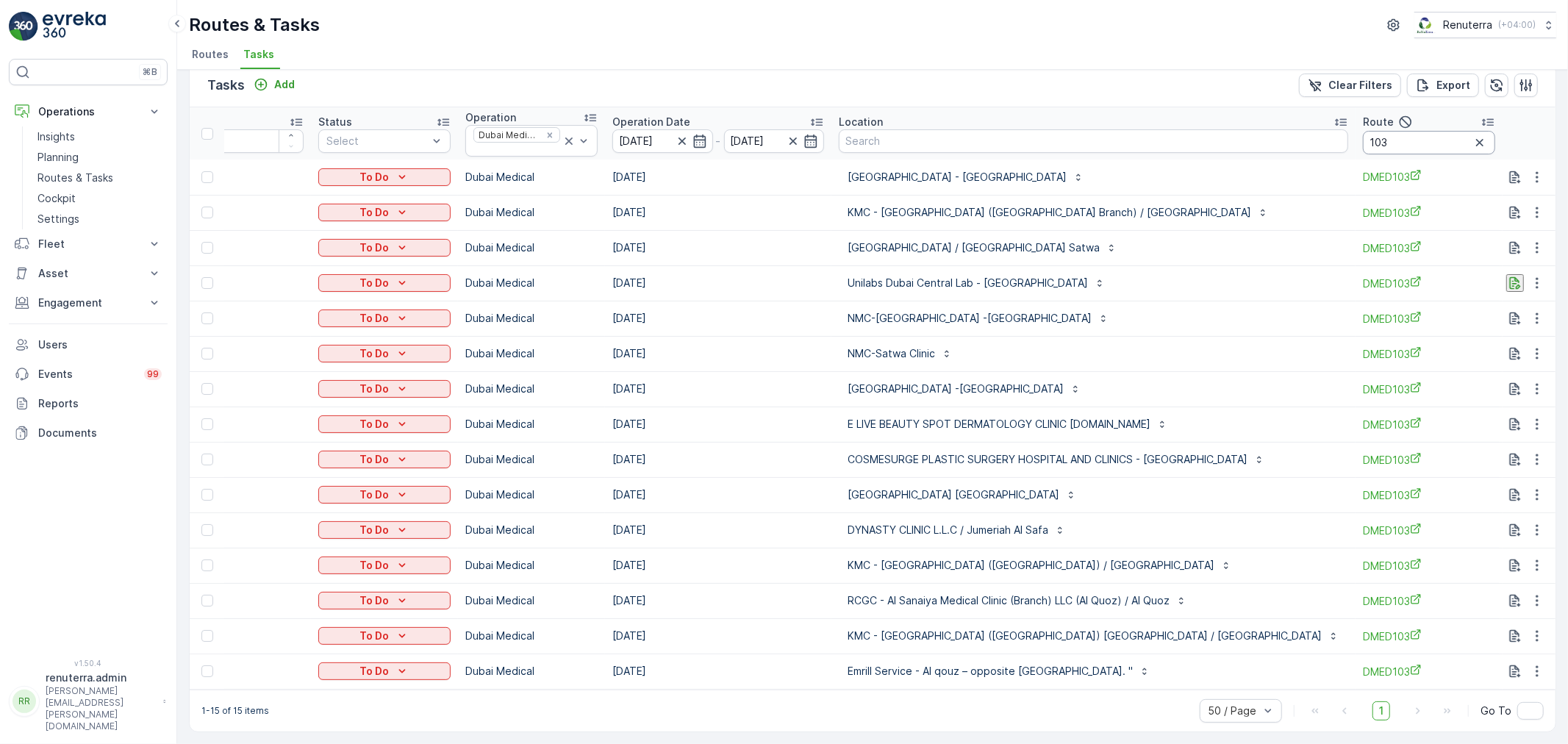
click at [1363, 136] on input "103" at bounding box center [1429, 142] width 132 height 23
click at [1363, 140] on input "103" at bounding box center [1429, 142] width 132 height 23
type input "102"
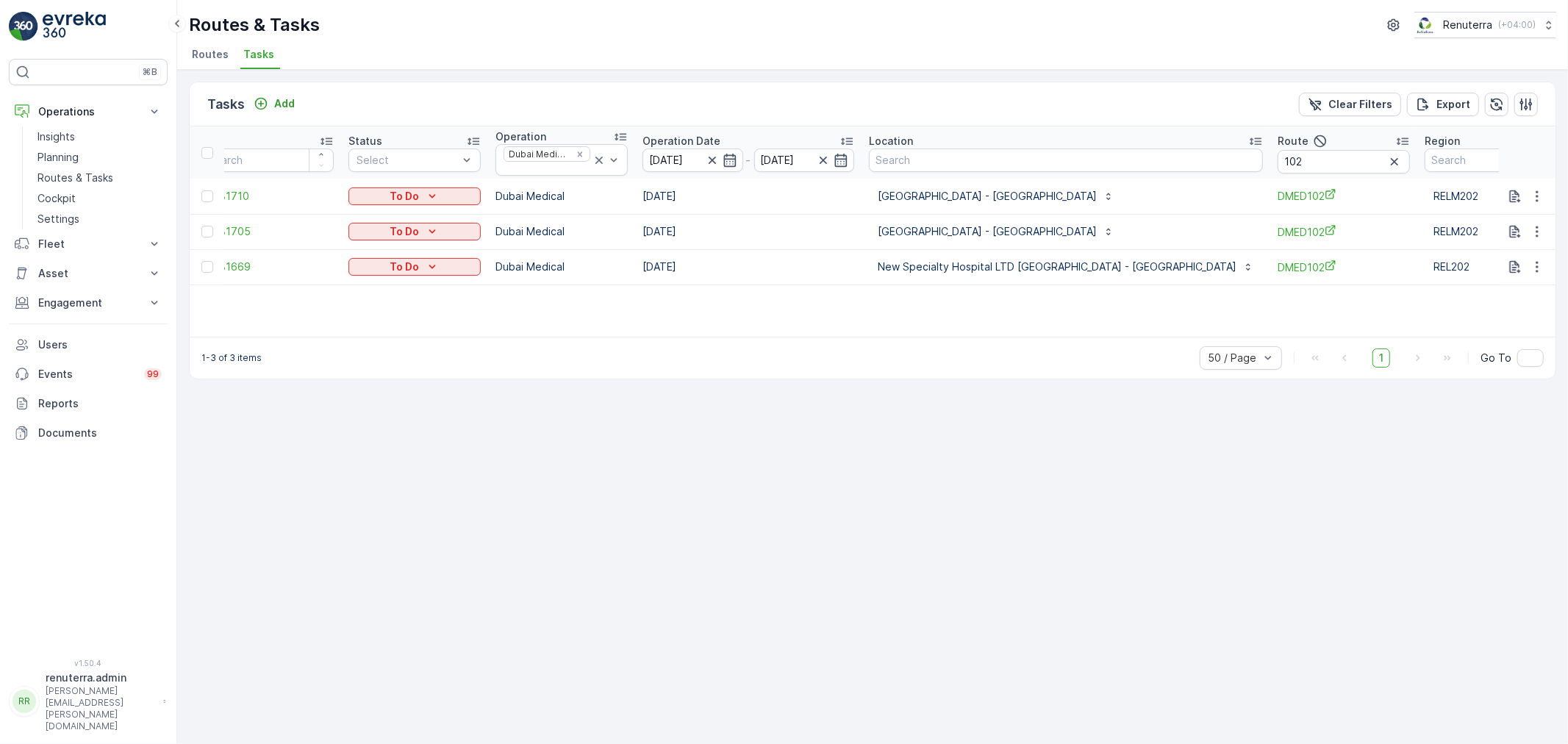
scroll to position [0, 29]
click at [1278, 157] on input "102" at bounding box center [1344, 162] width 132 height 23
type input "103"
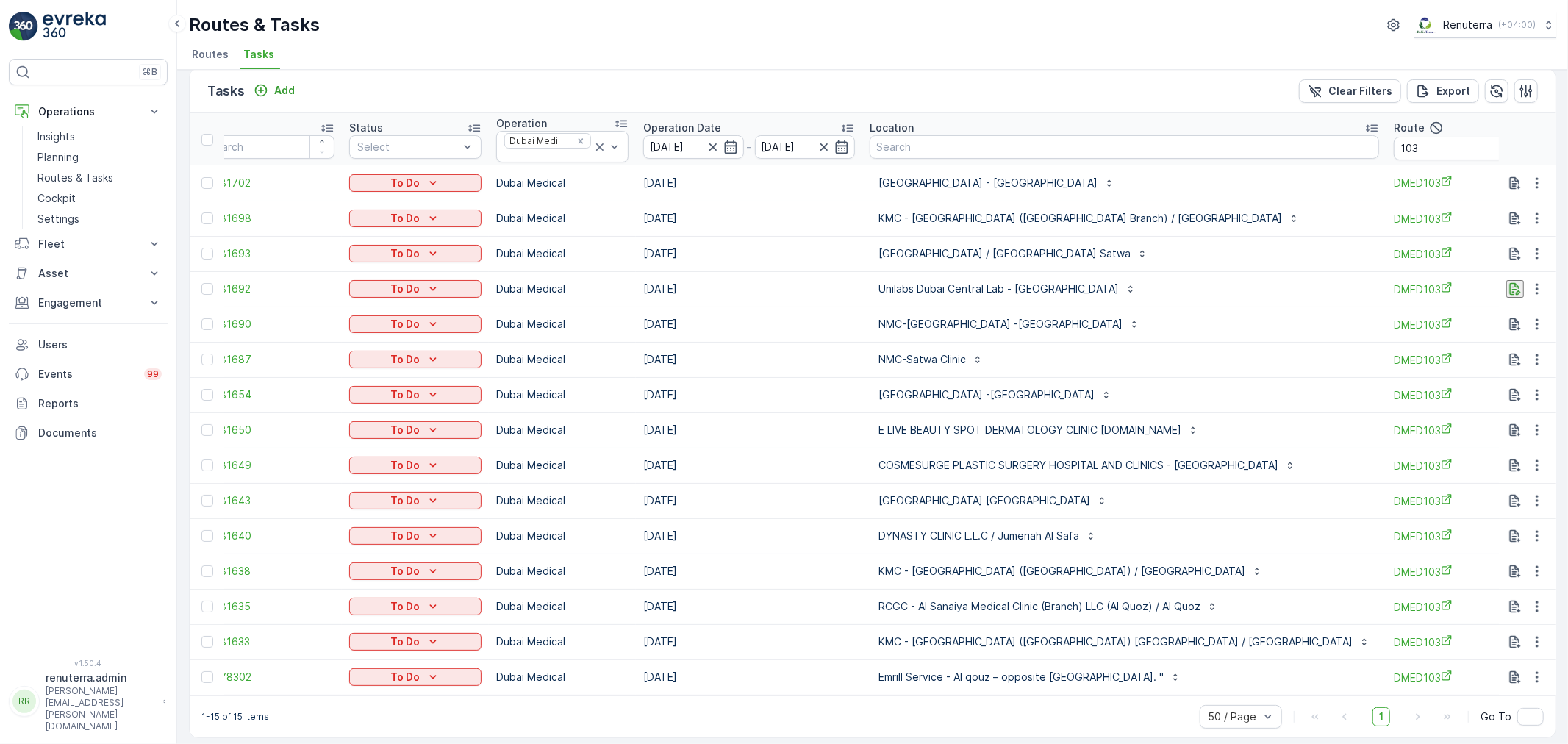
scroll to position [26, 0]
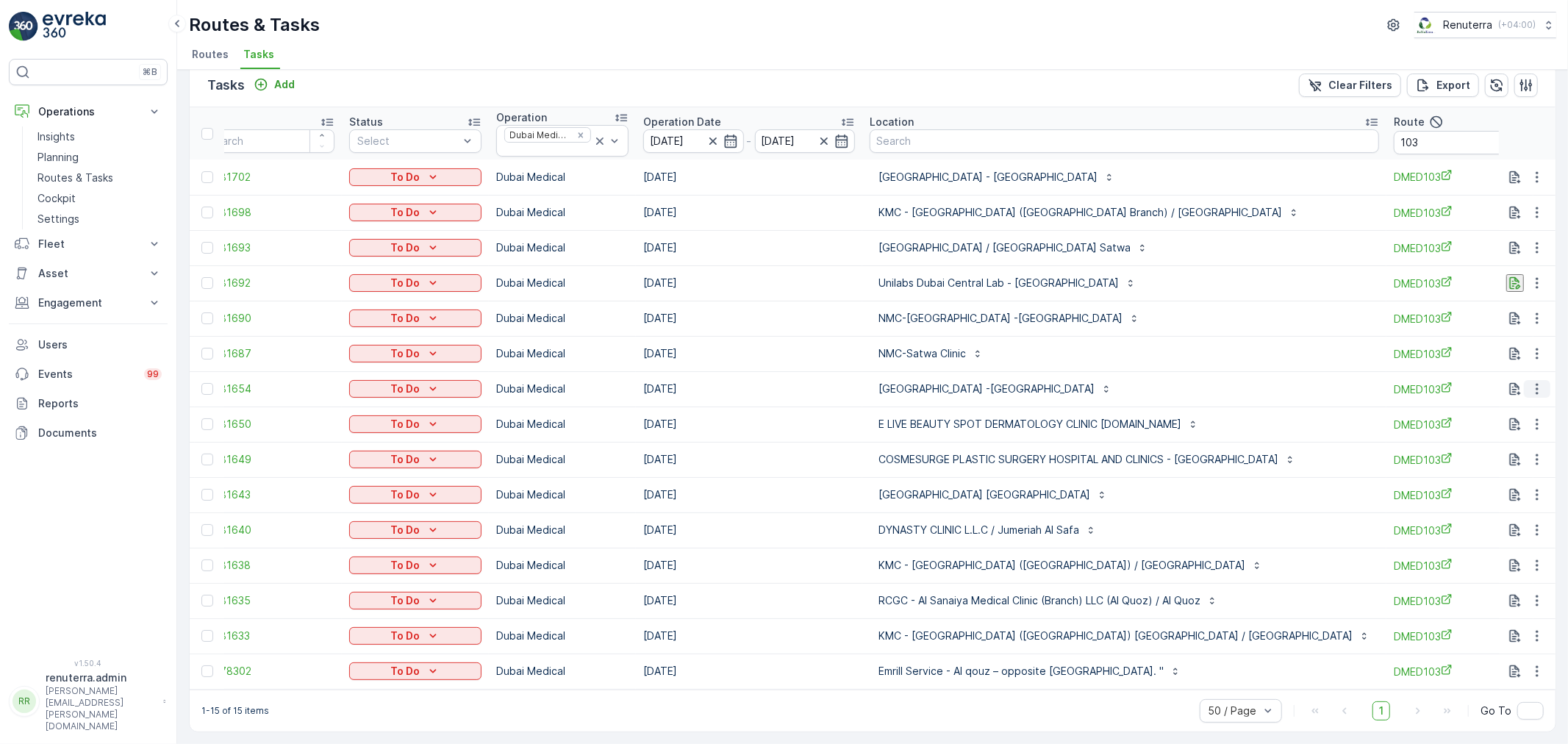
click at [1529, 382] on icon "button" at bounding box center [1537, 389] width 15 height 15
click at [1476, 441] on span "Change Route" at bounding box center [1499, 444] width 71 height 15
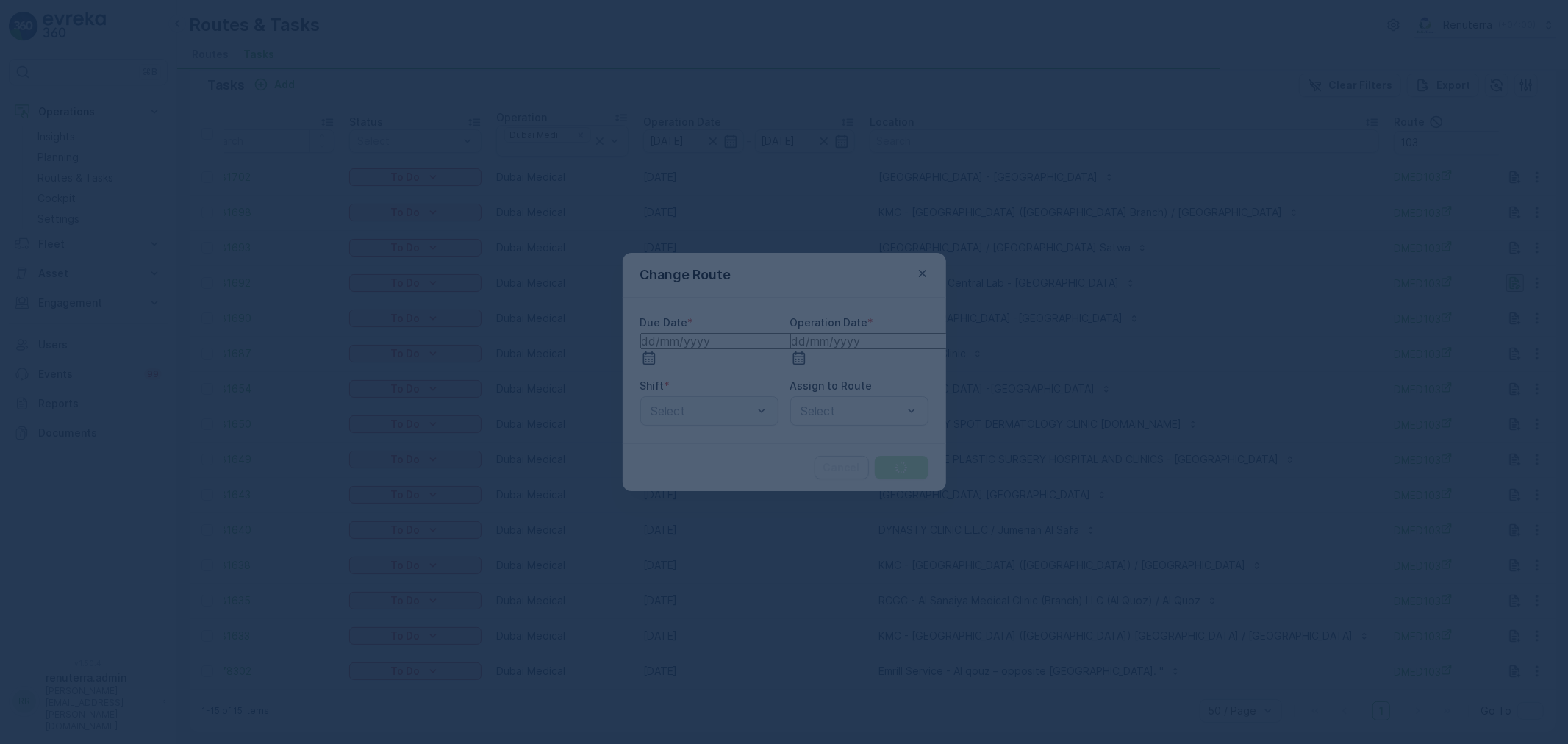
type input "[DATE]"
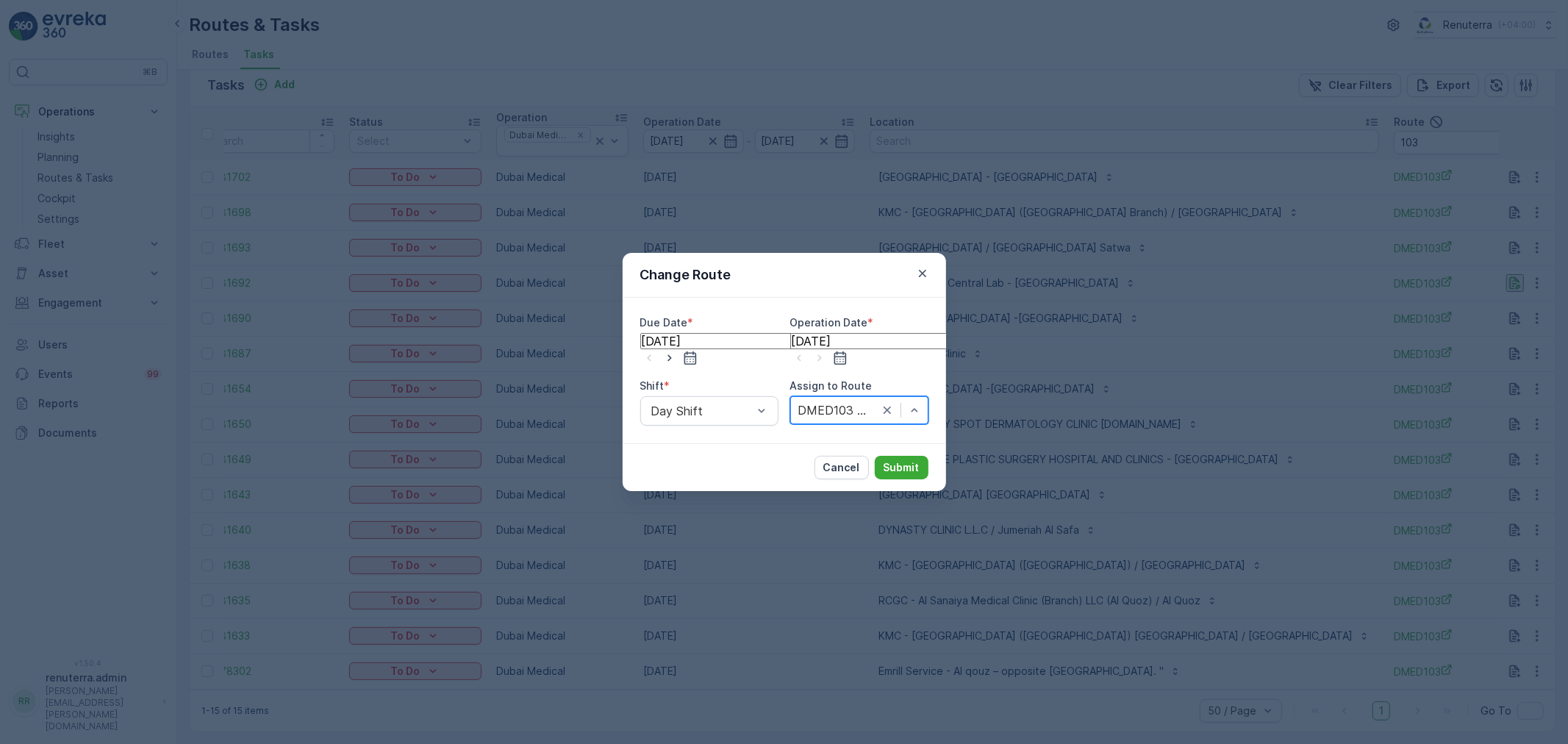
drag, startPoint x: 925, startPoint y: 406, endPoint x: 895, endPoint y: 419, distance: 32.7
click at [925, 405] on div "DMED103 (Route Plan) - DXBT73346" at bounding box center [859, 409] width 138 height 28
click at [912, 460] on p "Submit" at bounding box center [901, 468] width 36 height 15
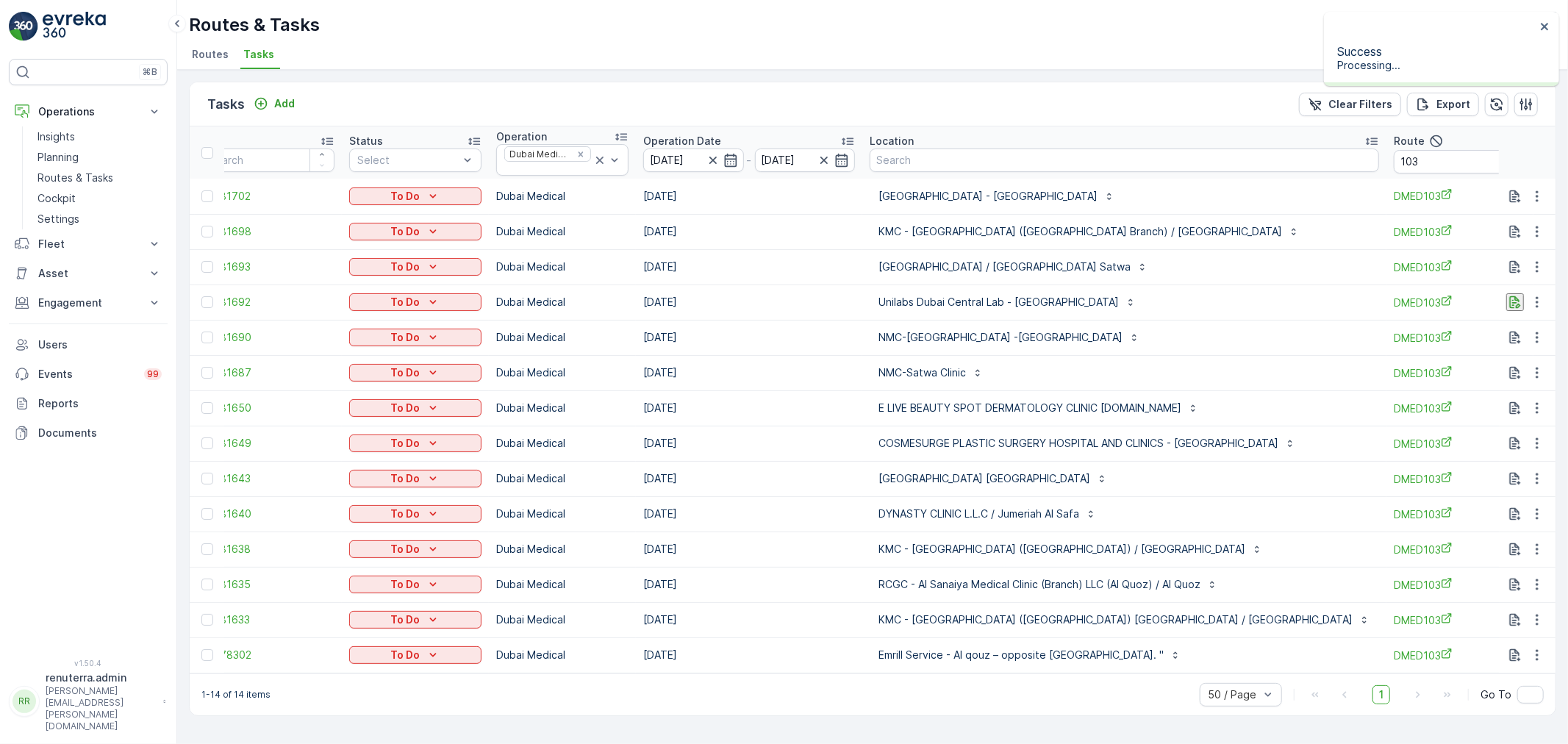
scroll to position [0, 0]
click at [1540, 508] on icon "button" at bounding box center [1537, 514] width 15 height 15
click at [1519, 573] on span "Change Route" at bounding box center [1499, 577] width 71 height 15
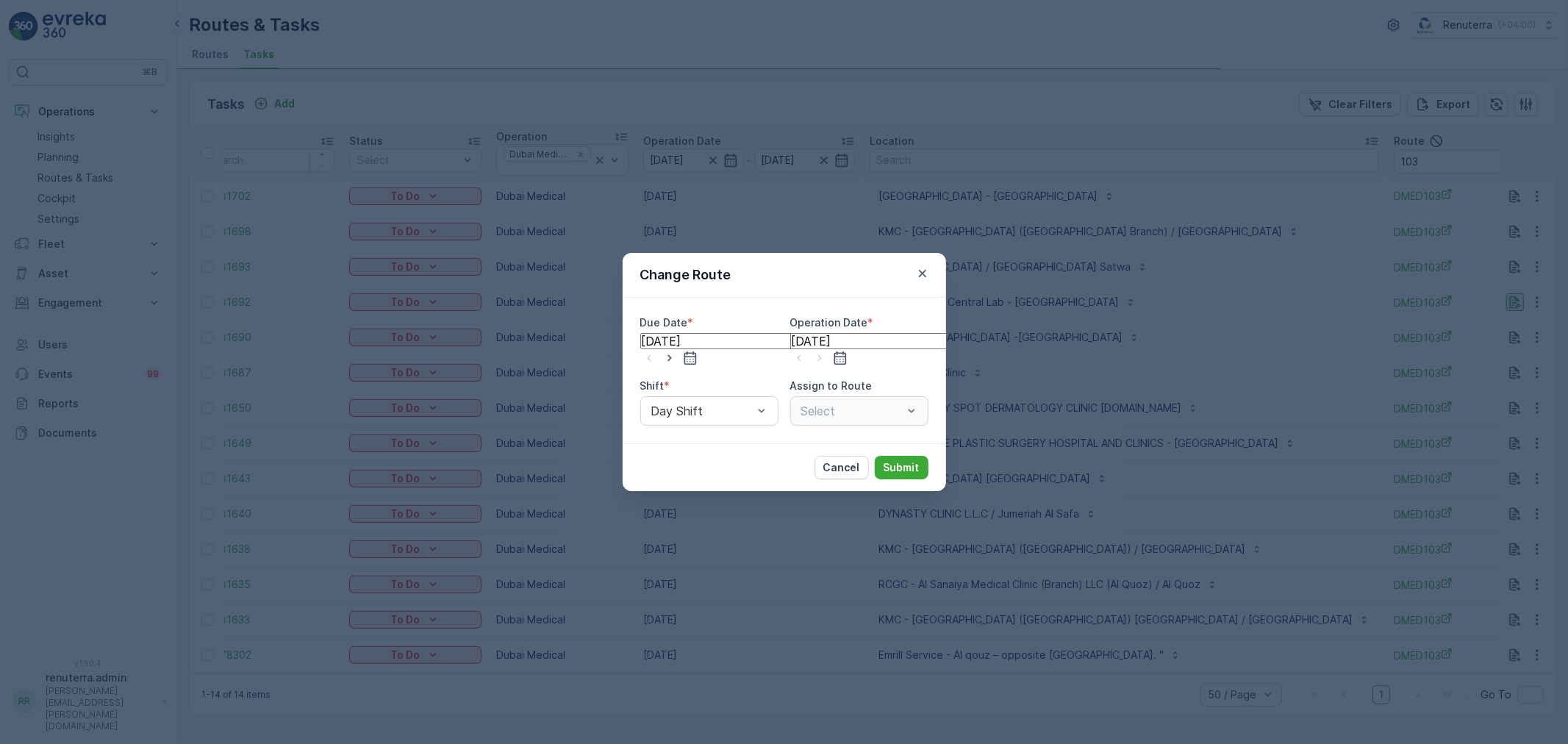
type input "[DATE]"
click at [866, 402] on div "Select" at bounding box center [859, 410] width 138 height 29
click at [900, 461] on p "Submit" at bounding box center [901, 468] width 36 height 15
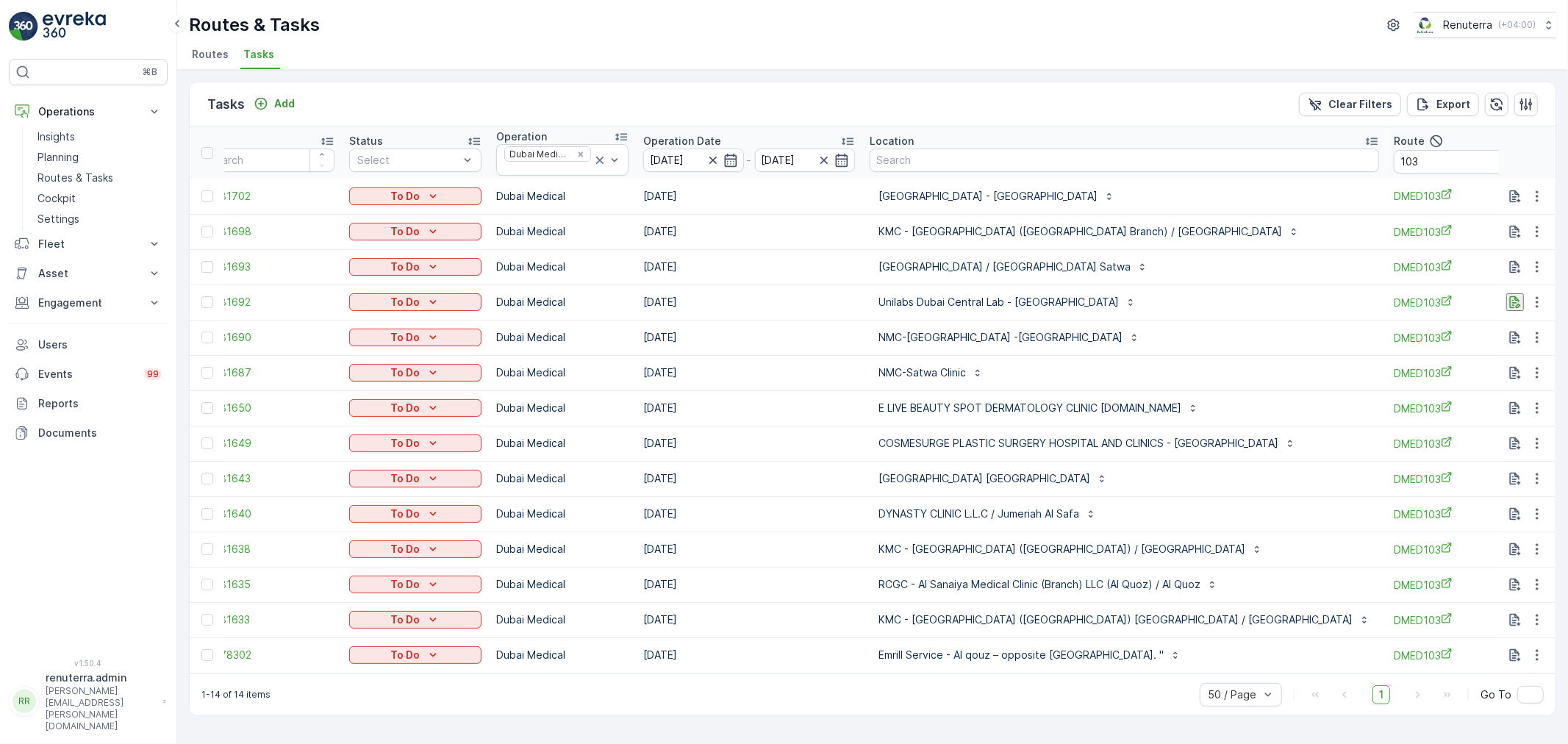
drag, startPoint x: 949, startPoint y: 406, endPoint x: 841, endPoint y: 435, distance: 111.8
click at [841, 435] on td "[DATE]" at bounding box center [749, 443] width 226 height 35
click at [1540, 516] on icon "button" at bounding box center [1537, 514] width 15 height 15
click at [1507, 582] on span "Change Route" at bounding box center [1499, 577] width 71 height 15
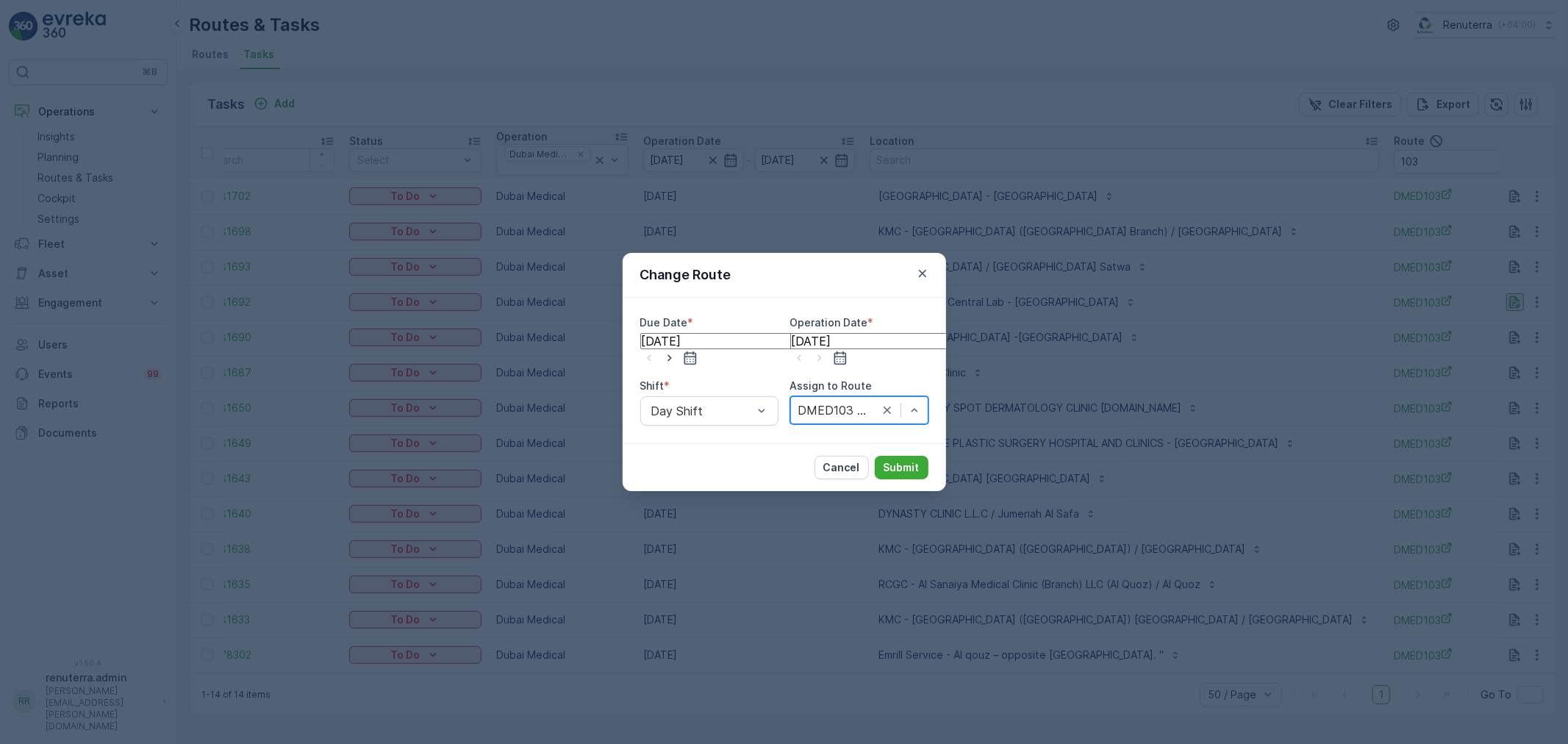
click at [902, 460] on p "Submit" at bounding box center [901, 468] width 36 height 15
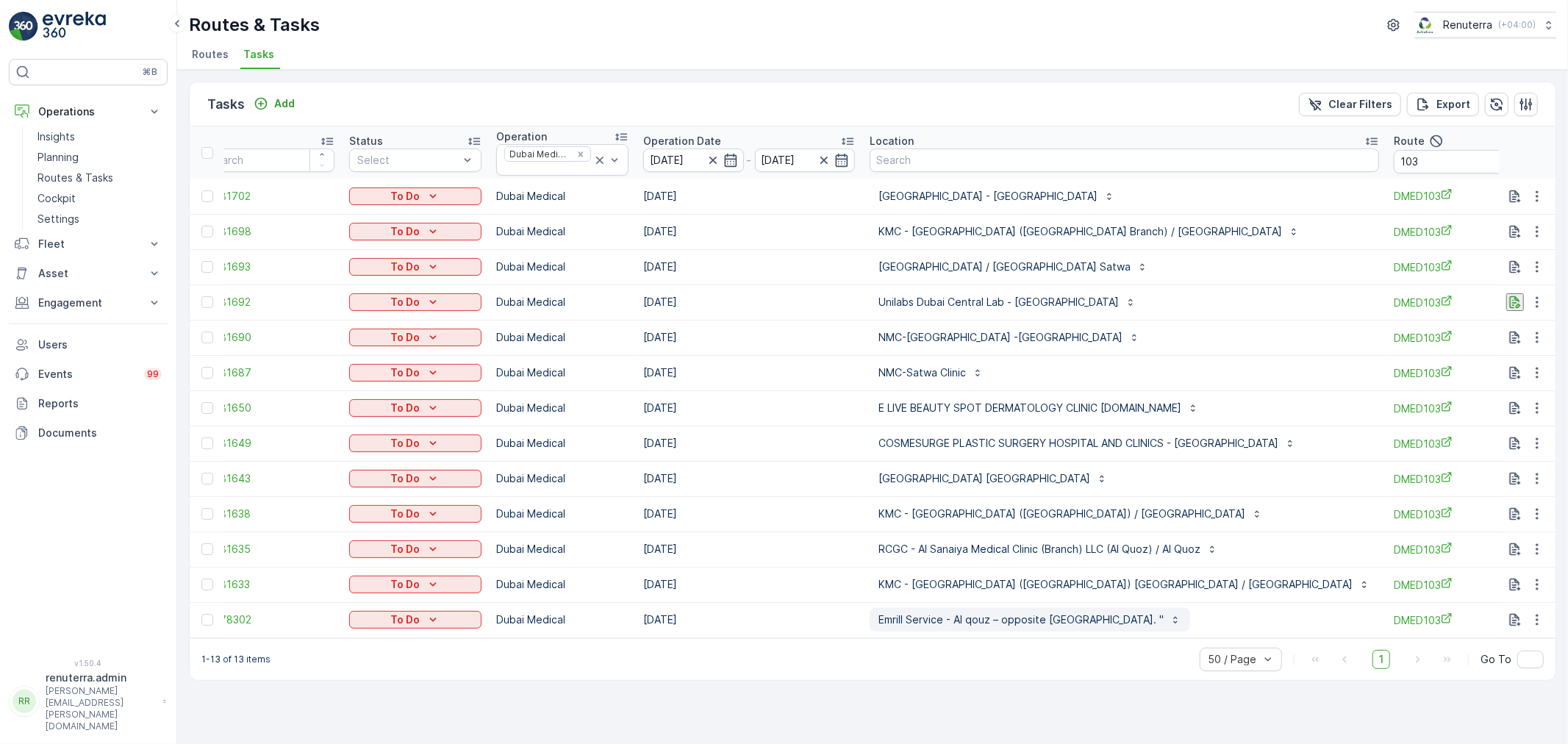
click at [928, 621] on p "Emrill Service - Al qouz – opposite al khail gate 2. "" at bounding box center [1020, 619] width 285 height 15
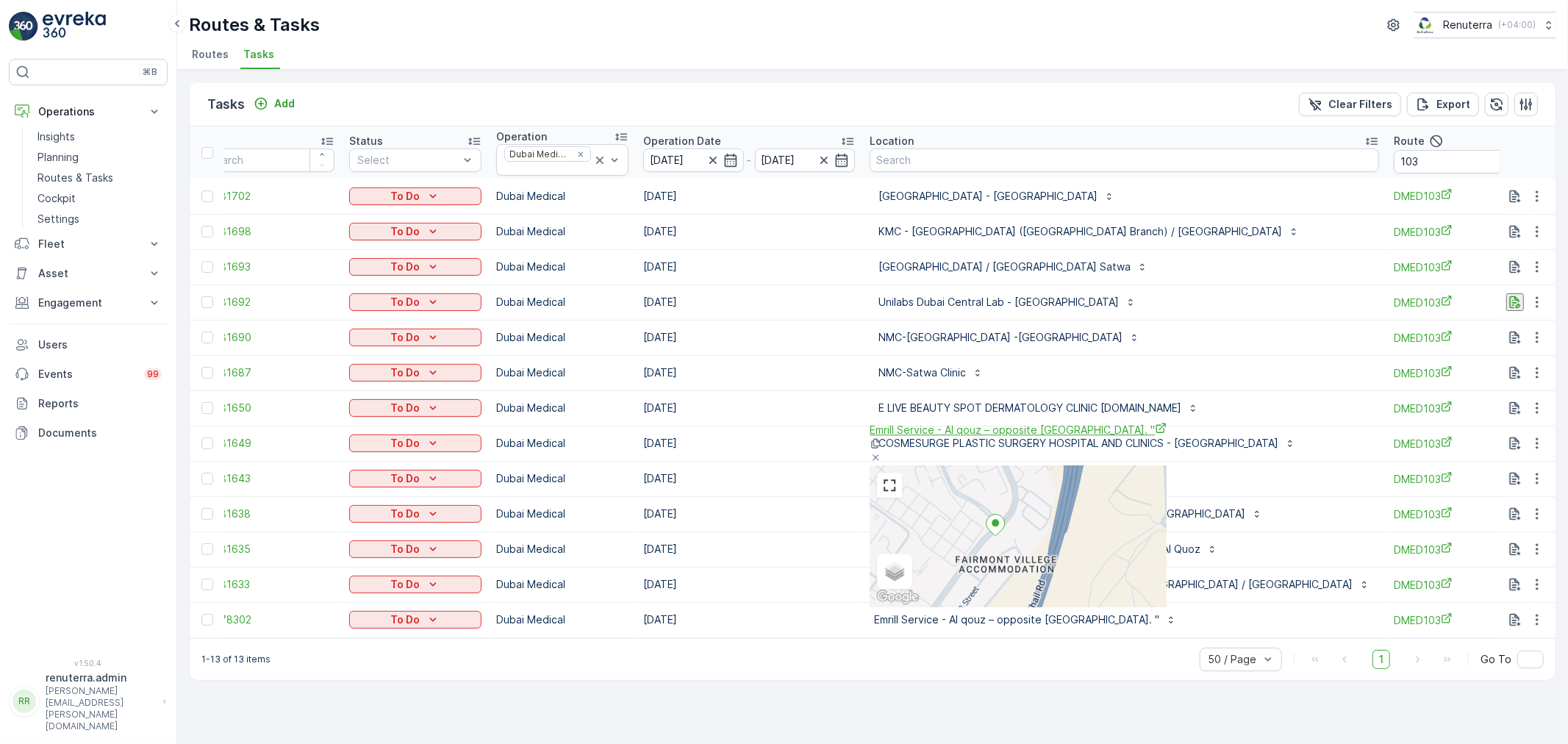
click at [951, 437] on span "Emrill Service - Al qouz – opposite al khail gate 2. "" at bounding box center [1018, 429] width 297 height 15
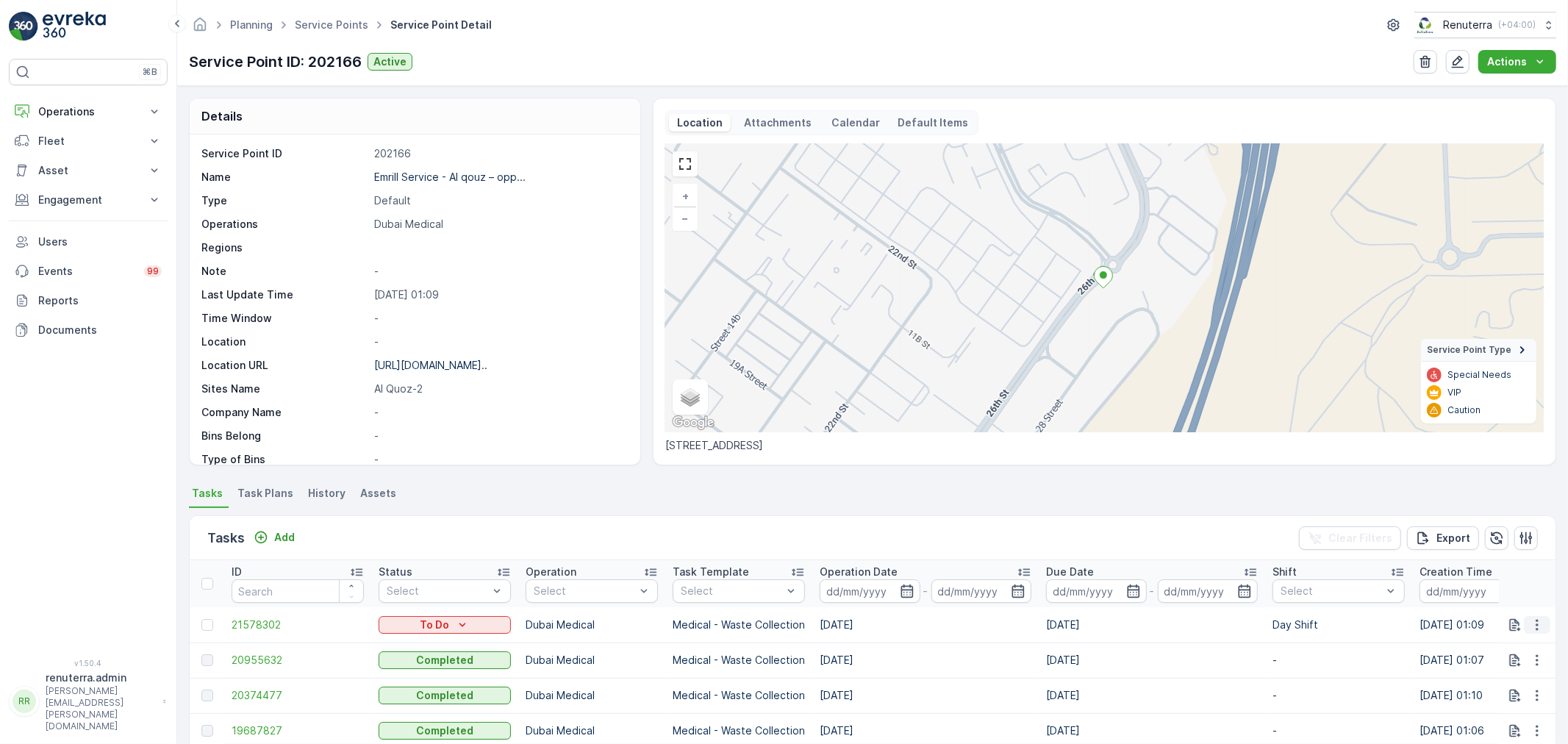
drag, startPoint x: 1541, startPoint y: 606, endPoint x: 1523, endPoint y: 620, distance: 22.8
click at [1525, 618] on td at bounding box center [1527, 624] width 57 height 35
click at [1524, 621] on button "button" at bounding box center [1537, 624] width 27 height 18
click at [1500, 575] on span "Remove from Route" at bounding box center [1513, 575] width 100 height 15
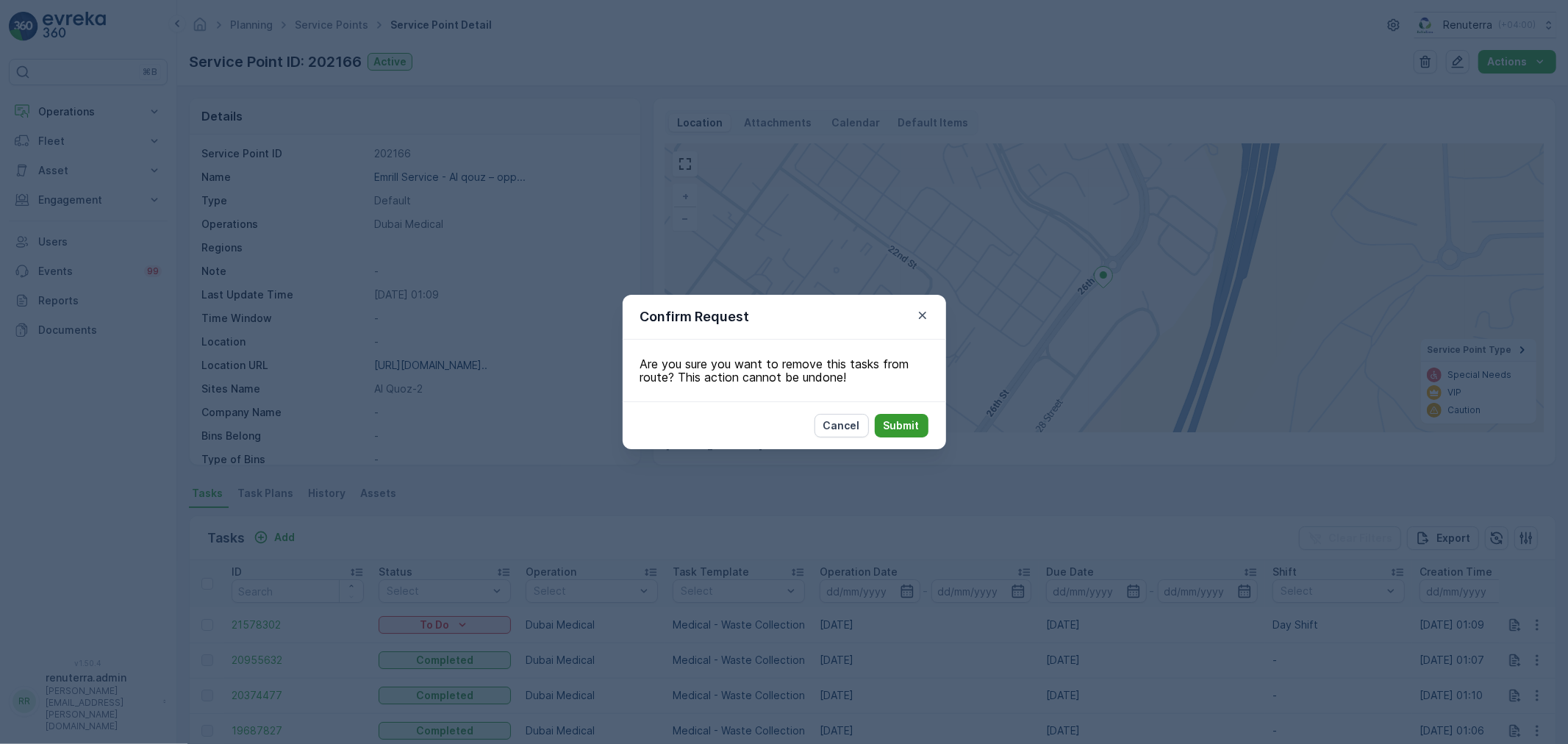
click at [907, 426] on p "Submit" at bounding box center [901, 426] width 36 height 15
